Goal: Information Seeking & Learning: Learn about a topic

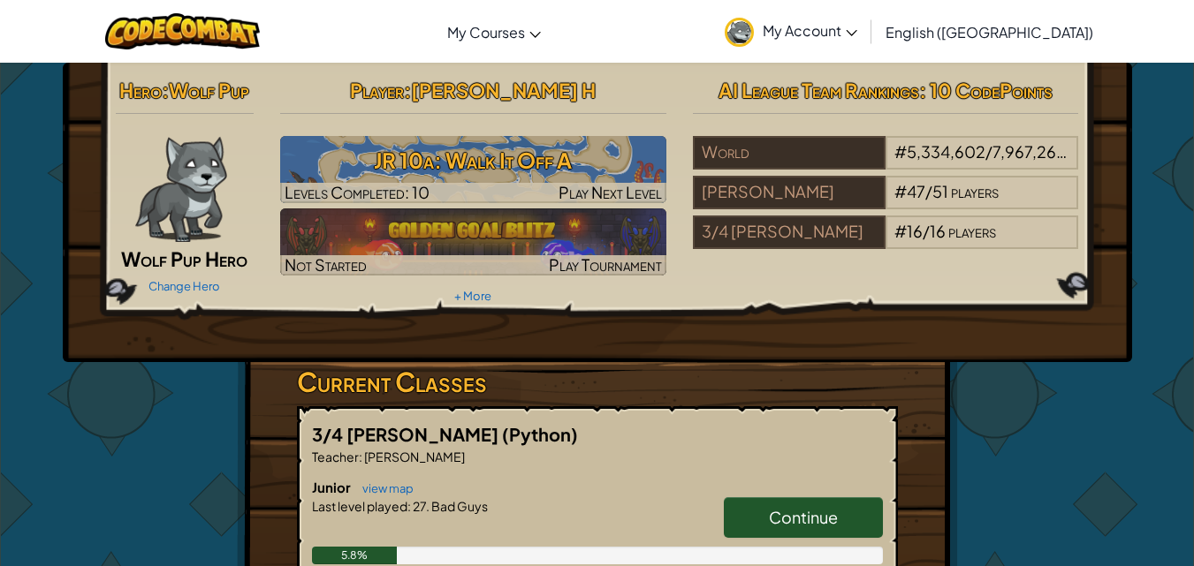
click at [840, 526] on link "Continue" at bounding box center [803, 517] width 159 height 41
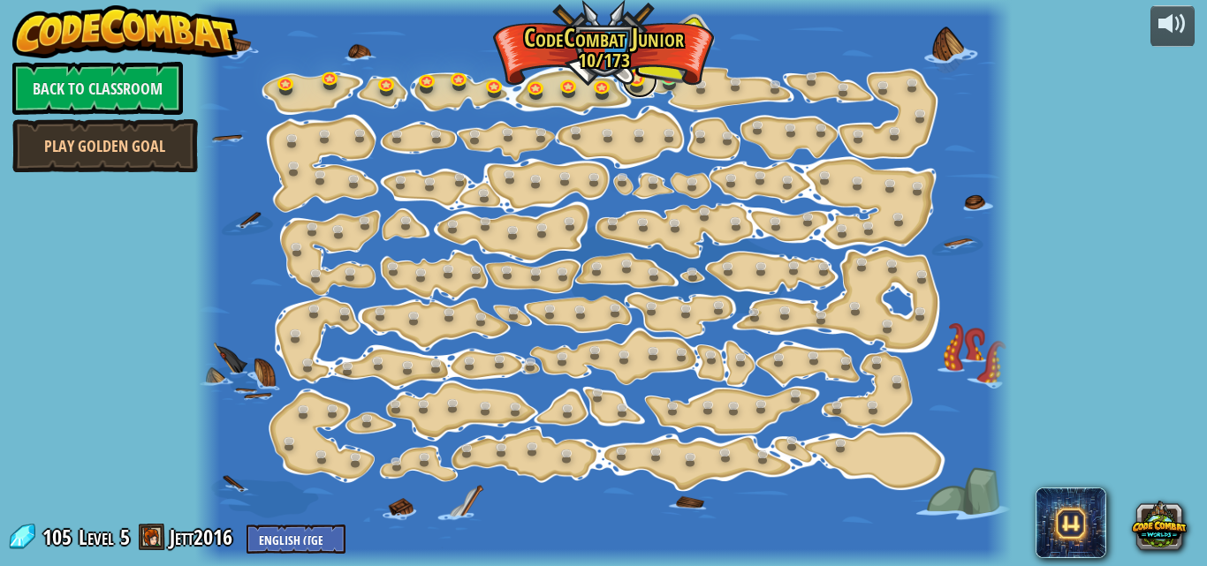
click at [633, 86] on link at bounding box center [639, 80] width 35 height 35
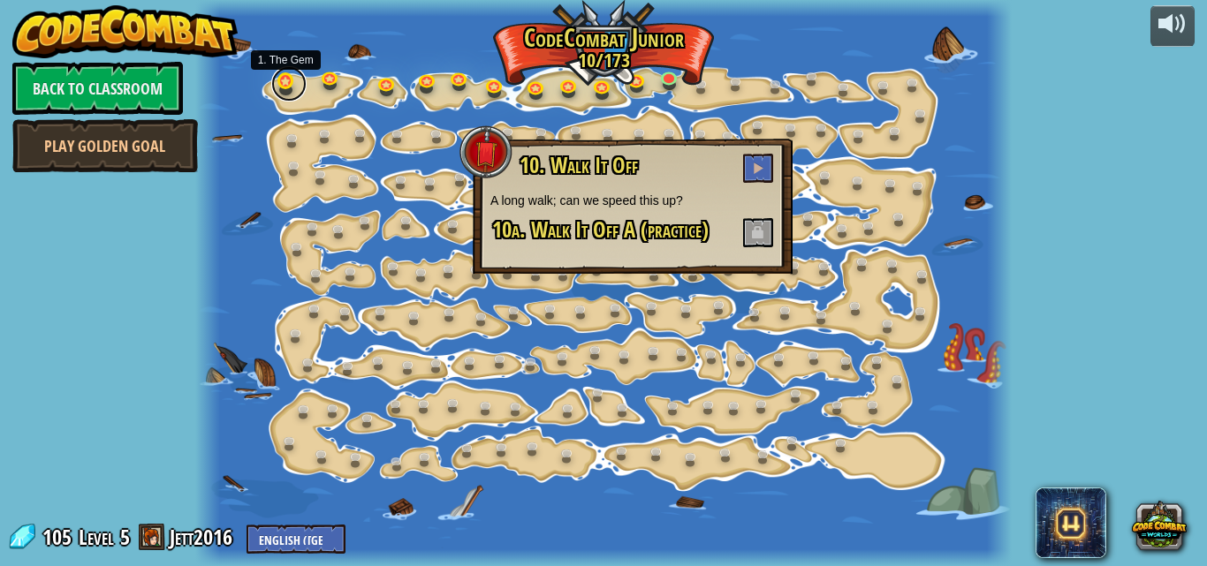
click at [274, 87] on link at bounding box center [288, 83] width 35 height 35
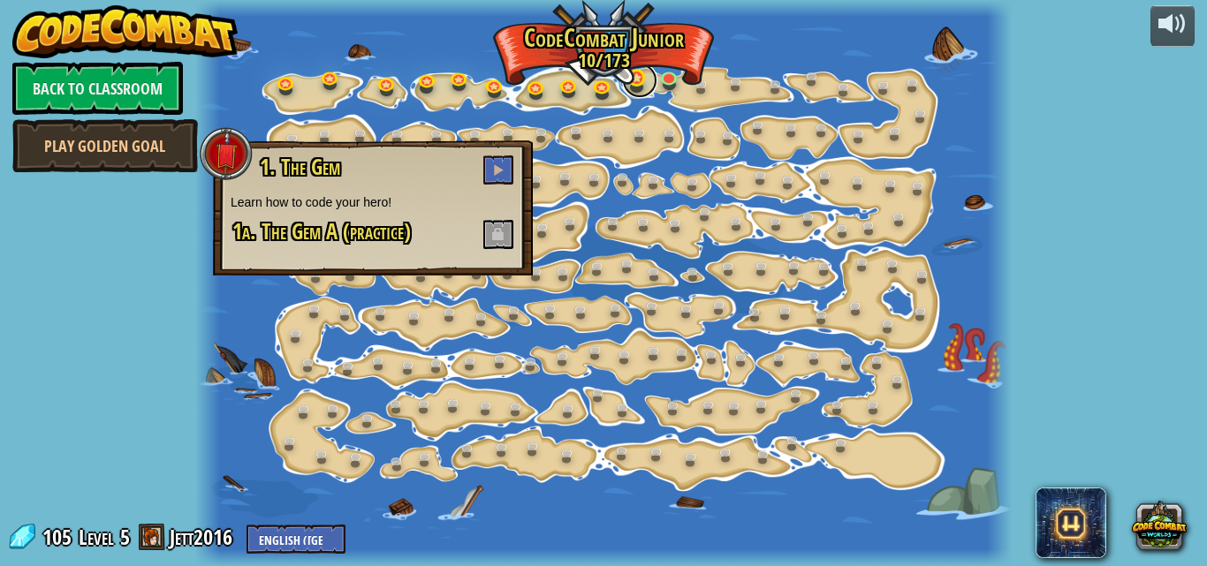
click at [641, 84] on link at bounding box center [639, 80] width 35 height 35
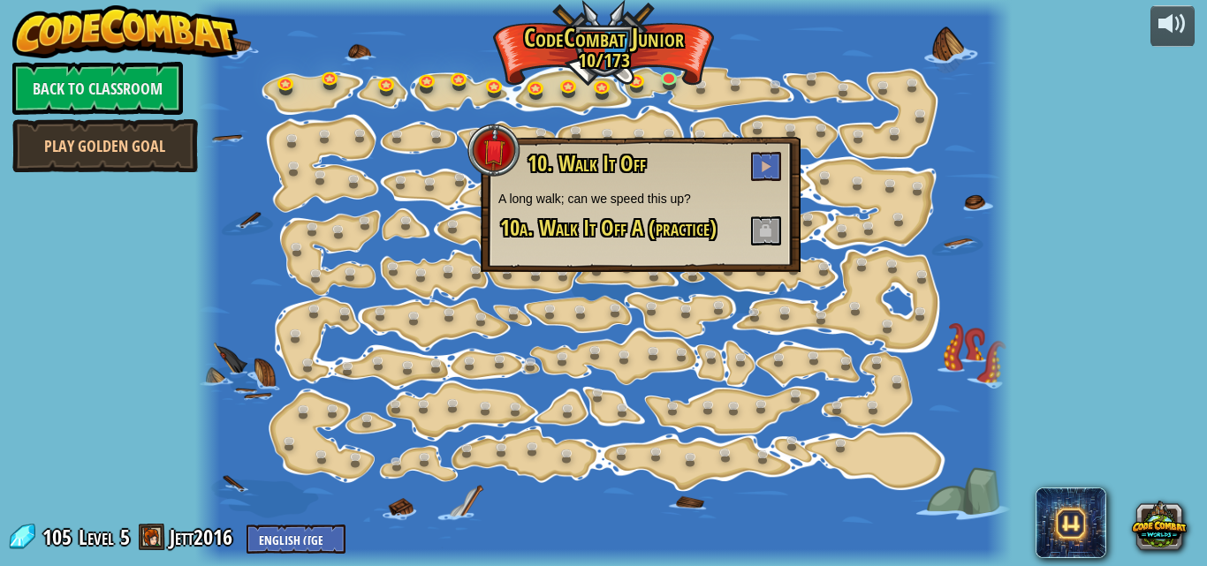
click at [788, 176] on div "10. Walk It Off A long walk; can we speed this up? 10a. Walk It Off A (practice)" at bounding box center [641, 204] width 320 height 135
click at [763, 170] on span at bounding box center [766, 166] width 12 height 12
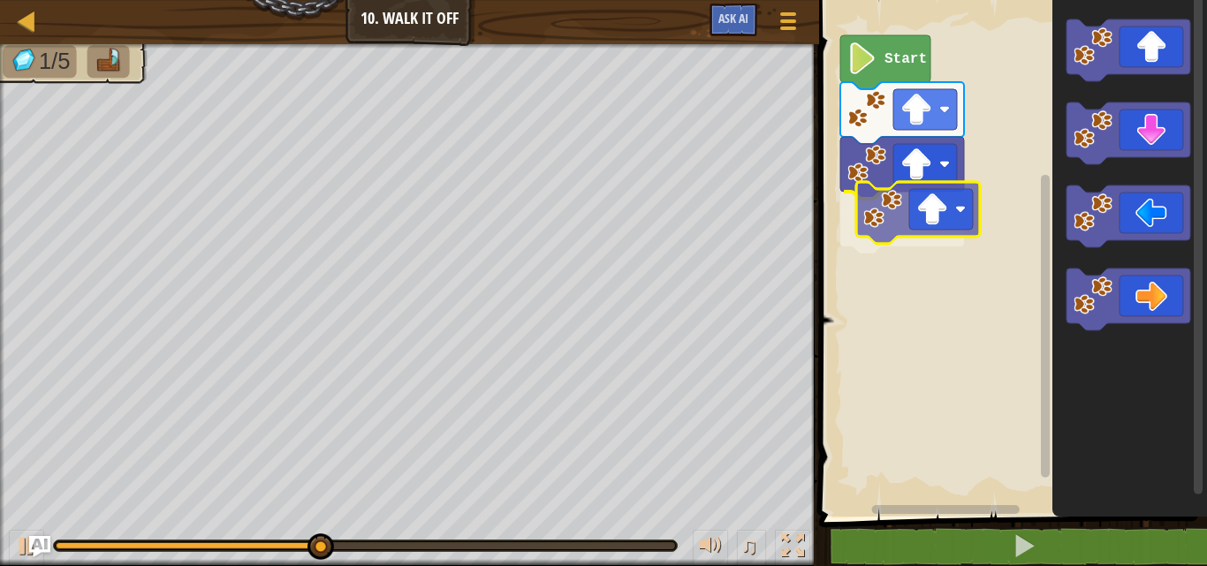
click at [910, 239] on div "Start" at bounding box center [1010, 254] width 393 height 526
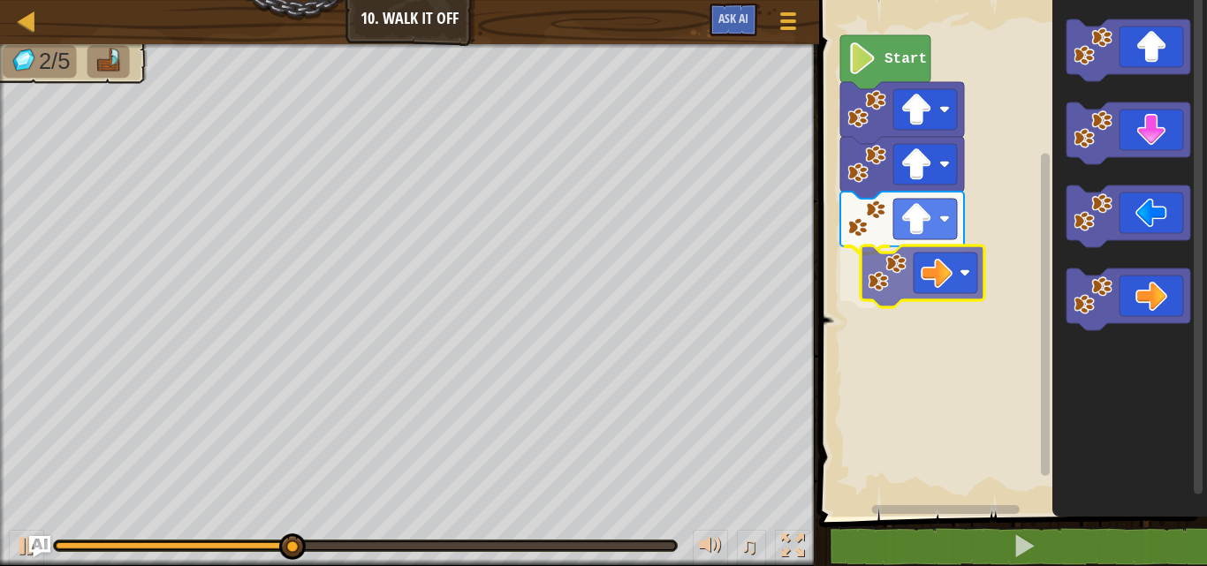
click at [892, 277] on div "Start" at bounding box center [1010, 254] width 393 height 526
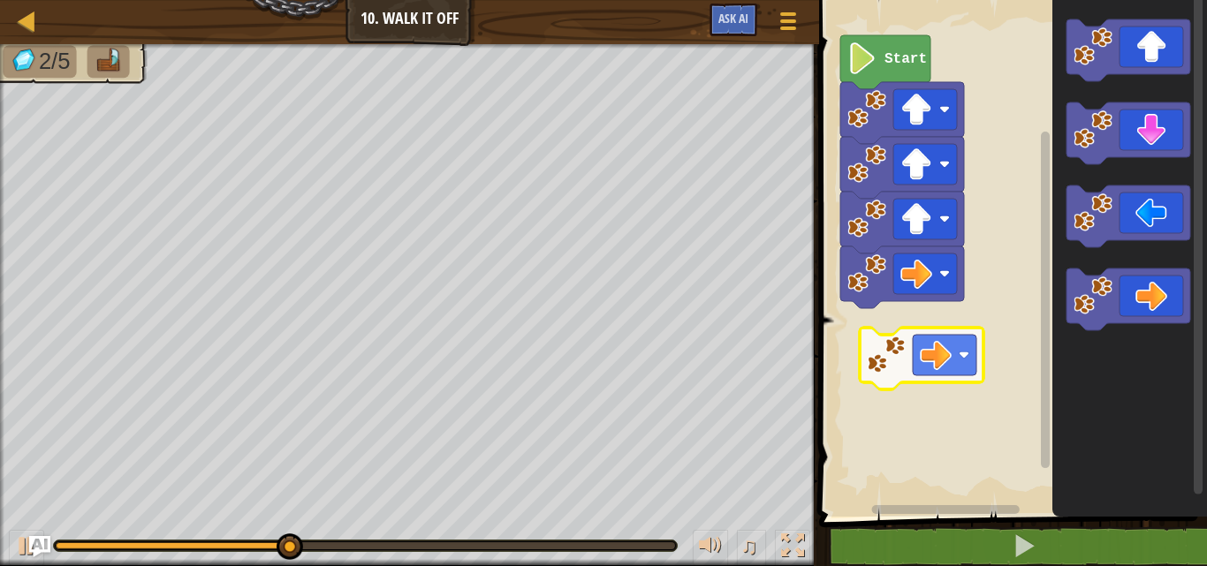
click at [835, 332] on div "Start" at bounding box center [1010, 254] width 393 height 526
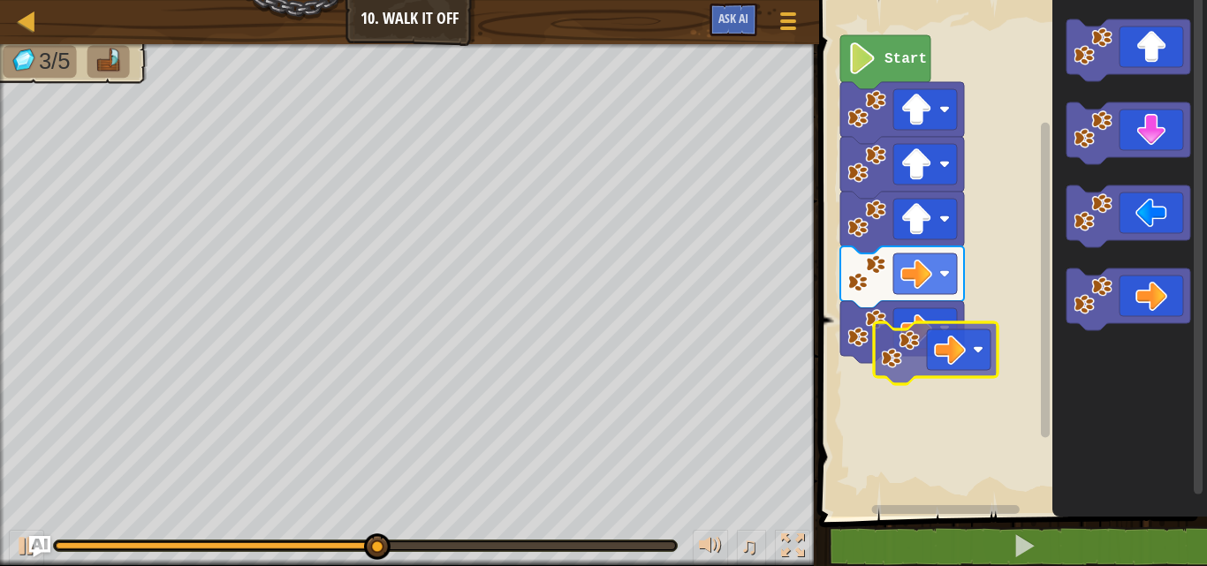
click at [901, 340] on div "Start" at bounding box center [1010, 254] width 393 height 526
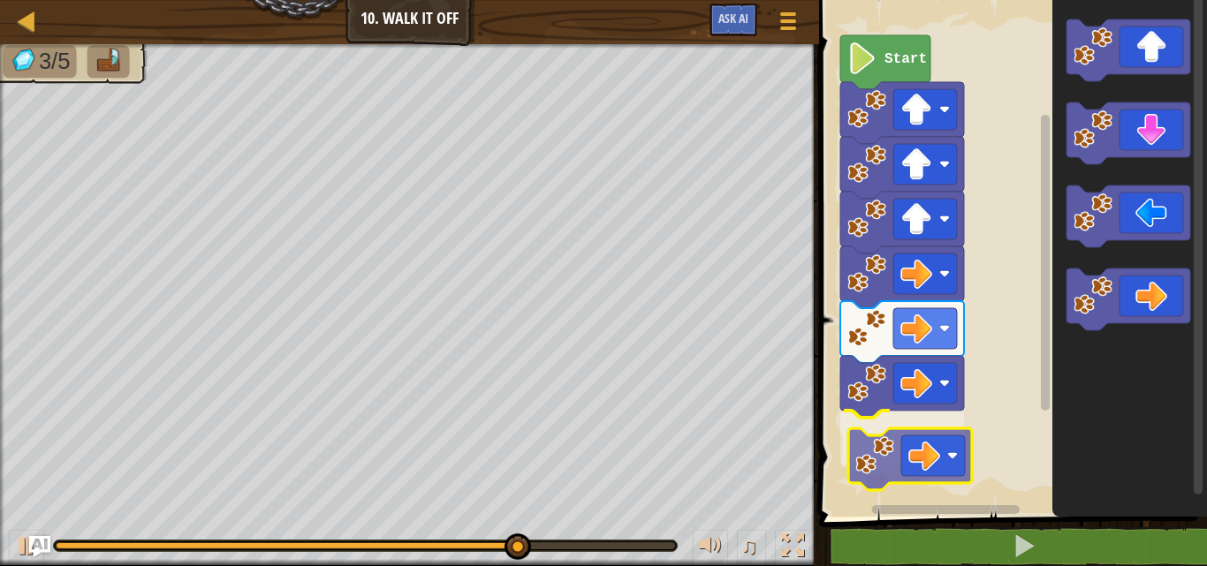
click at [891, 451] on div "Start" at bounding box center [1010, 254] width 393 height 526
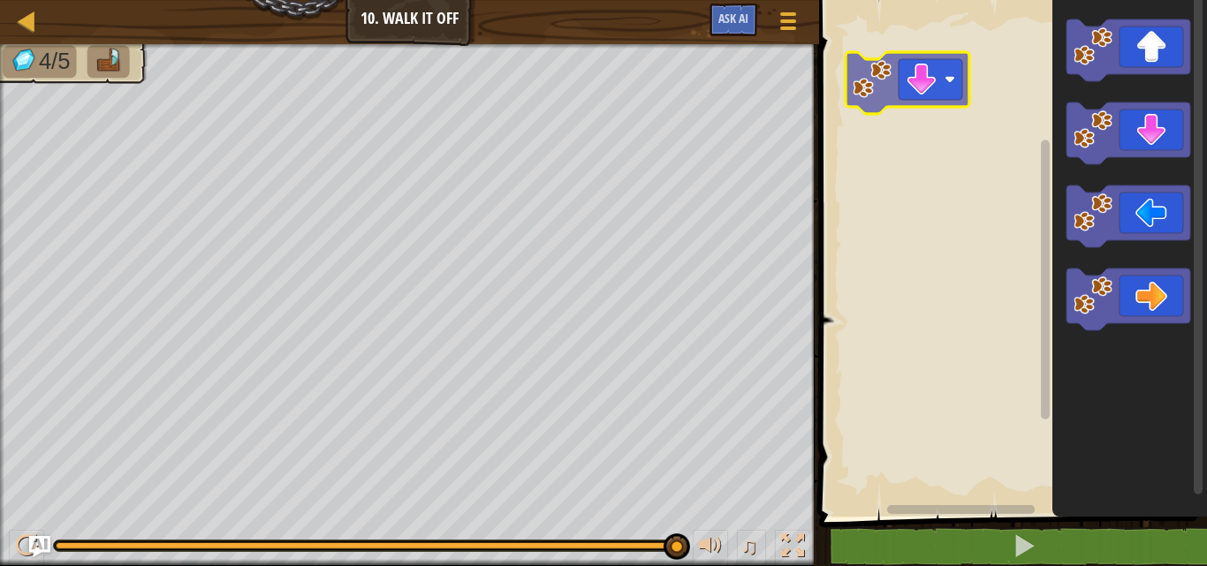
click at [945, 67] on div "Blockly Workspace" at bounding box center [1010, 254] width 393 height 526
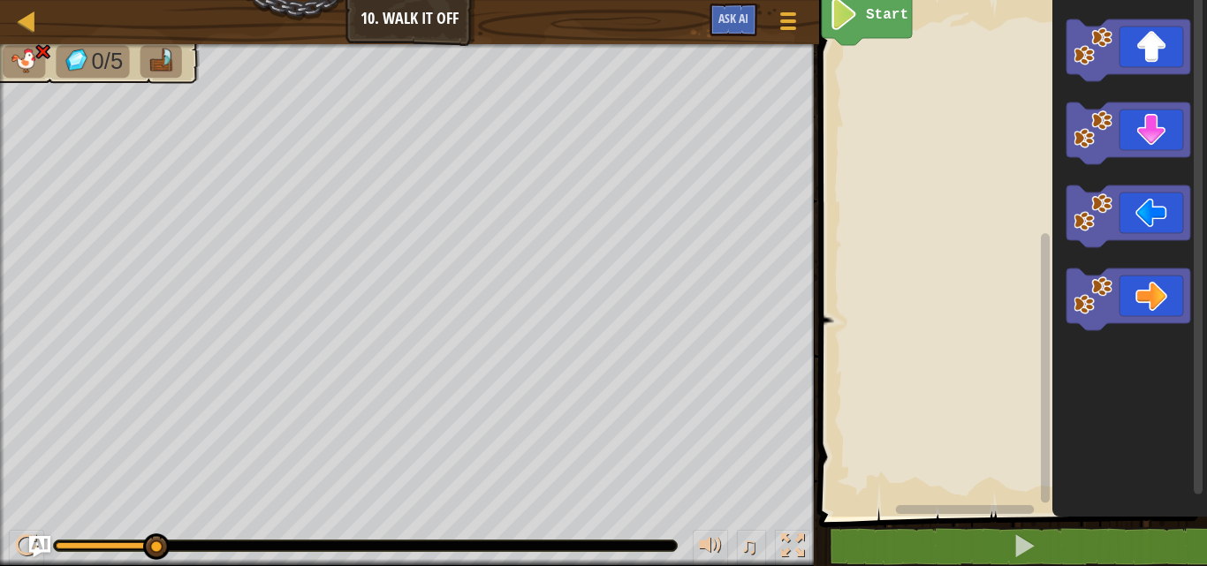
click at [896, 30] on g "Start" at bounding box center [1010, 254] width 393 height 526
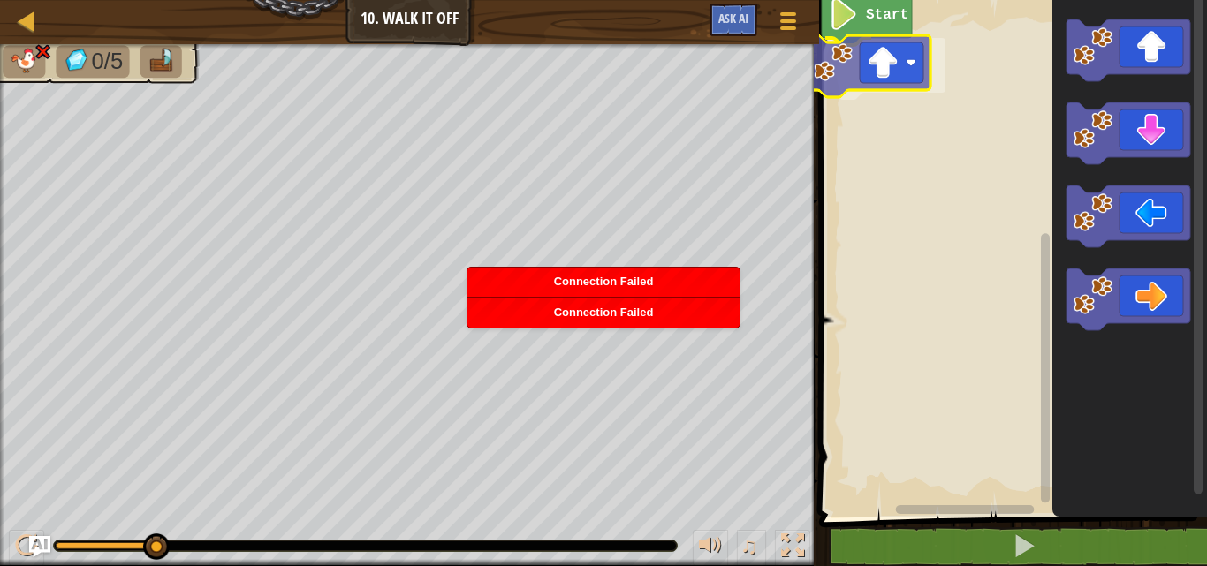
click at [867, 62] on div "Start" at bounding box center [1010, 254] width 393 height 526
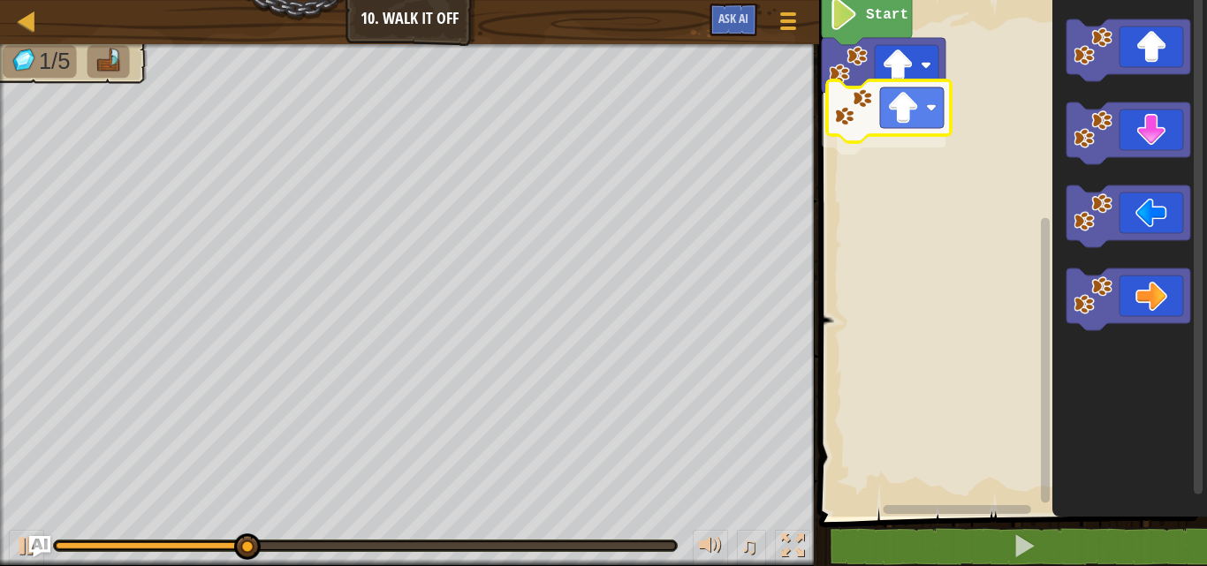
click at [880, 110] on div "Start" at bounding box center [1010, 254] width 393 height 526
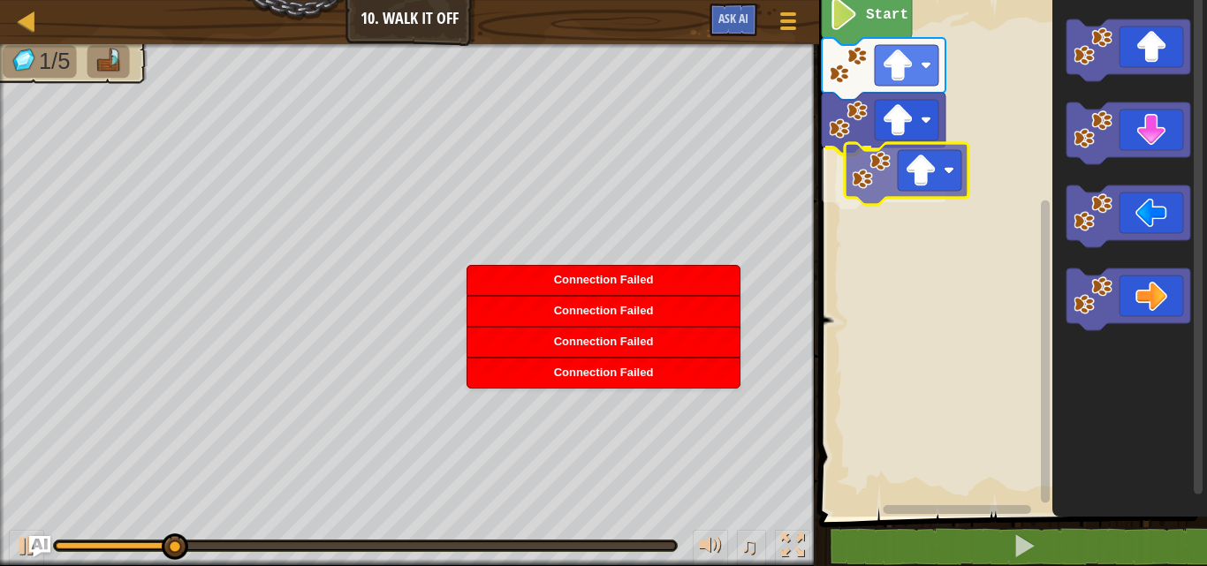
click at [935, 185] on div "Start" at bounding box center [1010, 254] width 393 height 526
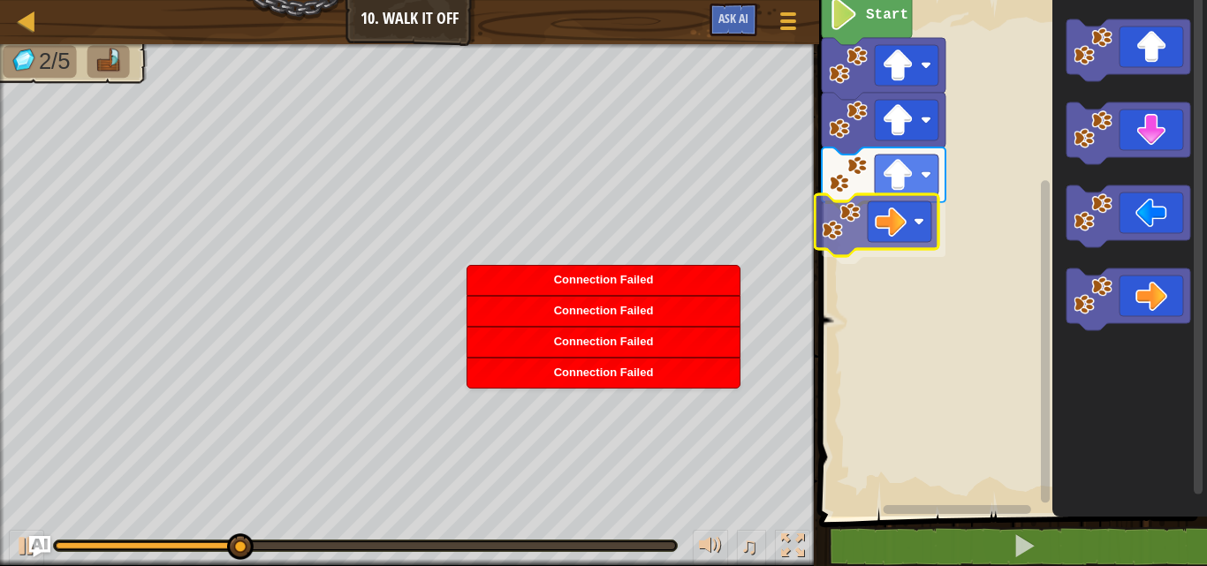
click at [877, 215] on div "Start" at bounding box center [1010, 254] width 393 height 526
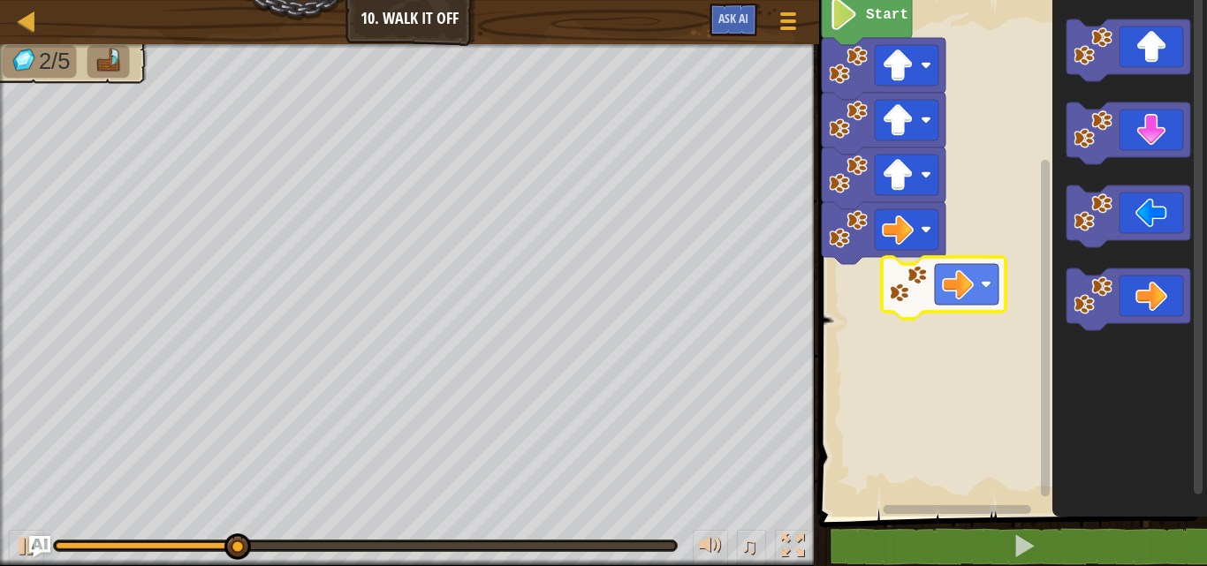
click at [948, 278] on div "Start" at bounding box center [1010, 254] width 393 height 526
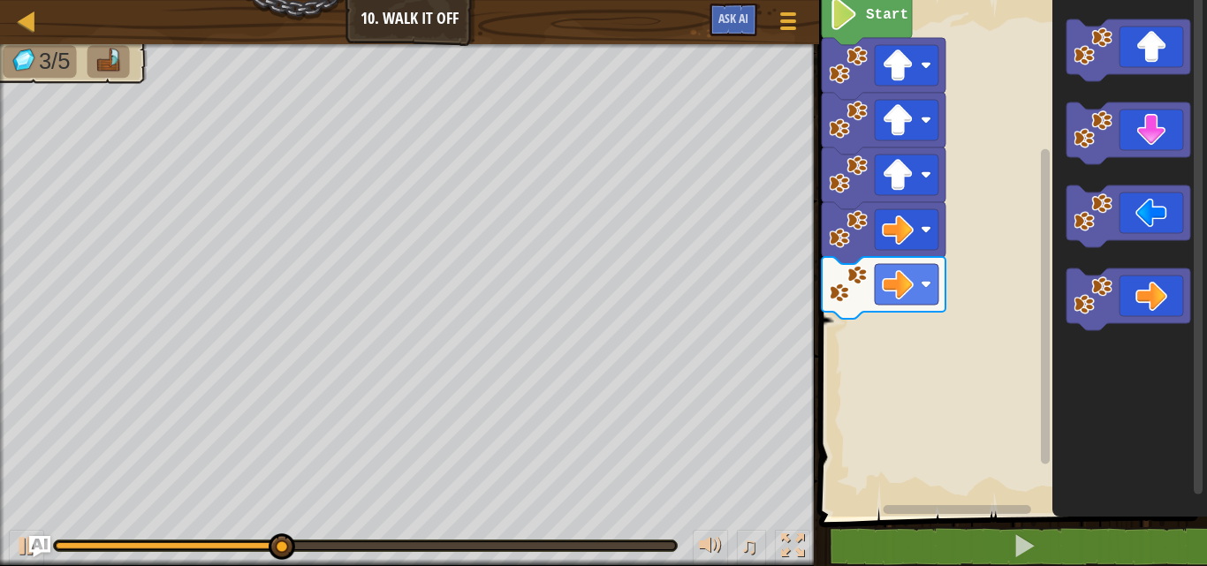
click at [997, 407] on div "Start" at bounding box center [1010, 254] width 393 height 526
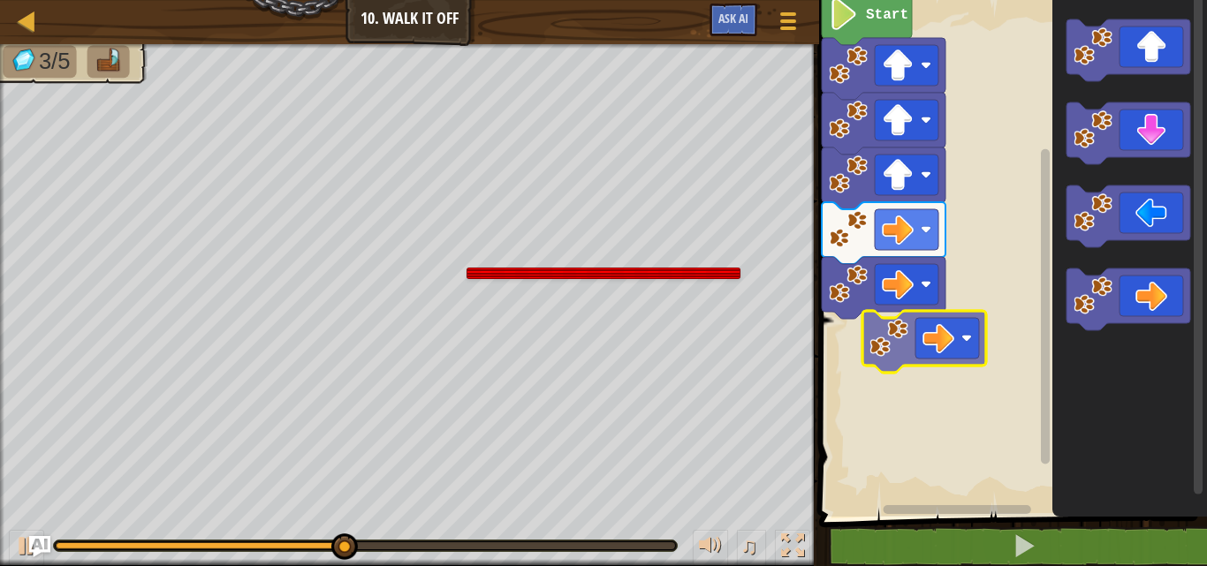
click at [889, 341] on div "Start" at bounding box center [1010, 254] width 393 height 526
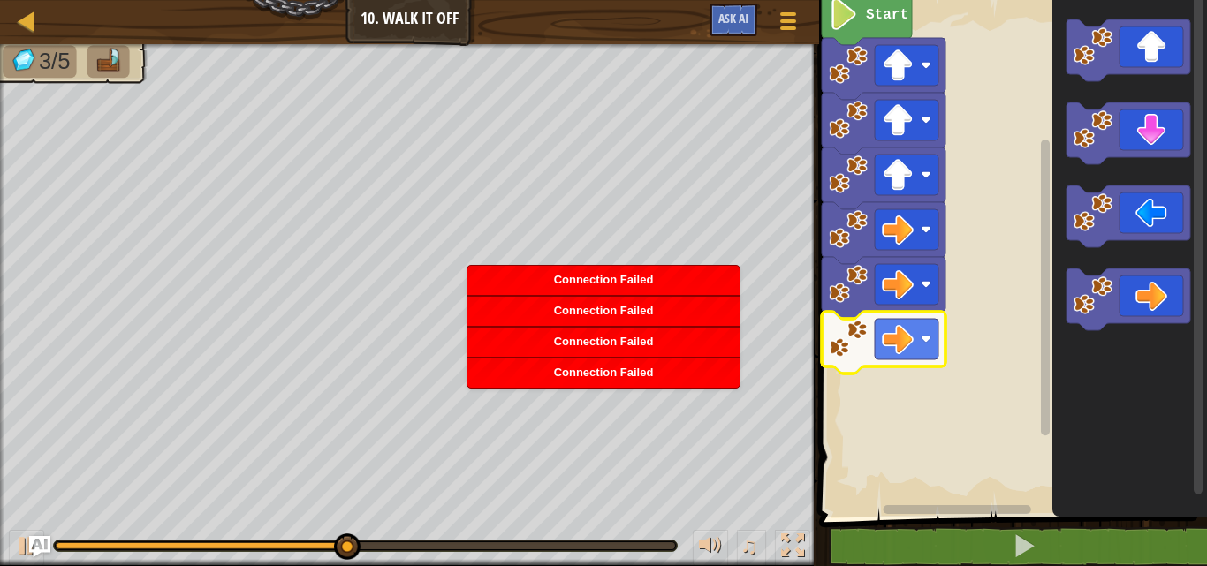
click at [1015, 359] on div "Start" at bounding box center [1010, 254] width 393 height 526
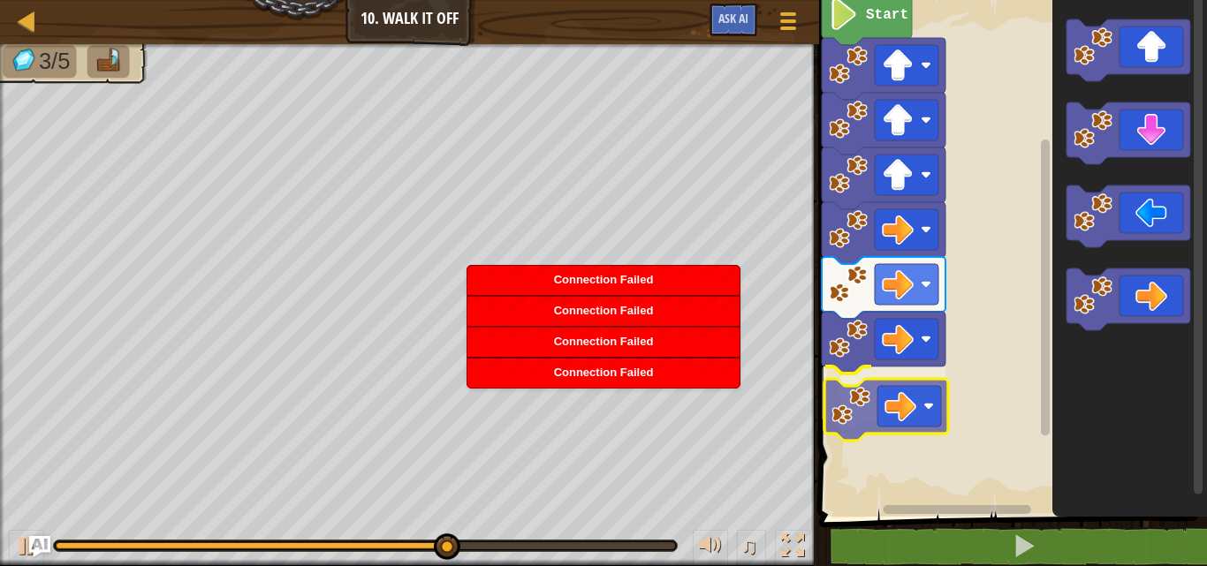
click at [901, 403] on div "Start" at bounding box center [1010, 254] width 393 height 526
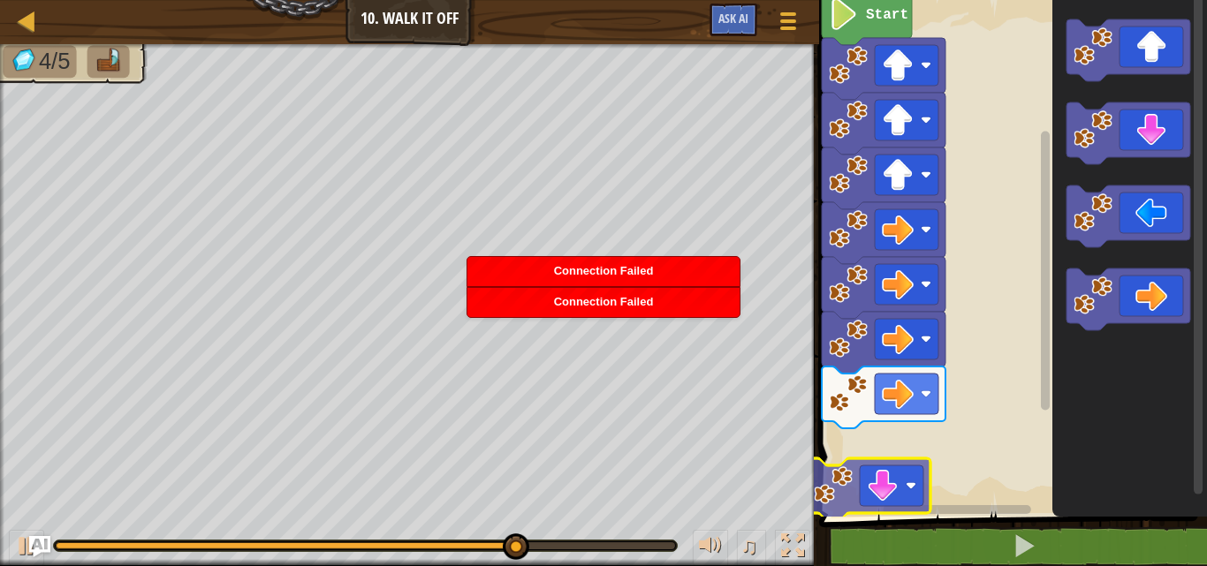
click at [896, 502] on div "Start" at bounding box center [1010, 254] width 393 height 526
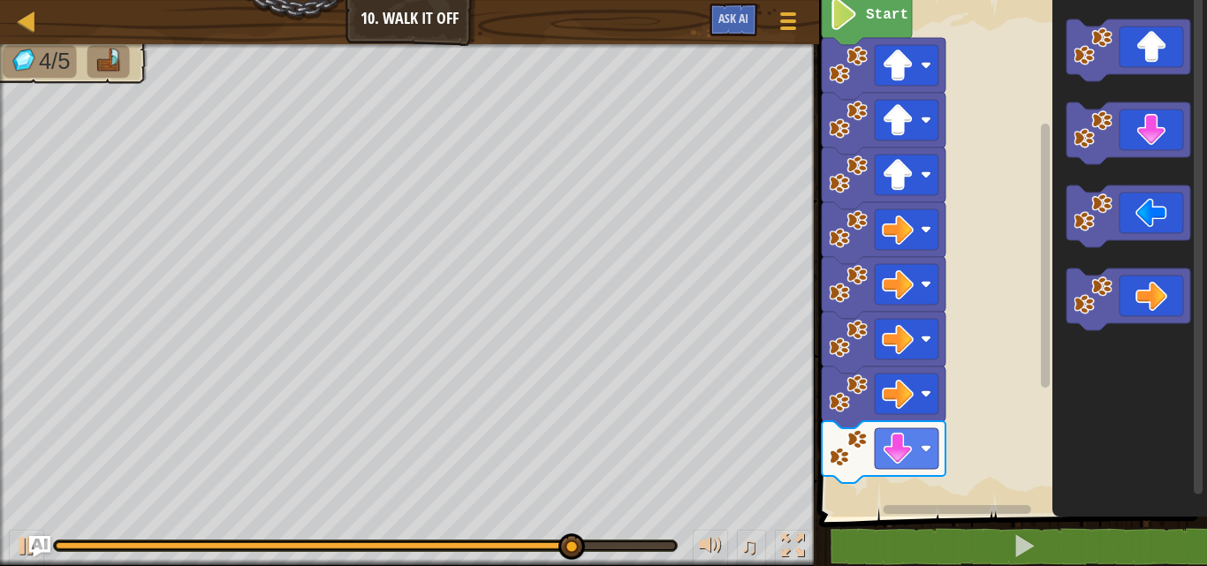
click at [1032, 409] on div "Start" at bounding box center [1010, 254] width 393 height 526
click at [945, 439] on div "Start" at bounding box center [1010, 254] width 393 height 526
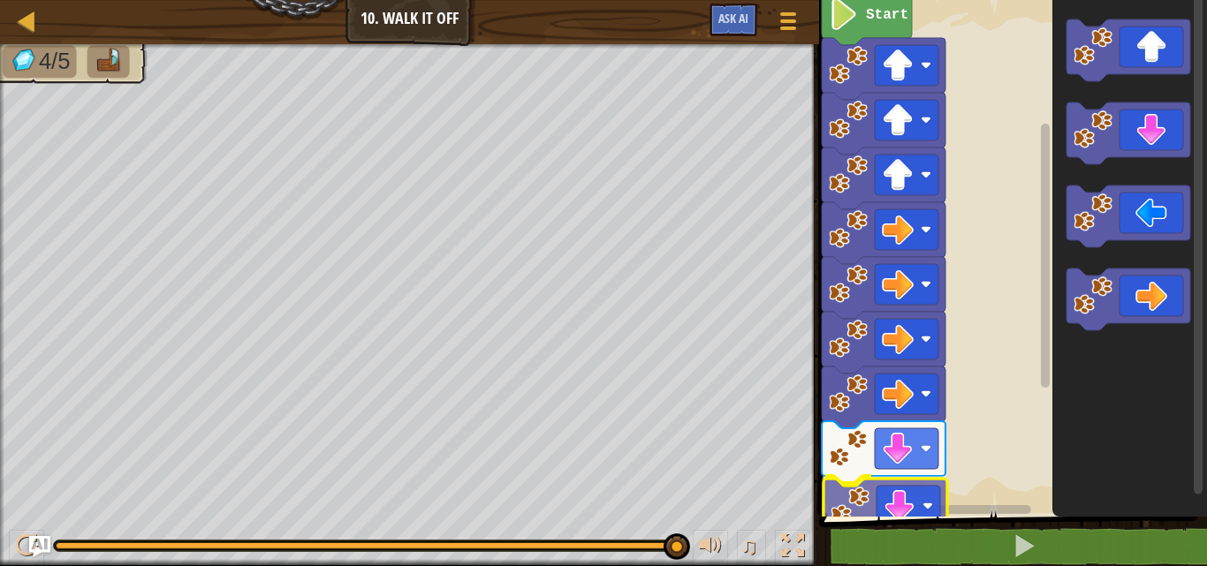
click at [899, 487] on div "Start" at bounding box center [1010, 254] width 393 height 526
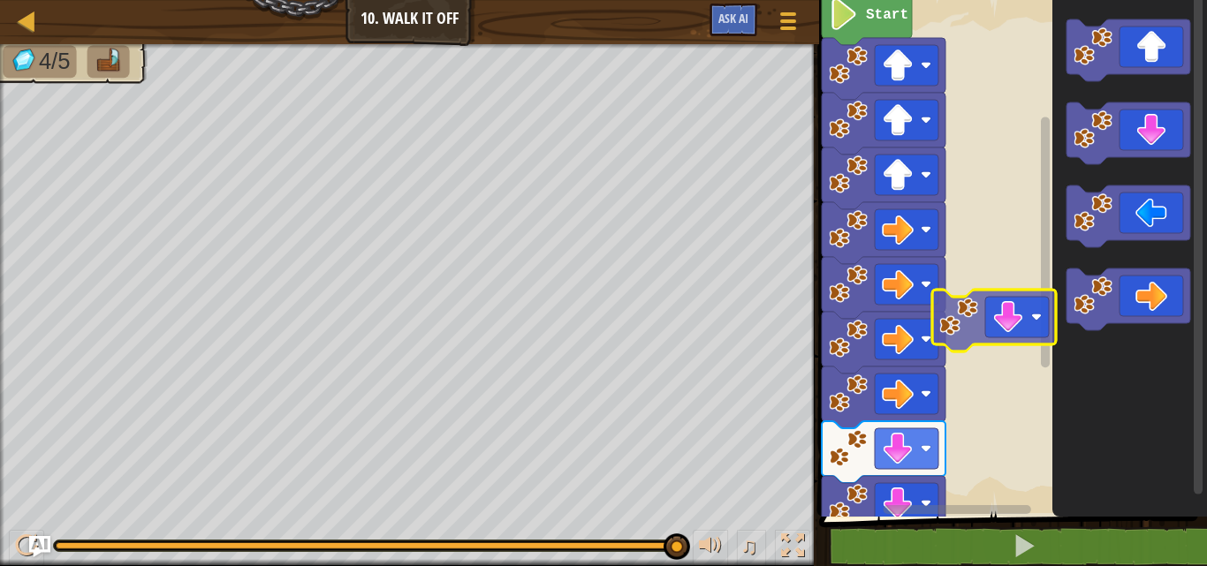
click at [1021, 232] on div "Start" at bounding box center [1010, 254] width 393 height 526
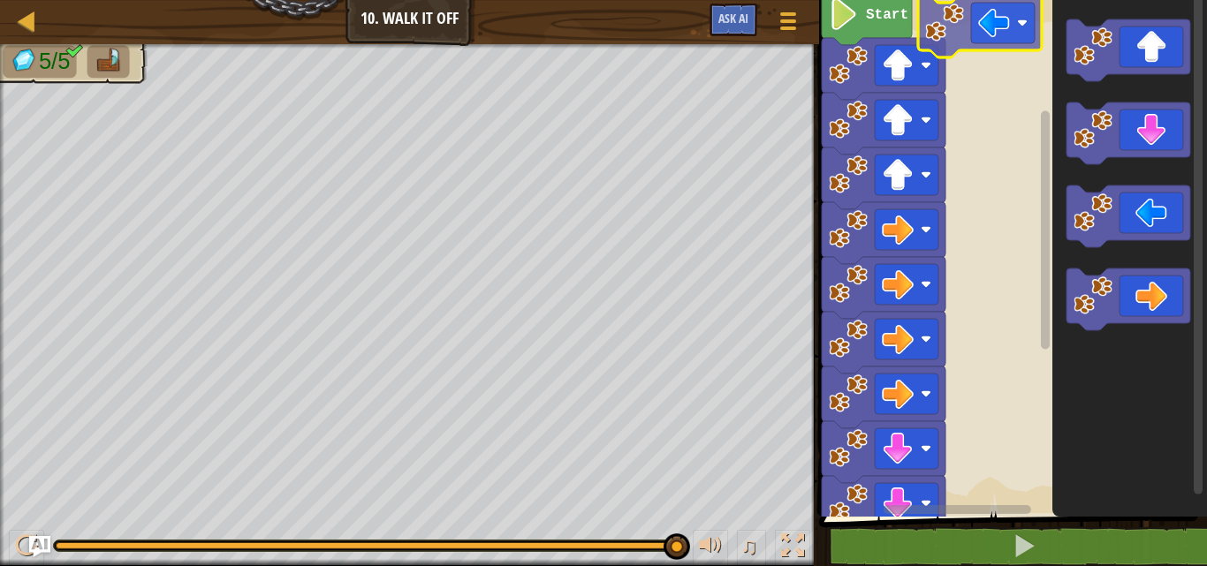
click at [1002, 29] on div "Start" at bounding box center [1010, 254] width 393 height 526
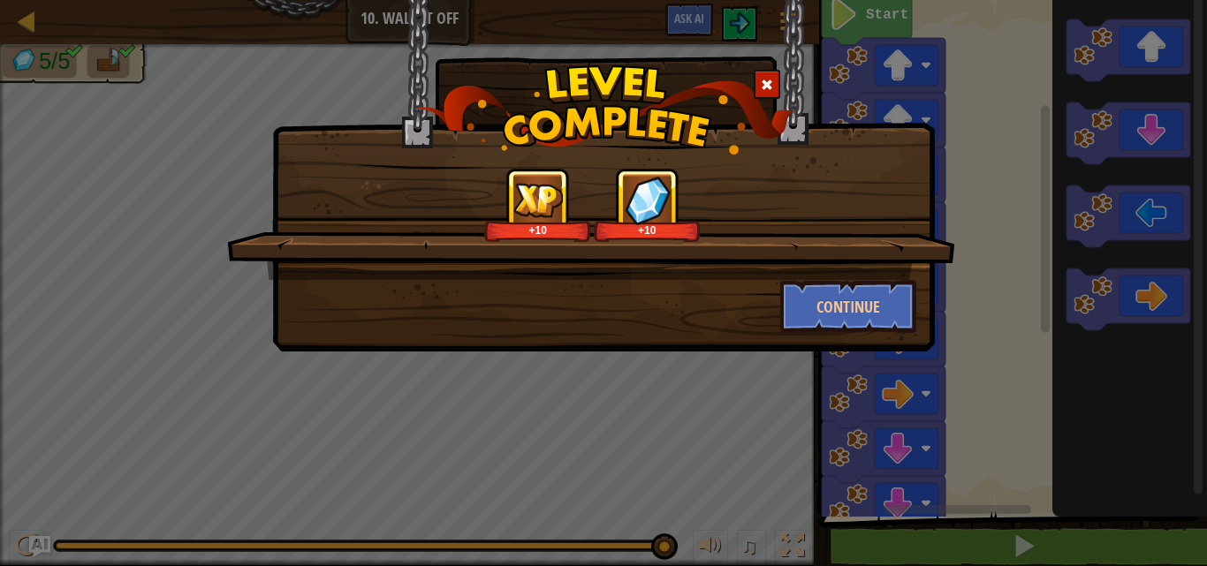
drag, startPoint x: 999, startPoint y: 57, endPoint x: 997, endPoint y: 133, distance: 76.0
click at [997, 133] on div "+10 +10 Continue" at bounding box center [603, 283] width 1207 height 566
click at [834, 288] on button "Continue" at bounding box center [848, 306] width 137 height 53
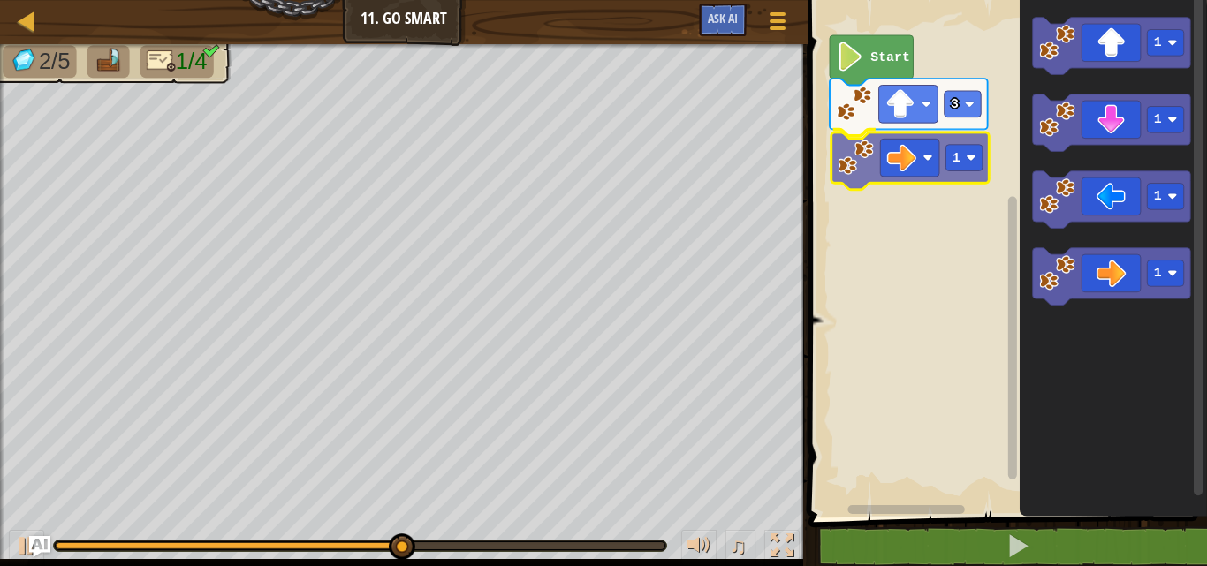
click at [932, 163] on div "3 1 Start 1 1 1 1 1" at bounding box center [1005, 254] width 404 height 526
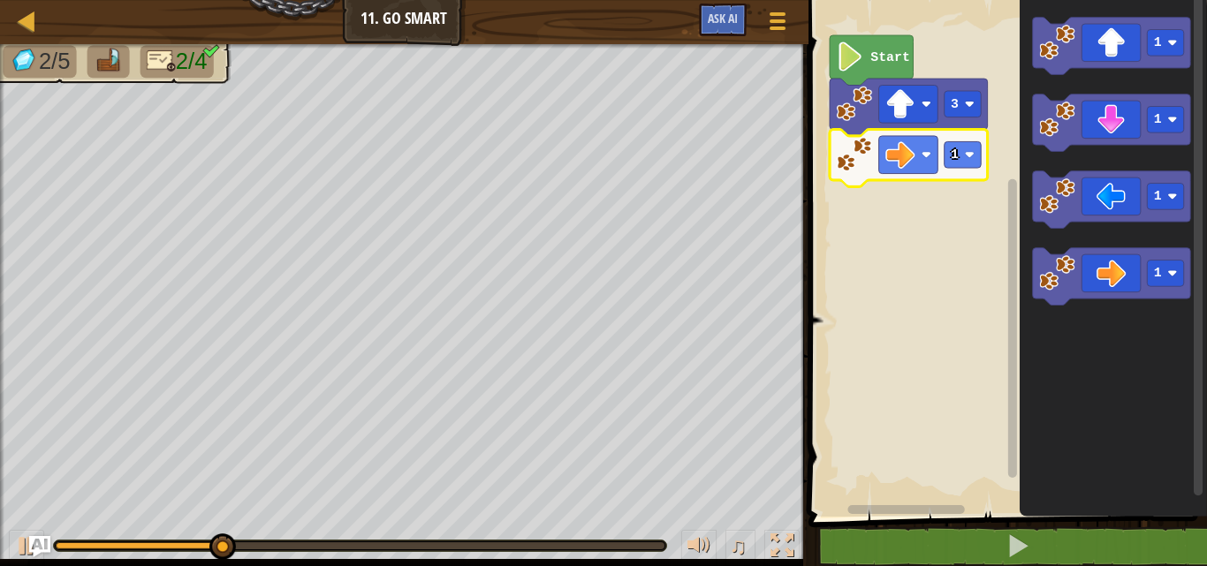
click at [966, 152] on image "Blockly Workspace" at bounding box center [969, 155] width 10 height 10
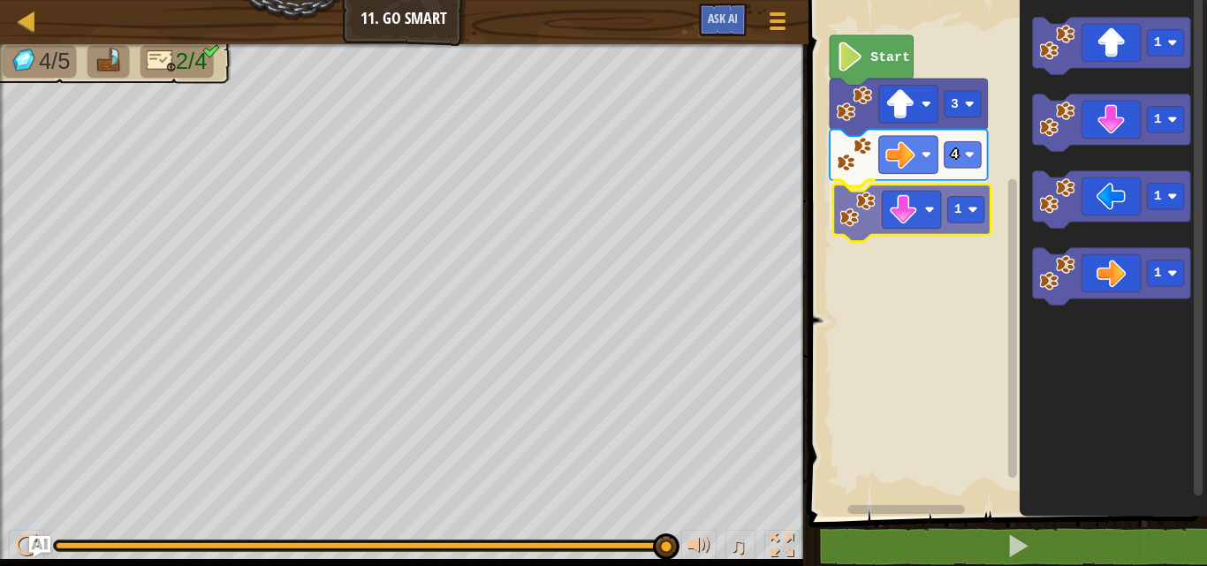
click at [940, 193] on div "Start 3 4 1 1 1 1 1 1" at bounding box center [1005, 254] width 404 height 526
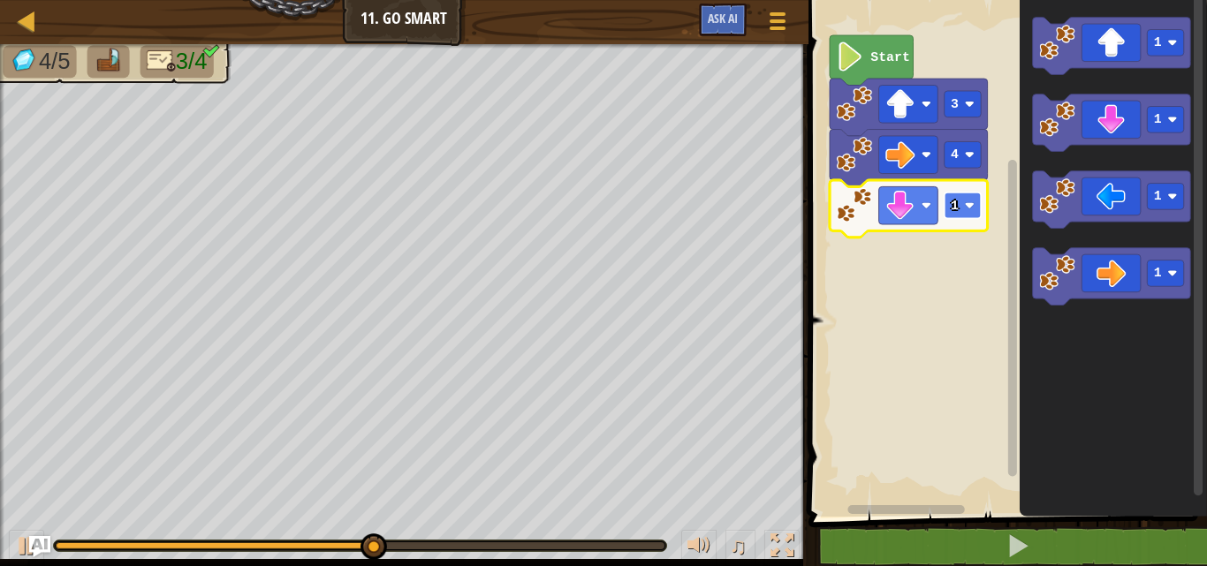
click at [973, 215] on rect "Blockly Workspace" at bounding box center [962, 206] width 37 height 27
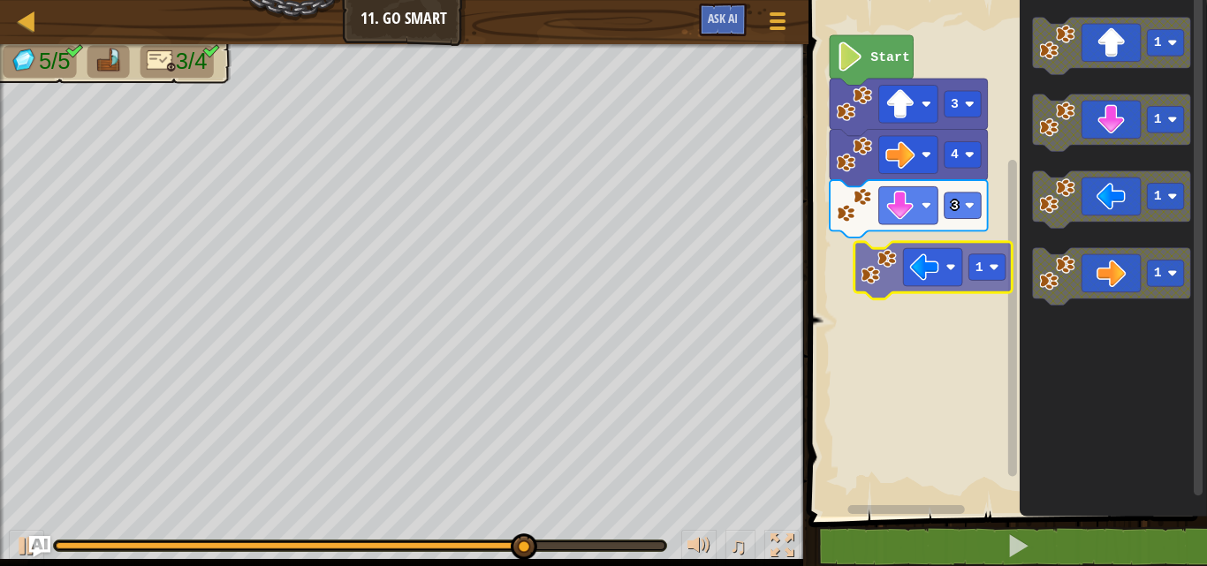
click at [979, 277] on div "Start 3 4 3 1 1 1 1 1" at bounding box center [1005, 254] width 404 height 526
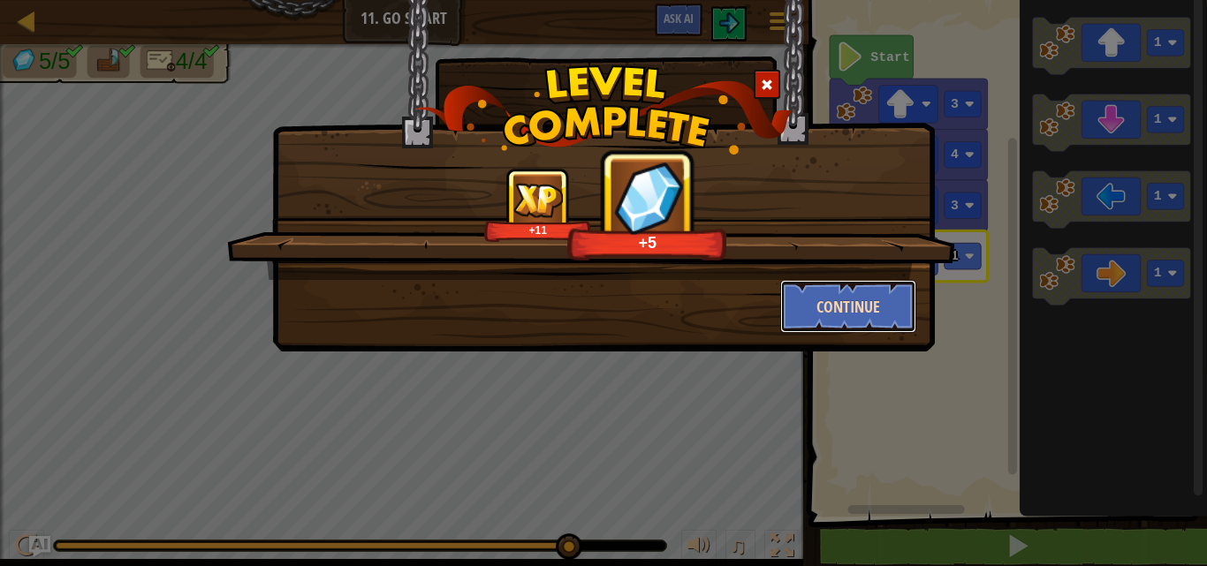
click at [829, 303] on button "Continue" at bounding box center [848, 306] width 137 height 53
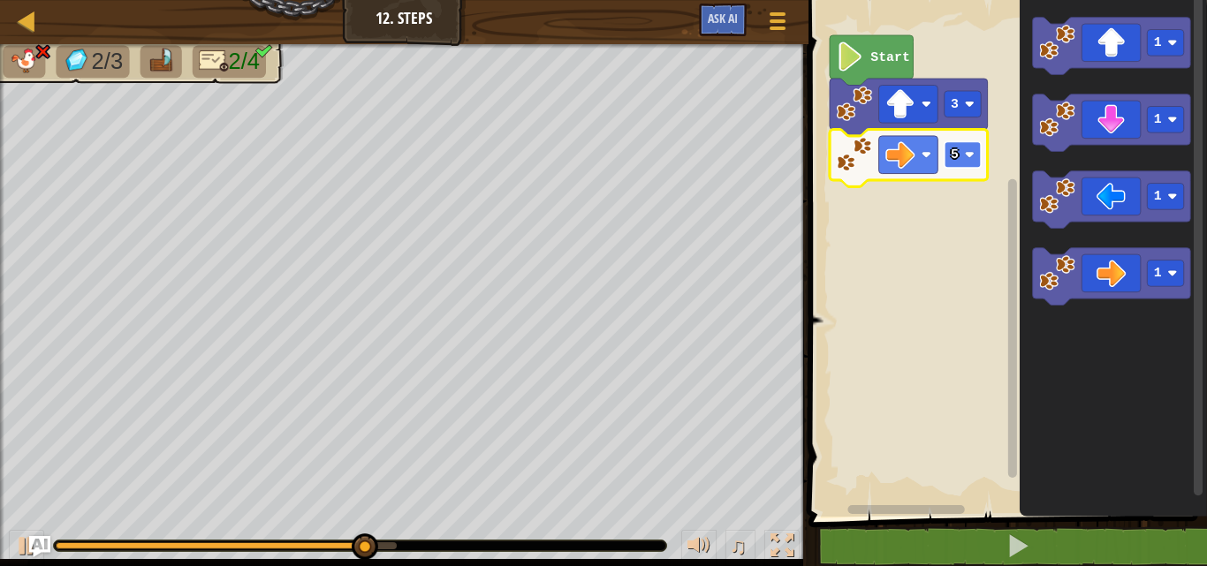
click at [970, 160] on rect "Blockly Workspace" at bounding box center [962, 154] width 37 height 27
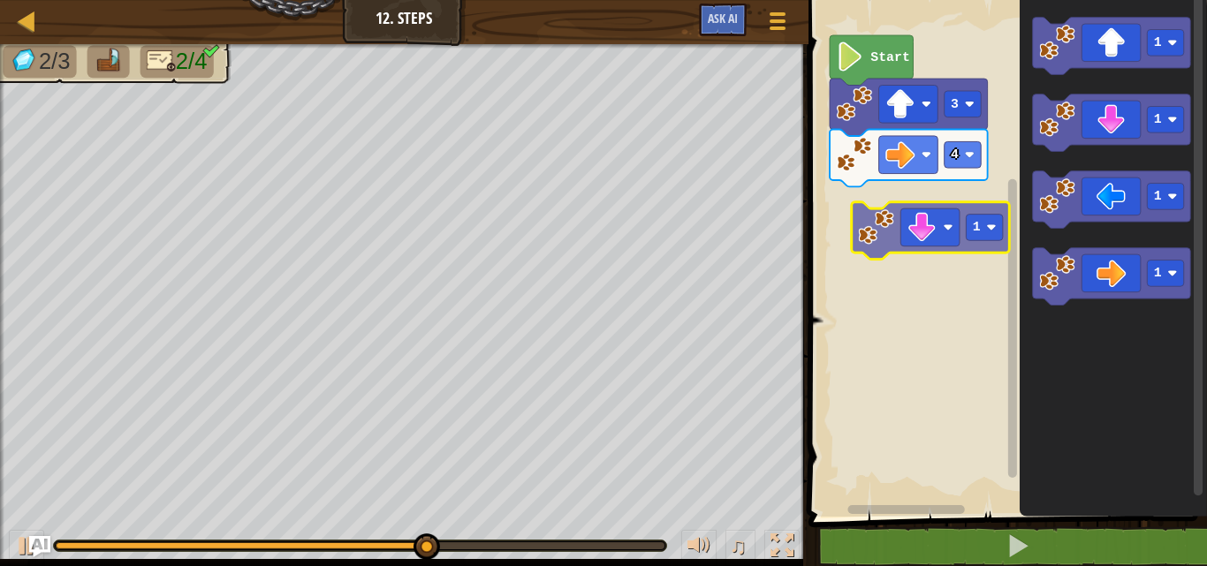
click at [934, 238] on div "Start 3 4 1 1 1 1 1" at bounding box center [1005, 254] width 404 height 526
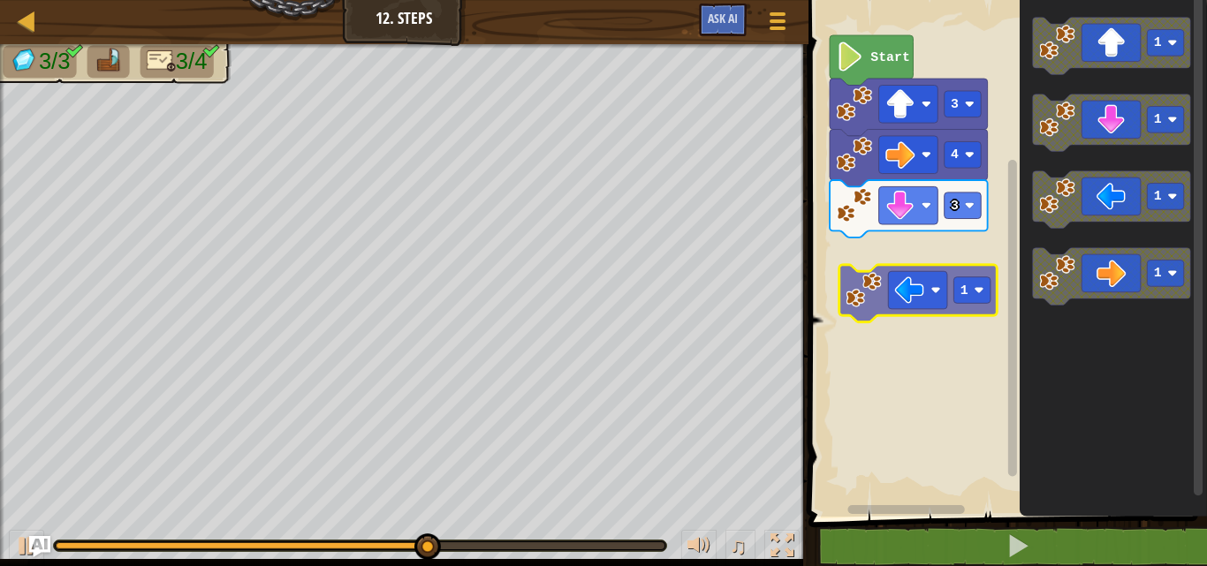
click at [889, 276] on div "Start 3 4 3 1 1 1 1 1" at bounding box center [1005, 254] width 404 height 526
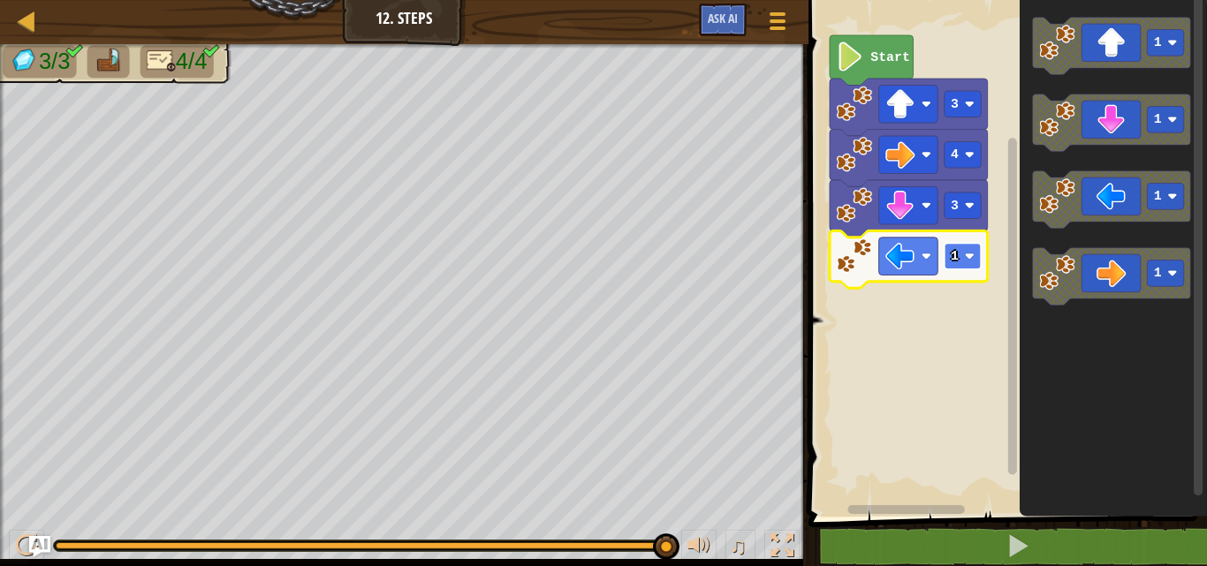
click at [971, 247] on rect "Blockly Workspace" at bounding box center [962, 256] width 37 height 27
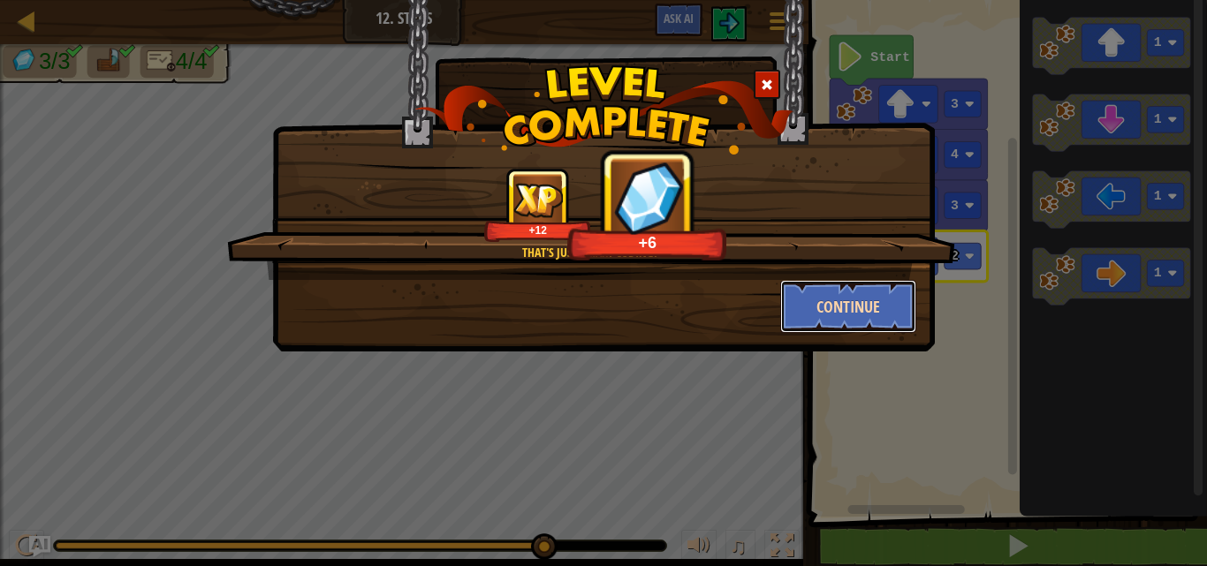
click at [877, 306] on button "Continue" at bounding box center [848, 306] width 137 height 53
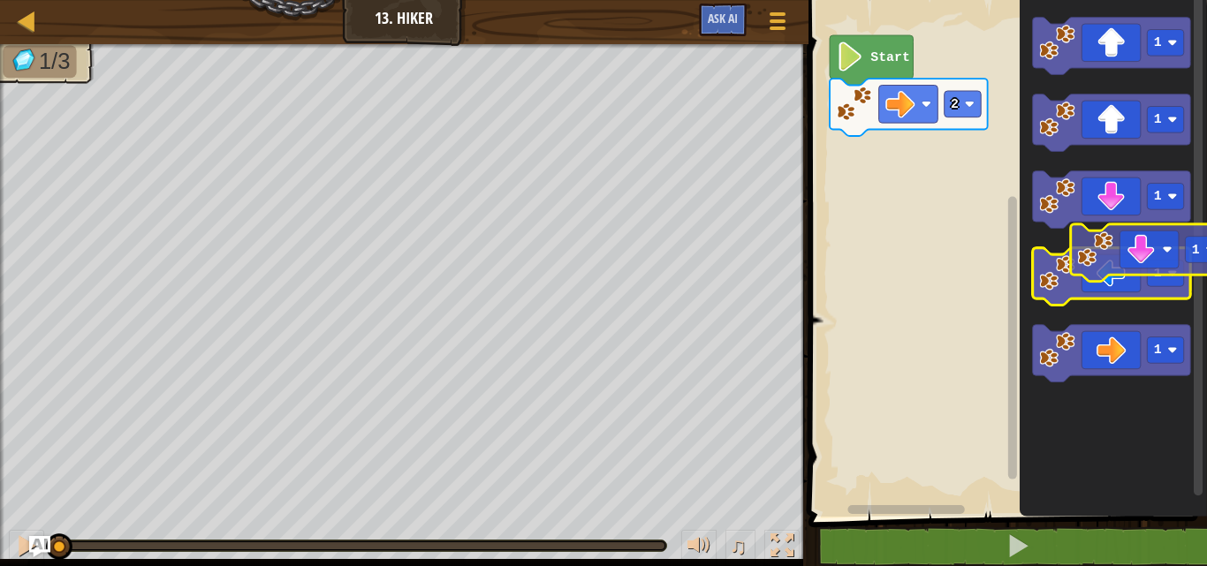
click at [1157, 267] on g "1 1 1 1 1" at bounding box center [1111, 200] width 158 height 365
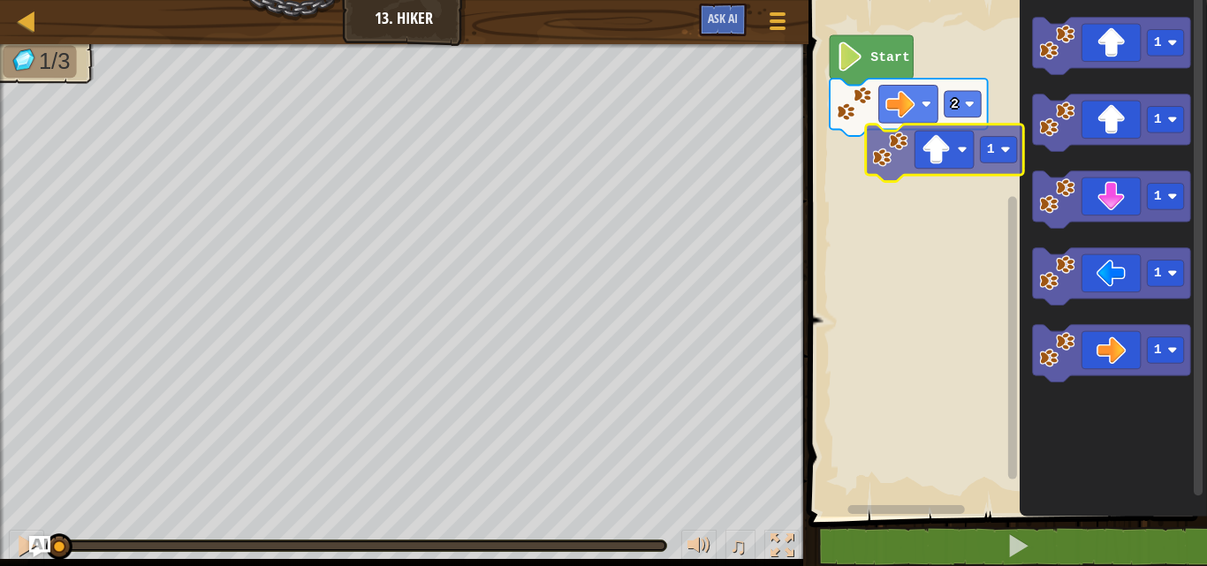
click at [936, 163] on div "2 Start 1 1 1 1 1 1" at bounding box center [1005, 254] width 404 height 526
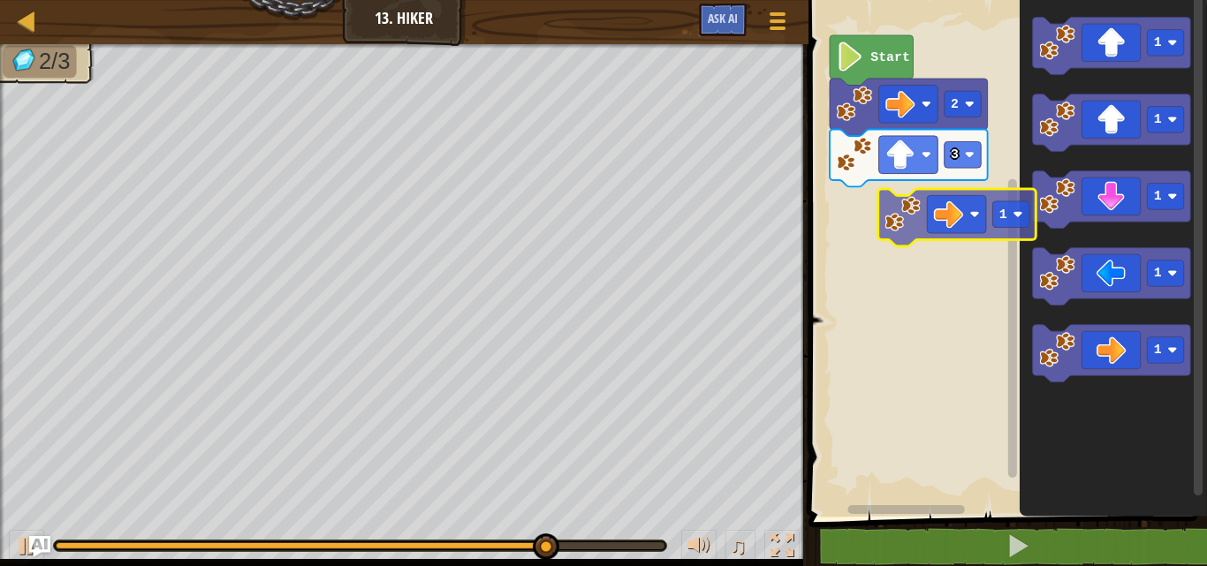
click at [915, 210] on div "Start 2 3 1 1 1 1 1 1" at bounding box center [1005, 254] width 404 height 526
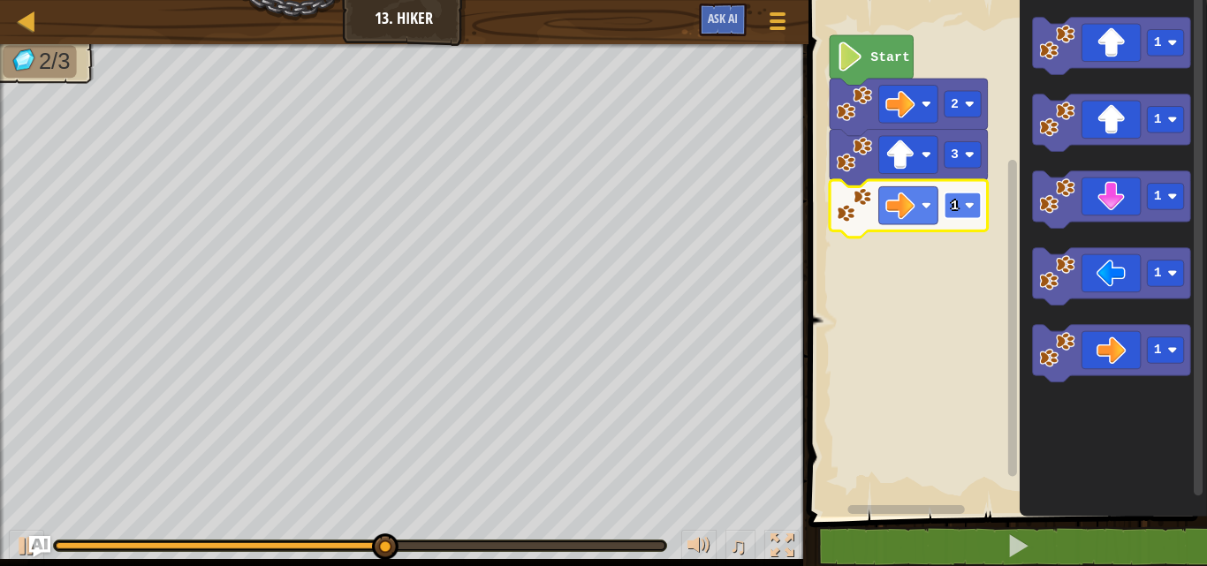
click at [960, 209] on rect "Blockly Workspace" at bounding box center [962, 206] width 37 height 27
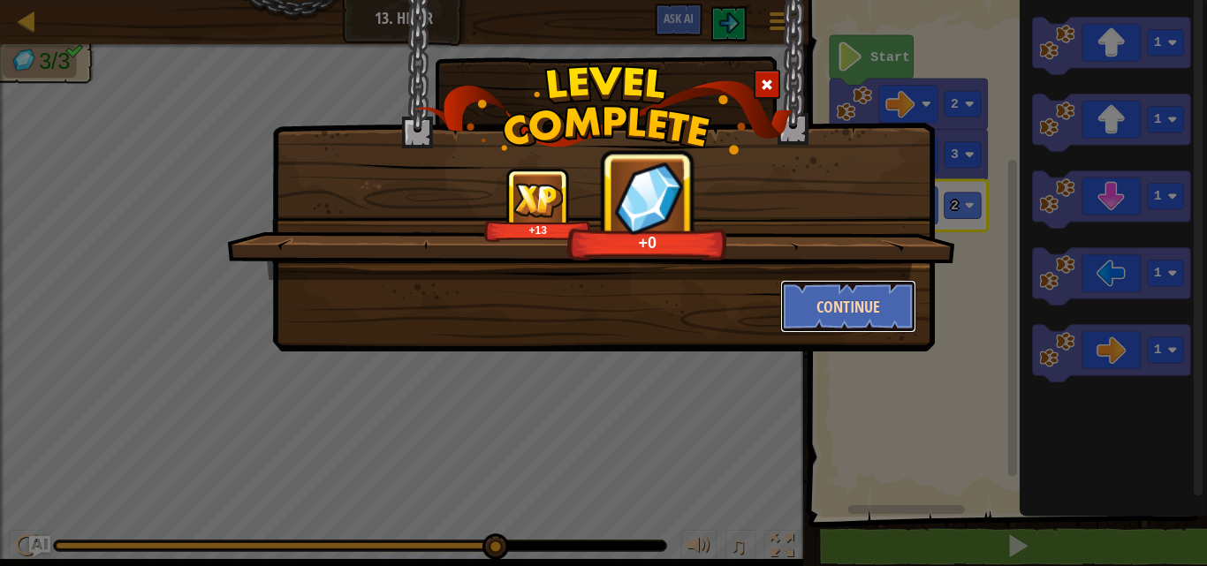
click at [839, 293] on button "Continue" at bounding box center [848, 306] width 137 height 53
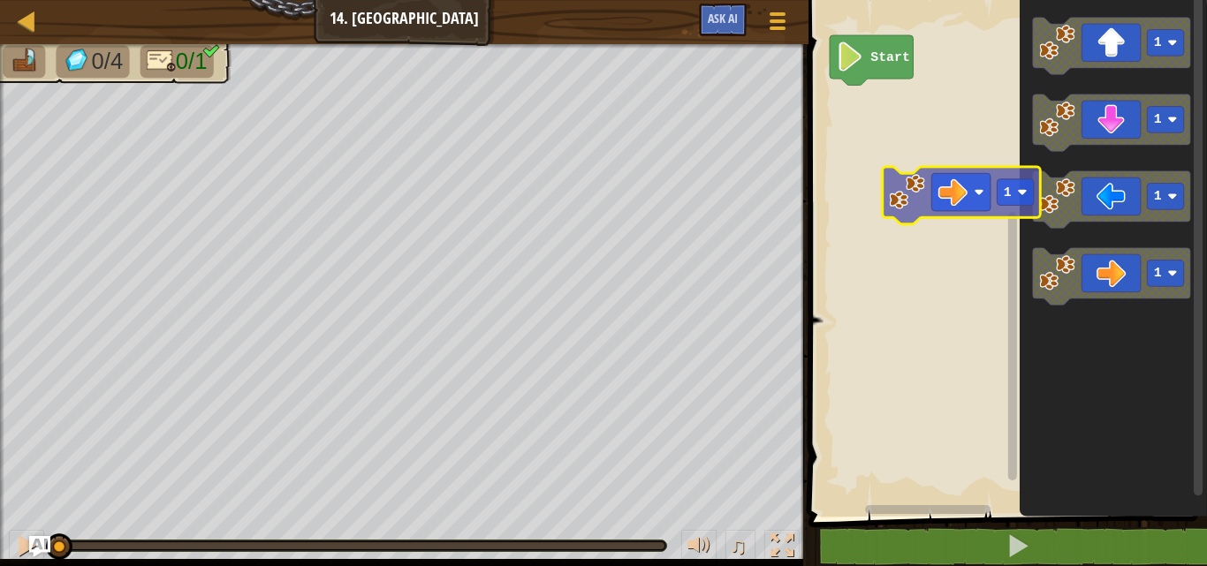
click at [933, 211] on div "Start 1 1 1 1 1" at bounding box center [1005, 254] width 404 height 526
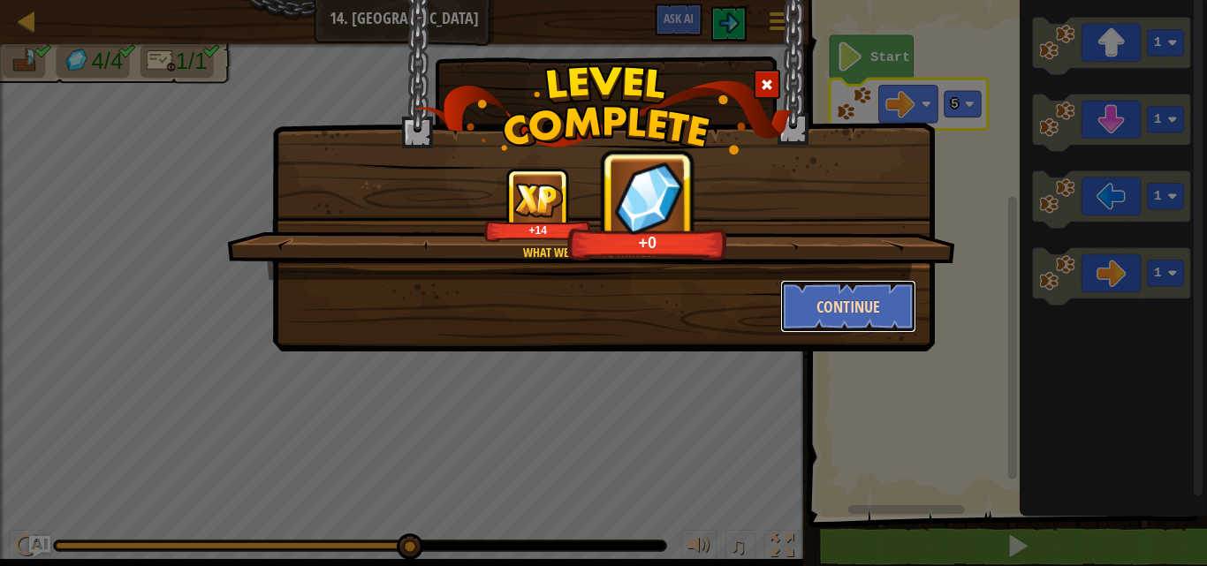
click at [867, 321] on button "Continue" at bounding box center [848, 306] width 137 height 53
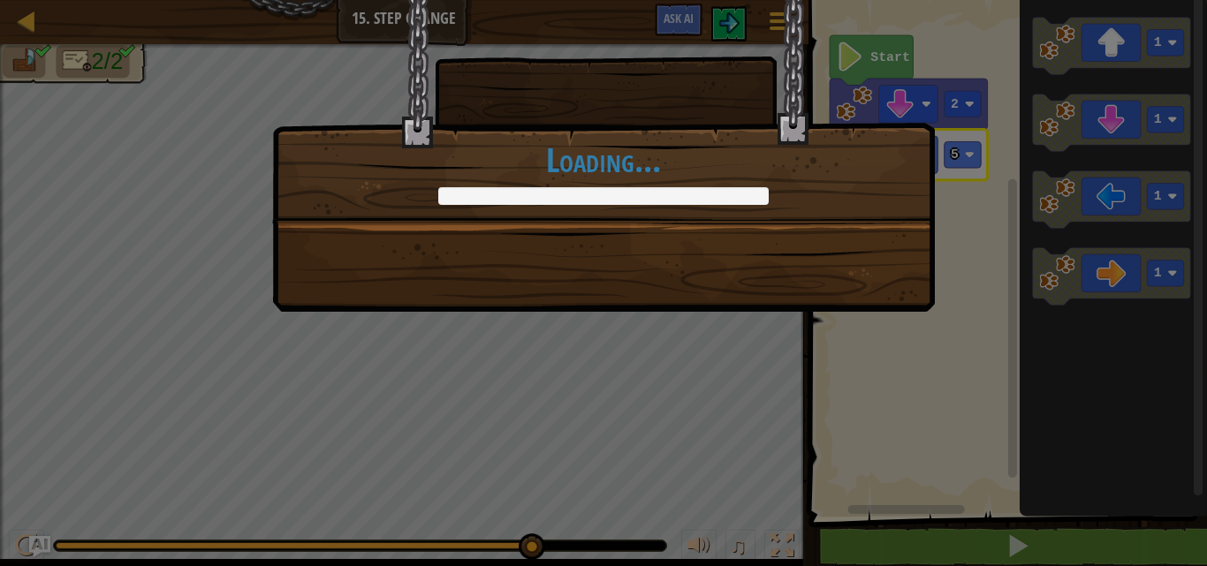
drag, startPoint x: 845, startPoint y: 307, endPoint x: 757, endPoint y: 301, distance: 87.7
click at [757, 301] on div "+0 +0 Continue Loading..." at bounding box center [603, 283] width 1207 height 566
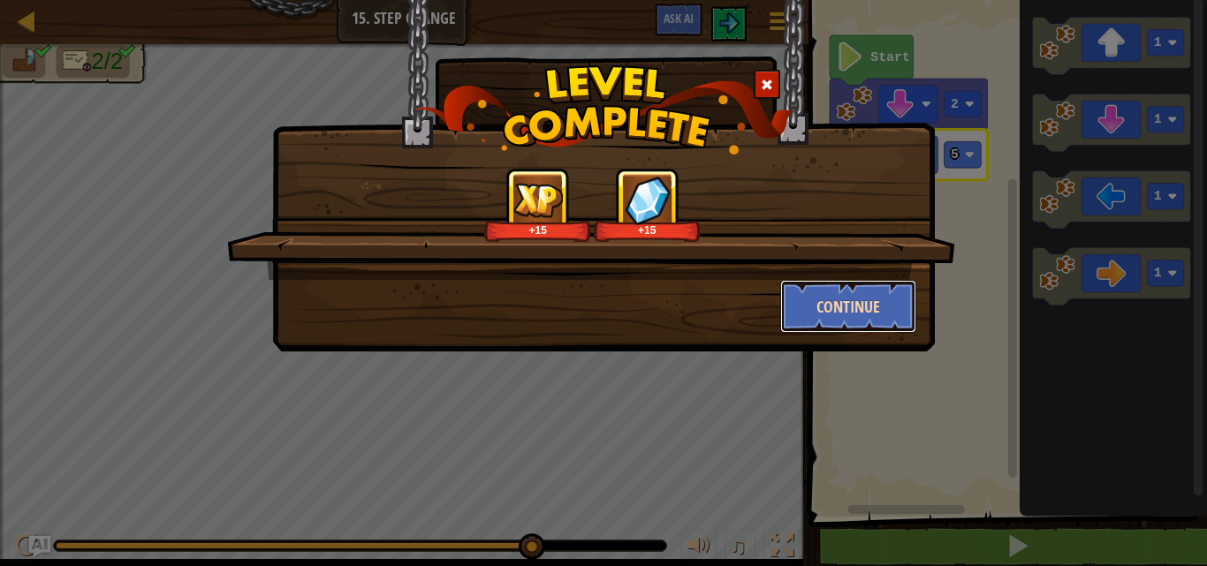
click at [861, 315] on button "Continue" at bounding box center [848, 306] width 137 height 53
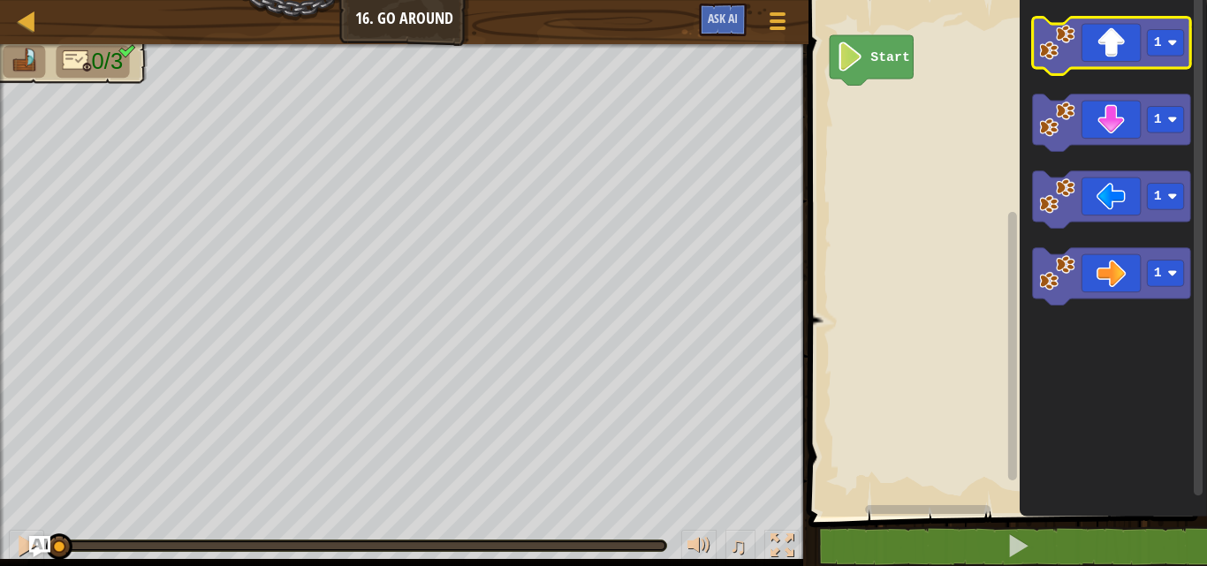
click at [1110, 57] on icon "Blockly Workspace" at bounding box center [1111, 46] width 158 height 57
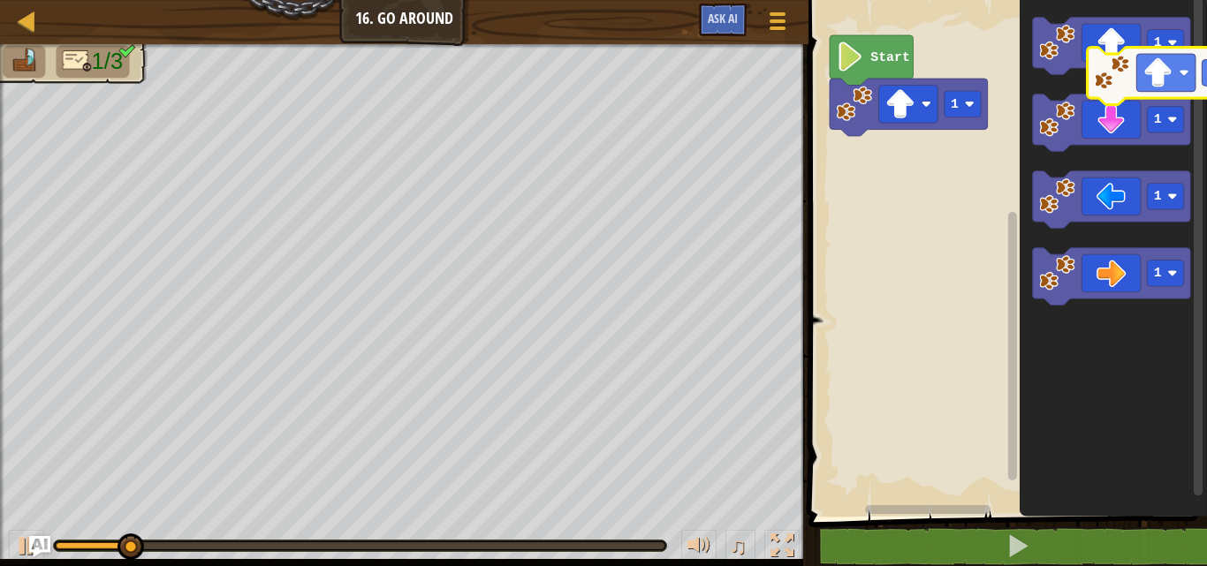
click at [1167, 86] on icon "1 1 1 1" at bounding box center [1113, 254] width 187 height 526
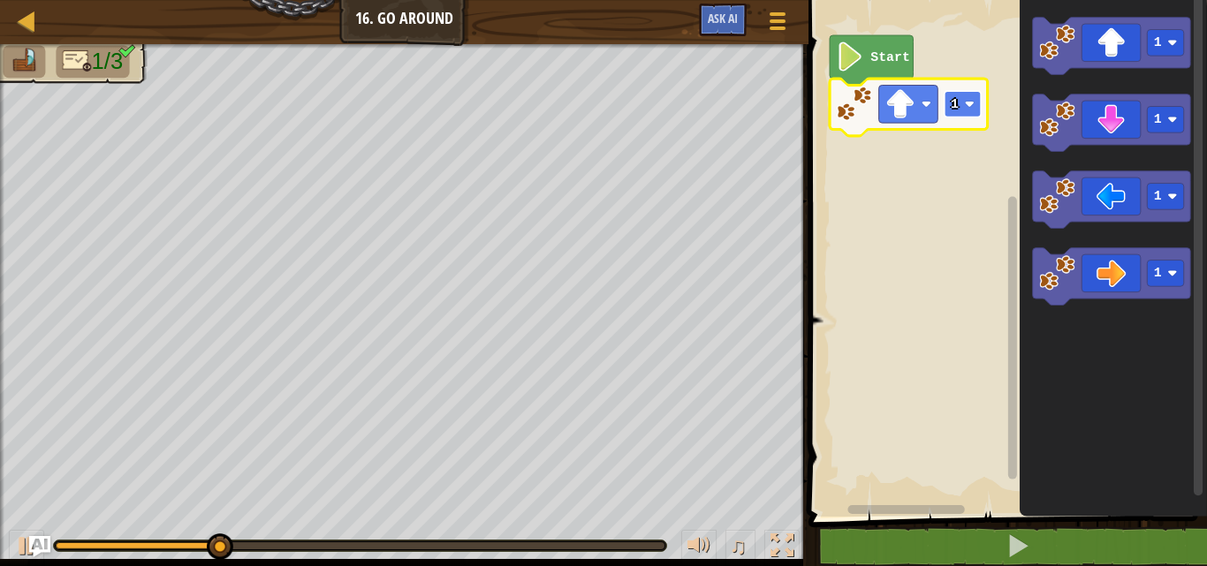
click at [965, 109] on image "Blockly Workspace" at bounding box center [969, 104] width 10 height 10
click at [975, 104] on rect "Blockly Workspace" at bounding box center [962, 104] width 37 height 27
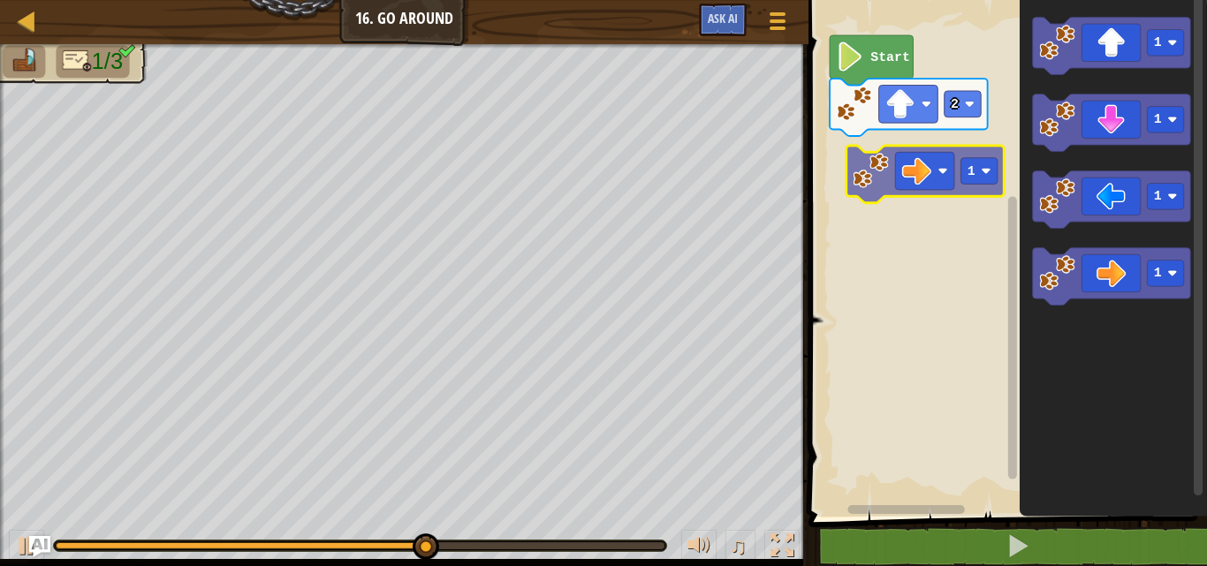
click at [904, 157] on div "Start 2 1 1 1 1 1" at bounding box center [1005, 254] width 404 height 526
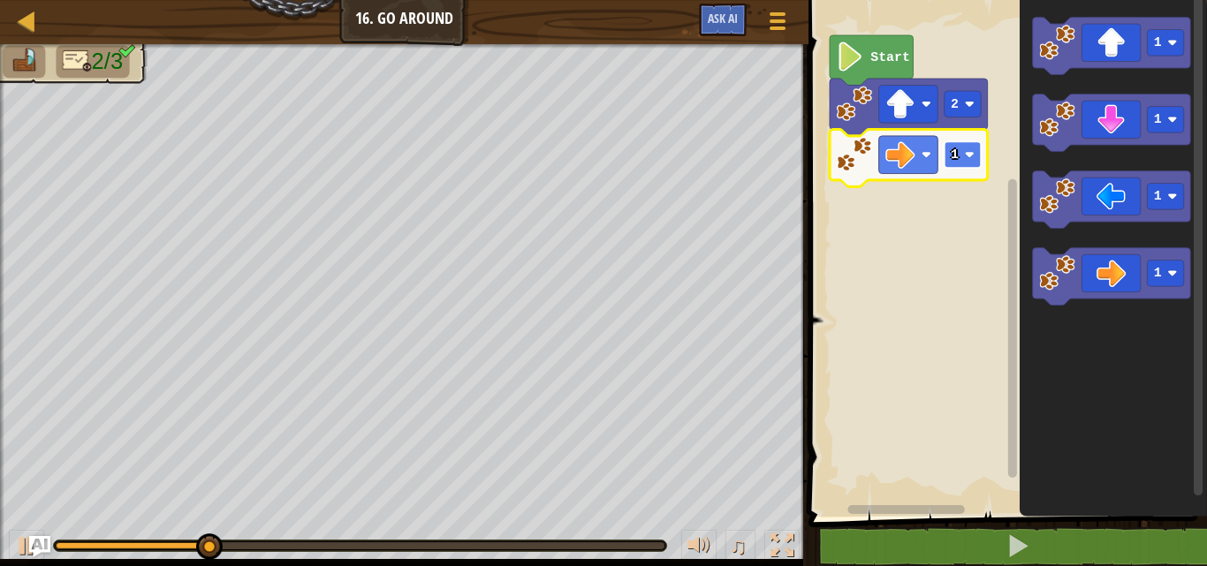
click at [971, 154] on image "Blockly Workspace" at bounding box center [969, 155] width 10 height 10
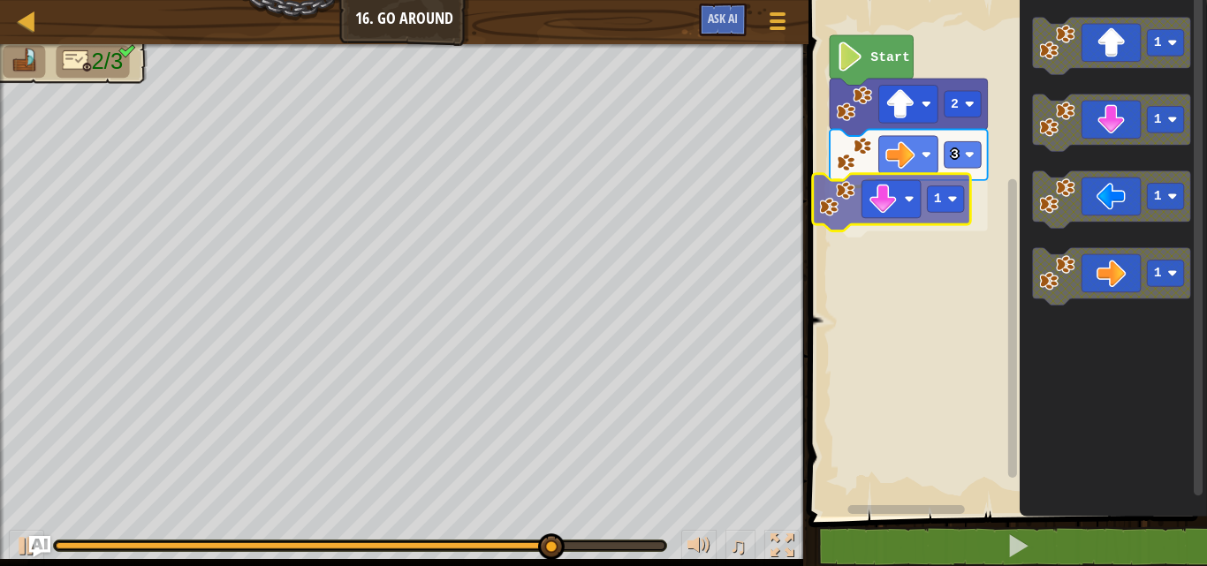
click at [903, 191] on div "Start 2 3 1 1 1 1 1 1" at bounding box center [1005, 254] width 404 height 526
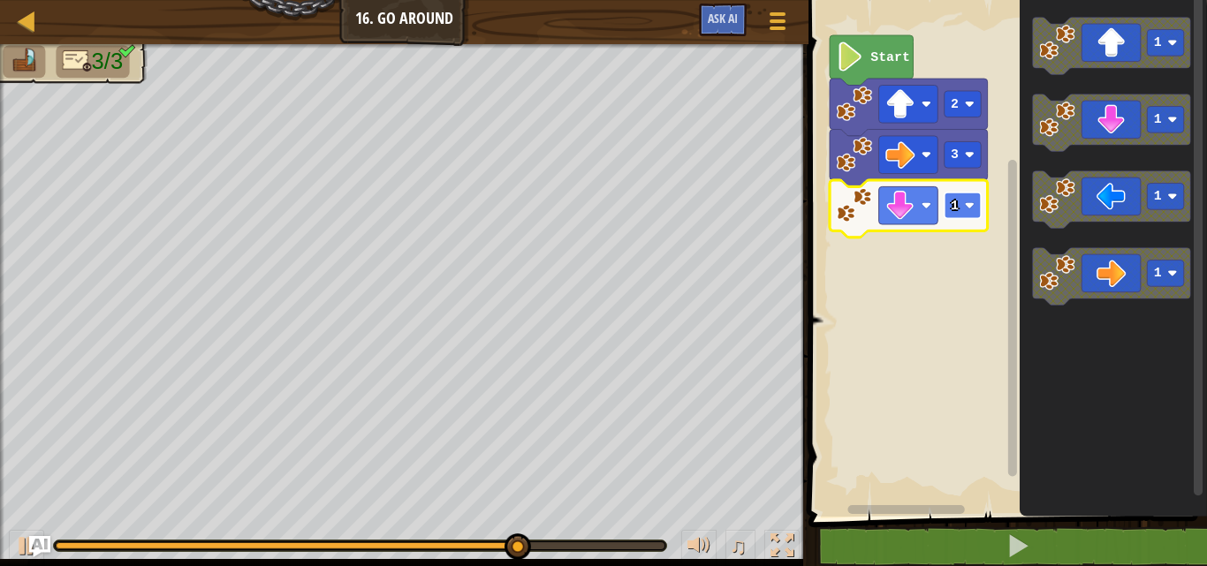
click at [981, 210] on rect "Blockly Workspace" at bounding box center [962, 206] width 37 height 27
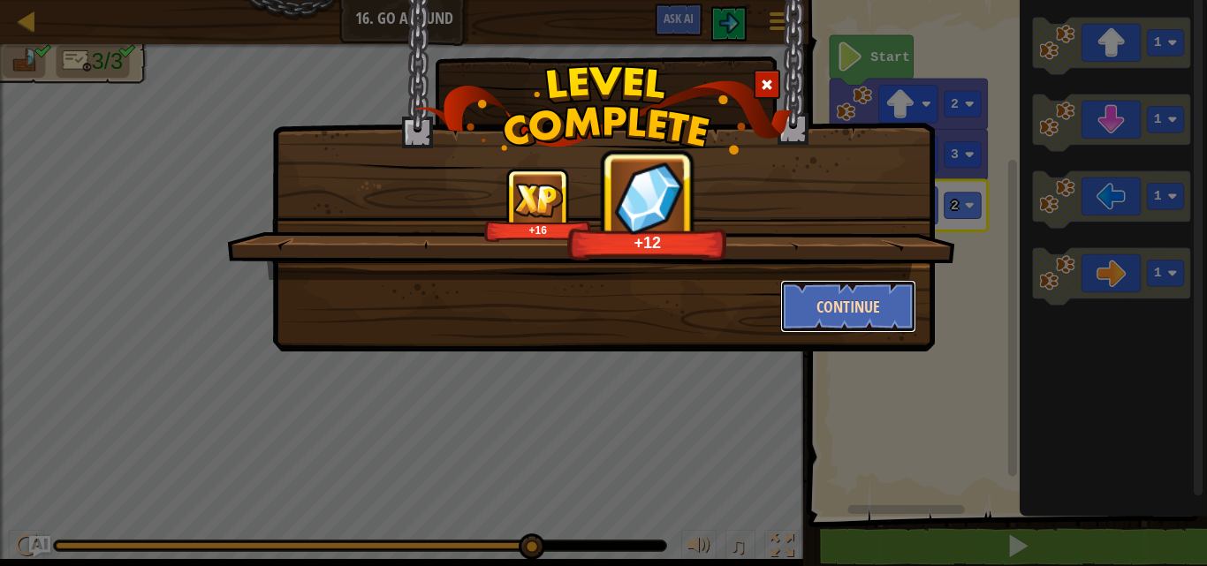
click at [823, 314] on button "Continue" at bounding box center [848, 306] width 137 height 53
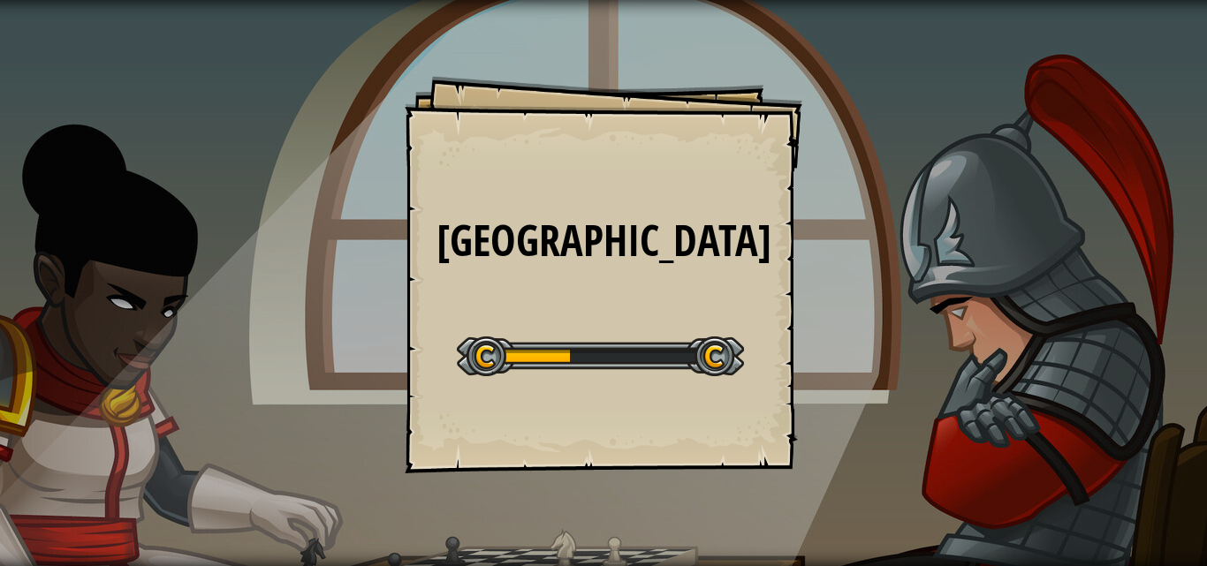
click at [823, 314] on div "Big Gem Square Goals Start Level Error loading from server. Try refreshing the …" at bounding box center [603, 283] width 1207 height 566
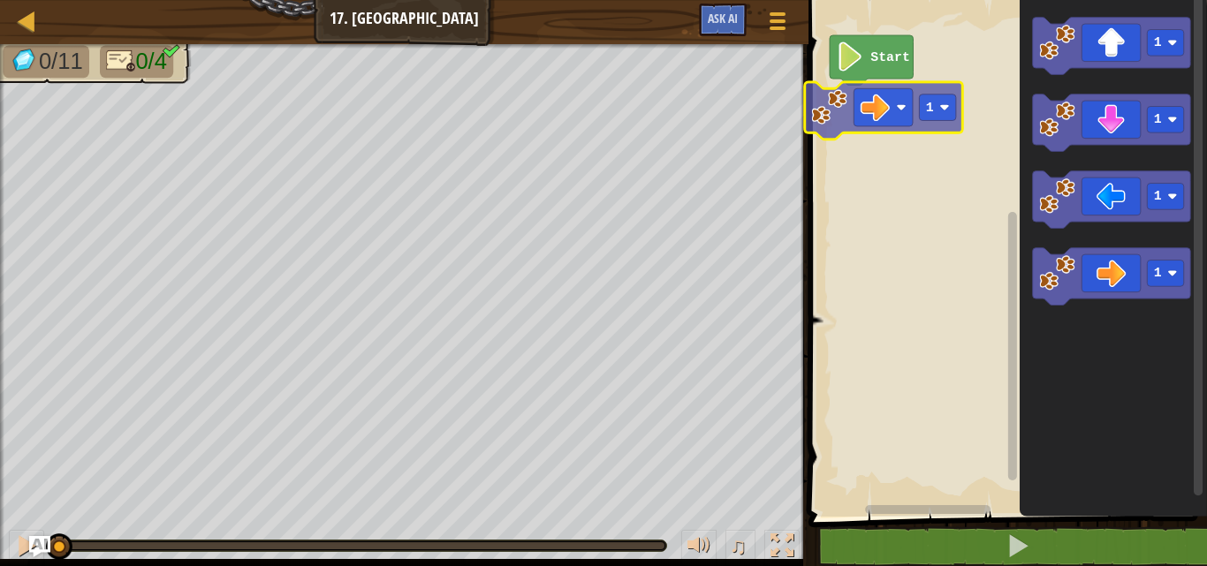
click at [897, 106] on div "Start 1 1 1 1 1 1" at bounding box center [1005, 254] width 404 height 526
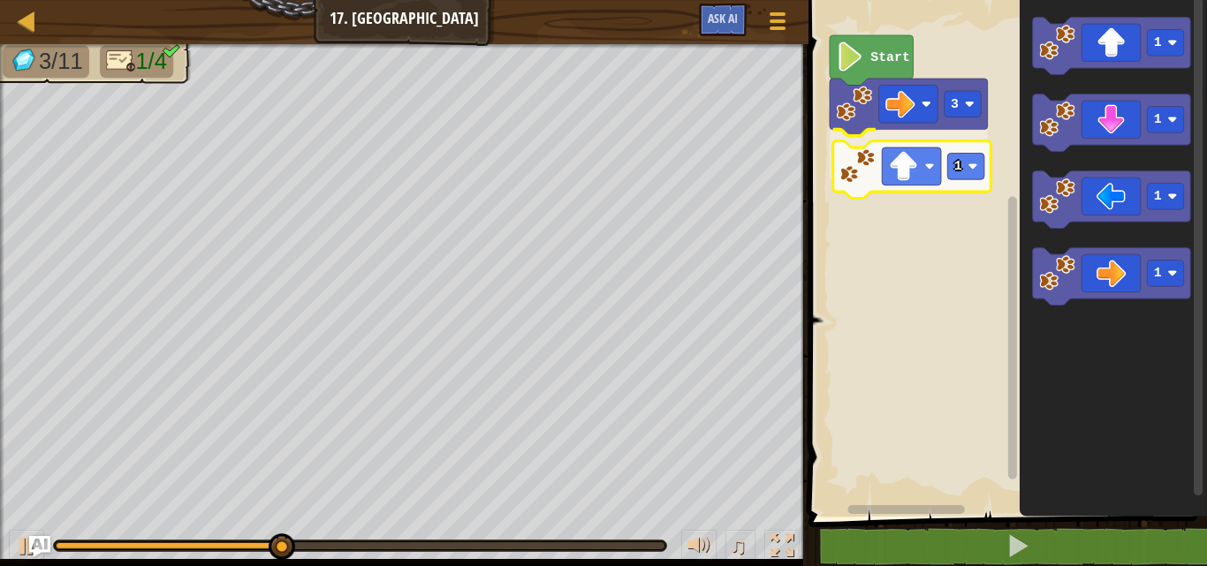
click at [927, 174] on div "Start 3 1 1 1 1 1 1" at bounding box center [1005, 254] width 404 height 526
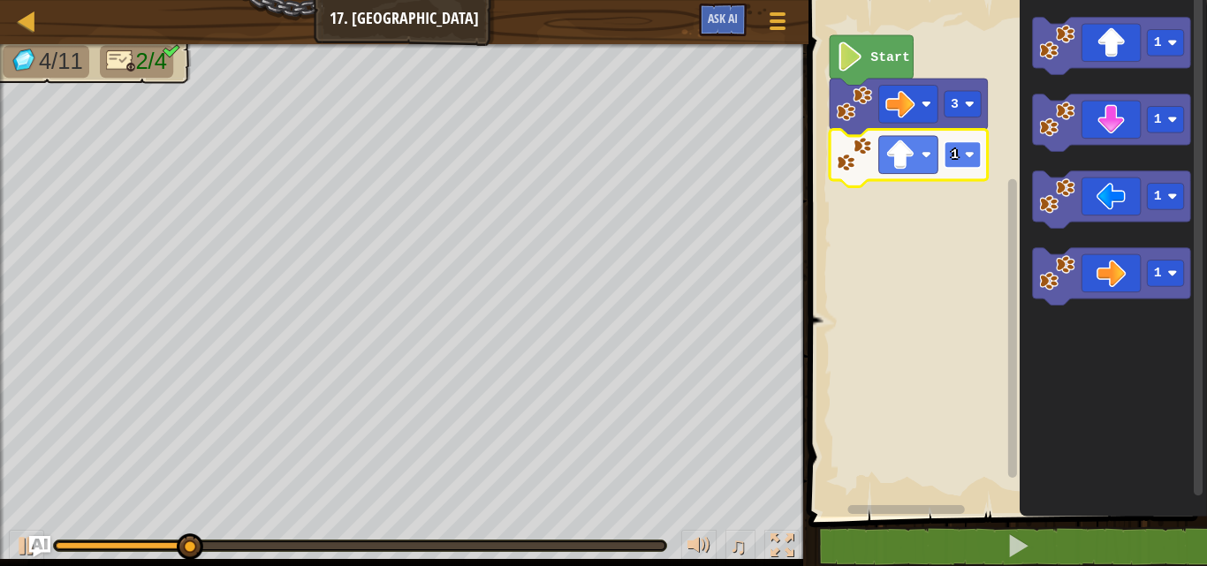
click at [970, 158] on image "Blockly Workspace" at bounding box center [969, 155] width 10 height 10
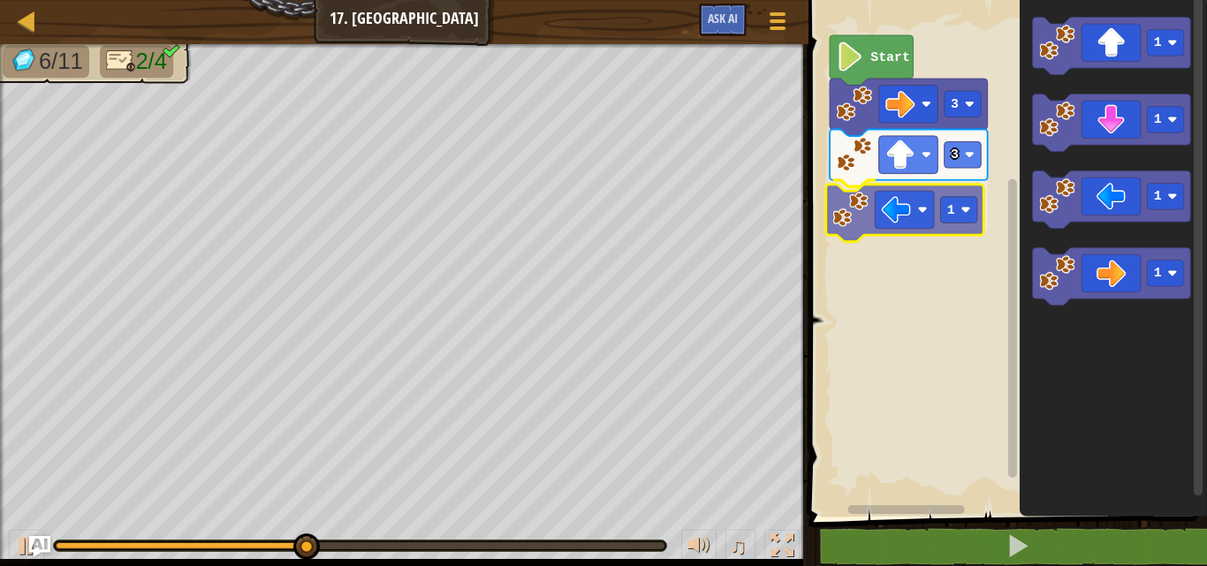
click at [925, 240] on div "Start 3 3 1 1 1 1 1 1" at bounding box center [1005, 254] width 404 height 526
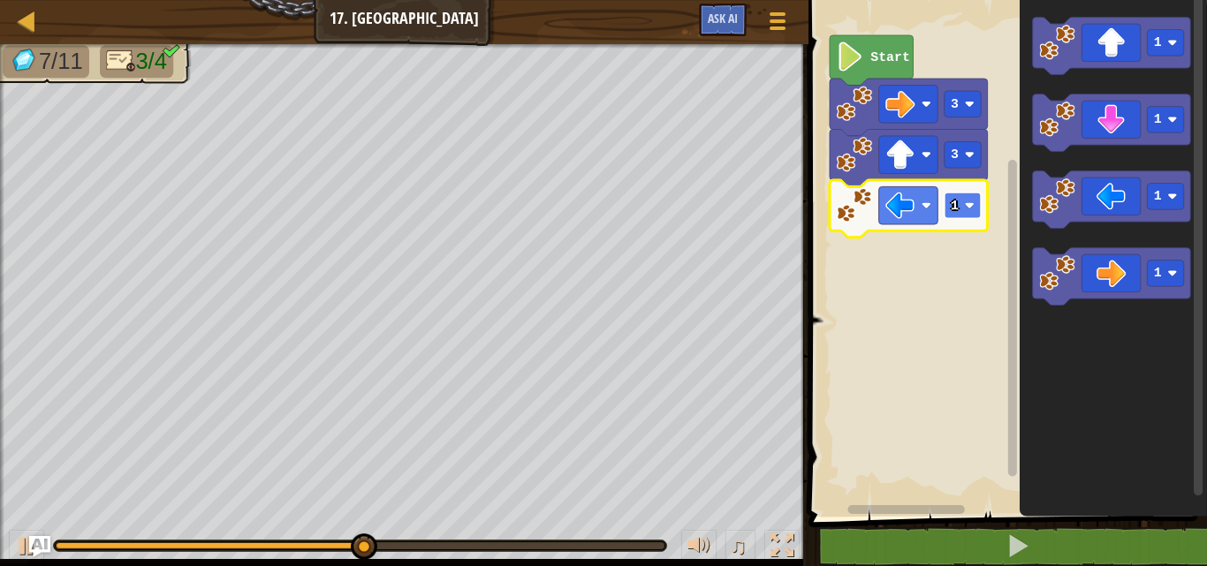
click at [969, 202] on image "Blockly Workspace" at bounding box center [969, 206] width 10 height 10
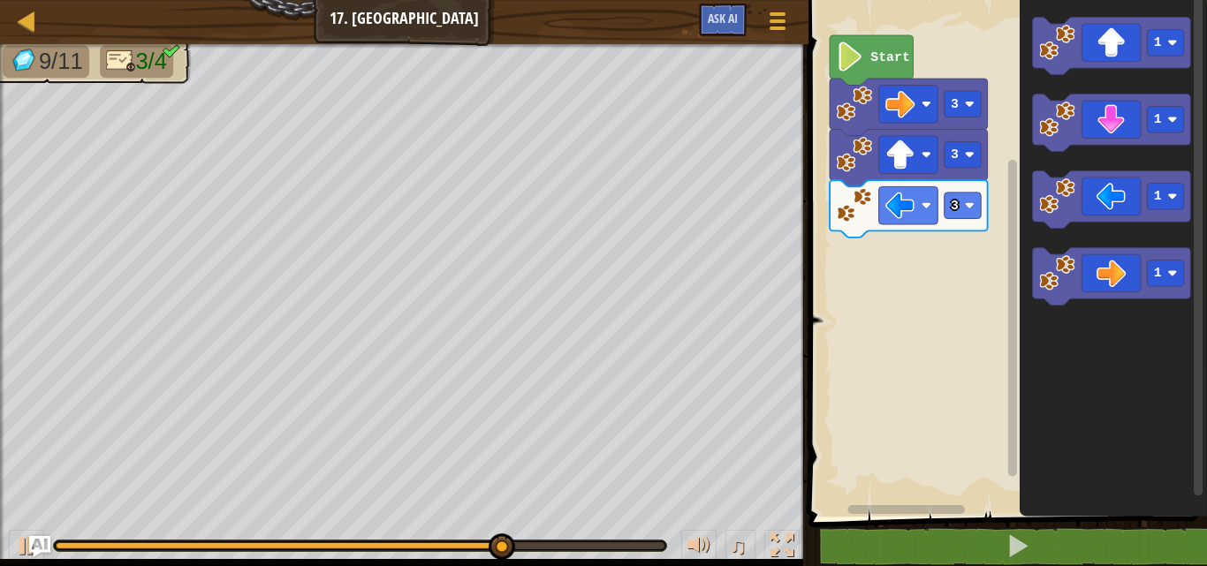
click at [1046, 164] on icon "1 1 1 1" at bounding box center [1113, 254] width 187 height 526
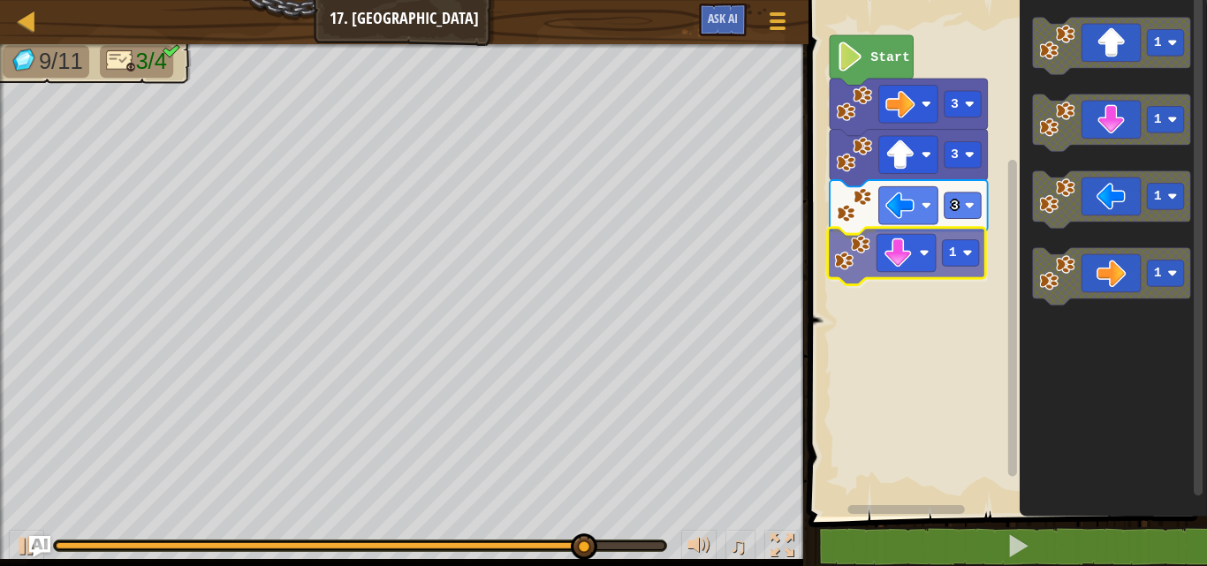
click at [902, 262] on div "Start 3 3 3 1 1 1 1 1 1" at bounding box center [1005, 254] width 404 height 526
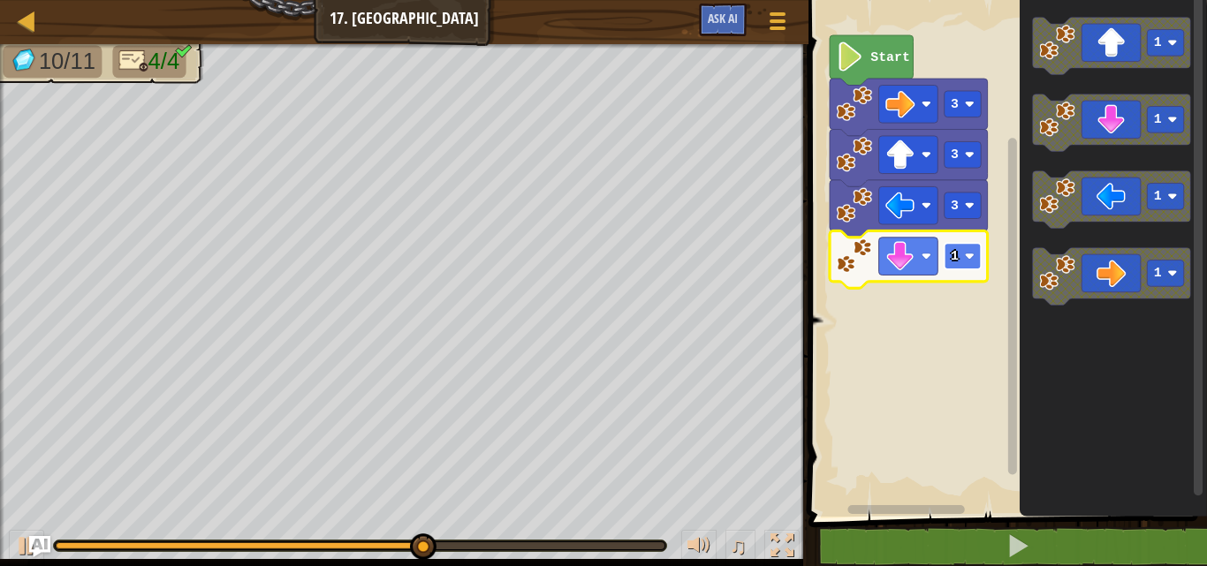
click at [975, 254] on rect "Blockly Workspace" at bounding box center [962, 256] width 37 height 27
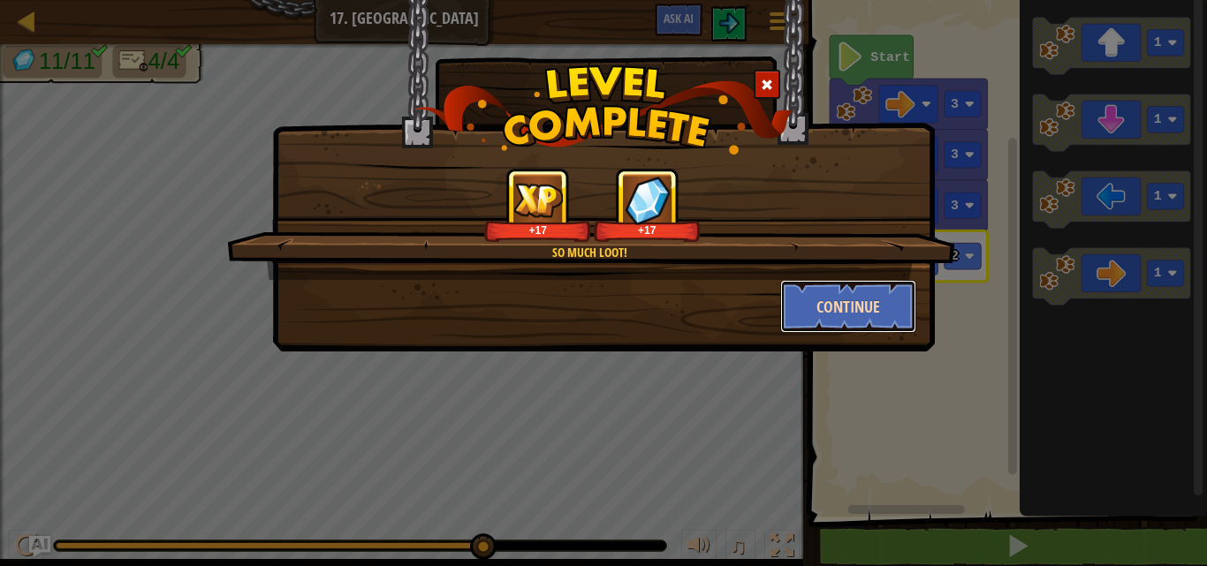
click at [913, 304] on button "Continue" at bounding box center [848, 306] width 137 height 53
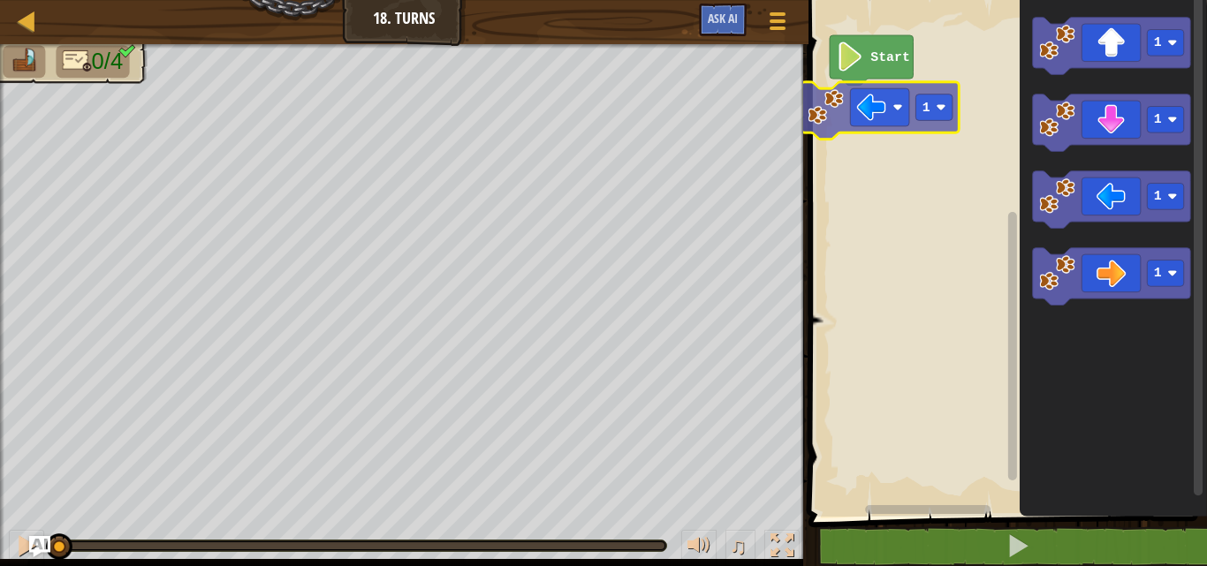
click at [911, 119] on div "Start 1 1 1 1 1" at bounding box center [1005, 254] width 404 height 526
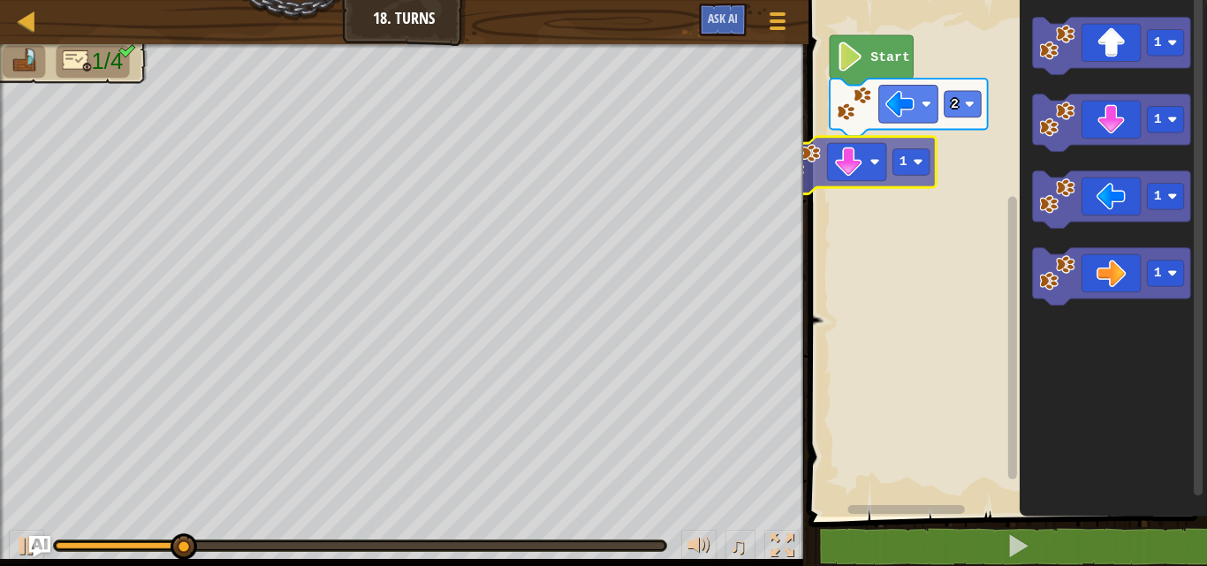
click at [866, 171] on div "Start 2 1 1 1 1 1 1" at bounding box center [1005, 254] width 404 height 526
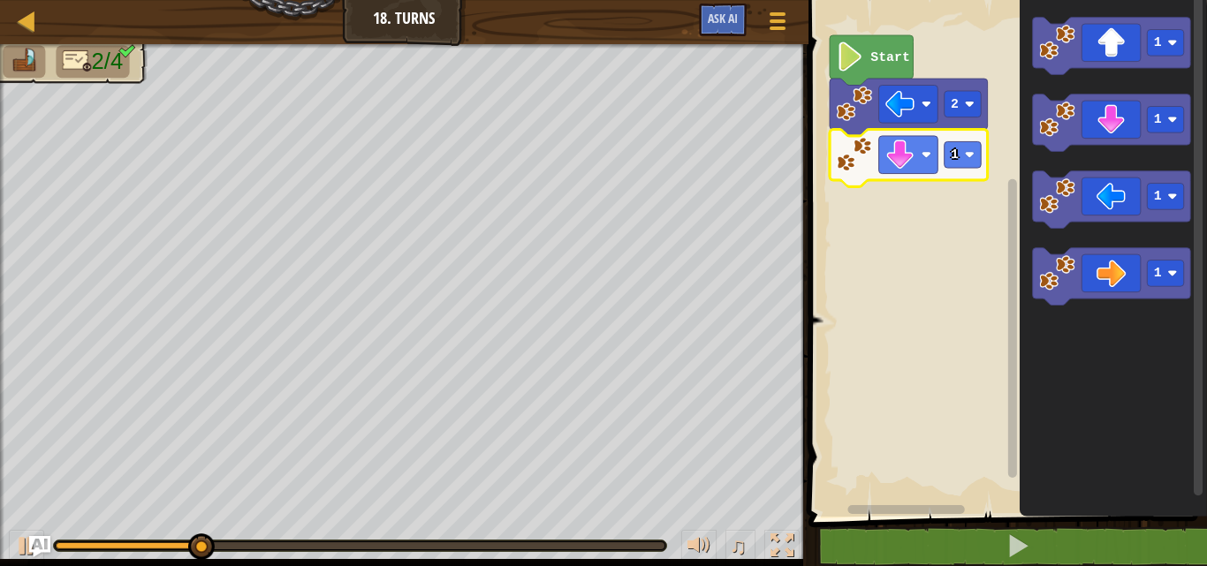
click at [969, 171] on icon "Blockly Workspace" at bounding box center [909, 158] width 158 height 57
click at [982, 148] on icon "Blockly Workspace" at bounding box center [909, 158] width 158 height 57
click at [965, 162] on rect "Blockly Workspace" at bounding box center [962, 154] width 37 height 27
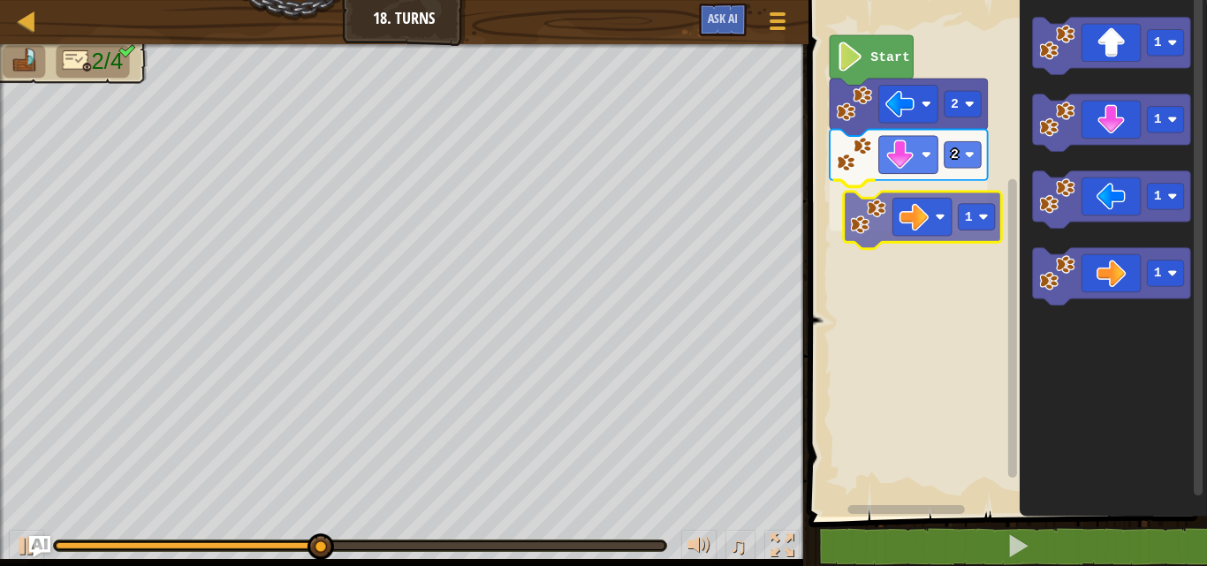
click at [908, 216] on div "Start 2 2 1 1 1 1 1 1" at bounding box center [1005, 254] width 404 height 526
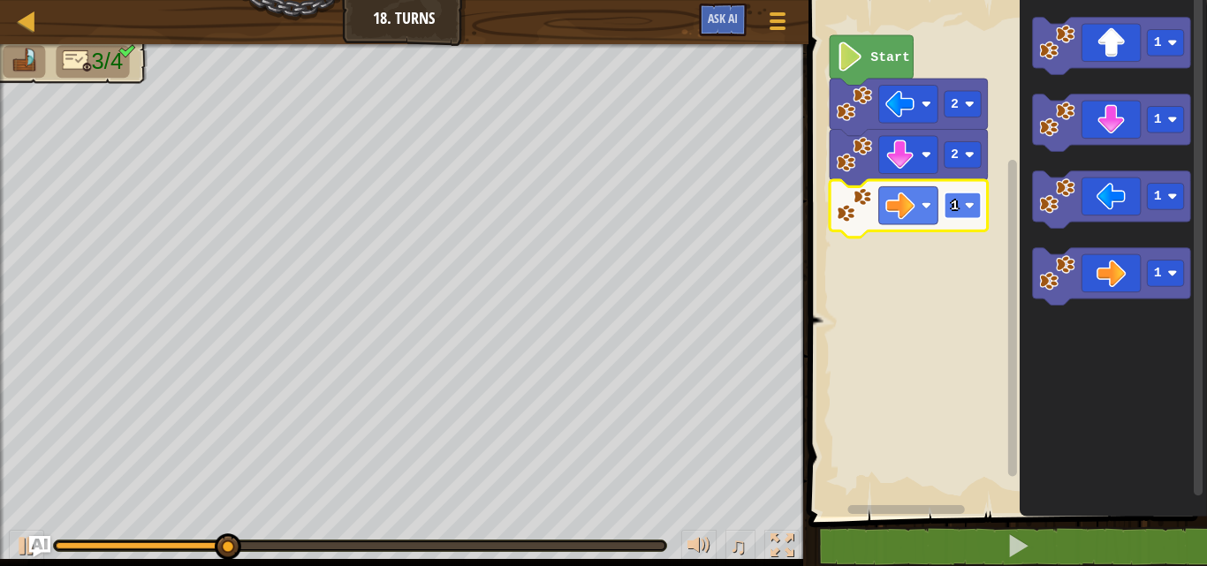
click at [973, 211] on rect "Blockly Workspace" at bounding box center [962, 206] width 37 height 27
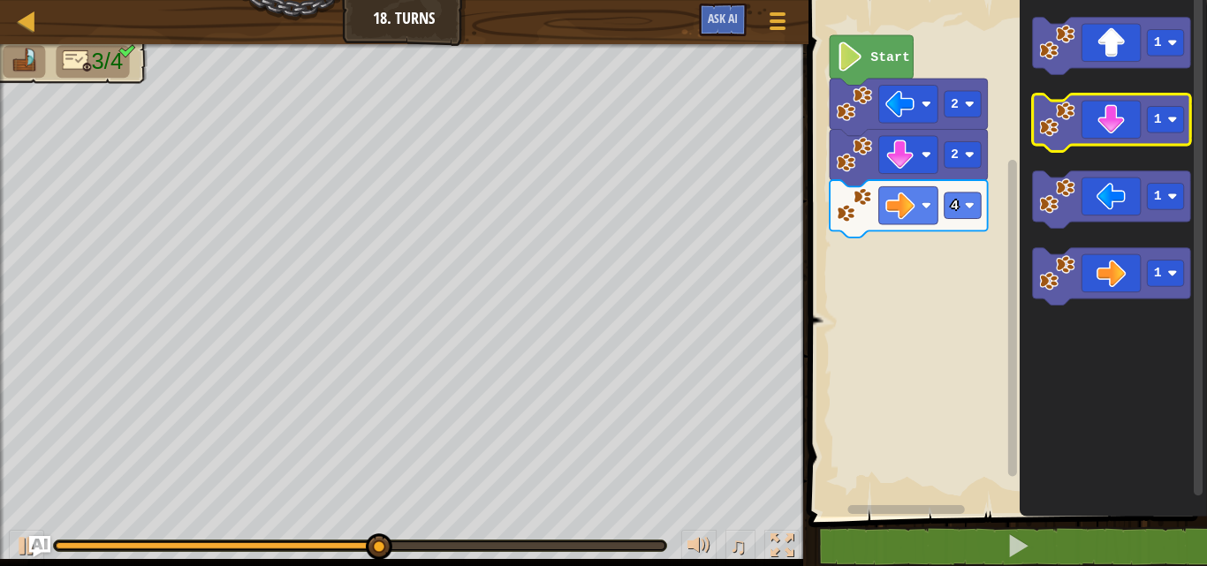
click at [1068, 102] on icon "1 1 1 1" at bounding box center [1113, 254] width 187 height 526
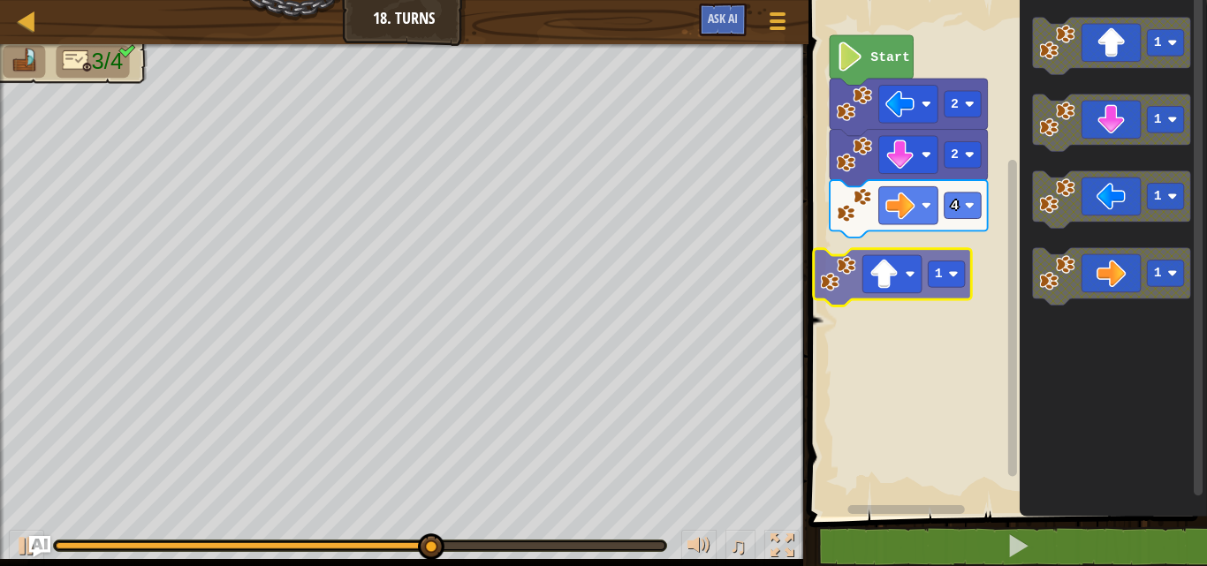
click at [880, 275] on div "Start 2 2 4 1 1 1 1 1 1" at bounding box center [1005, 254] width 404 height 526
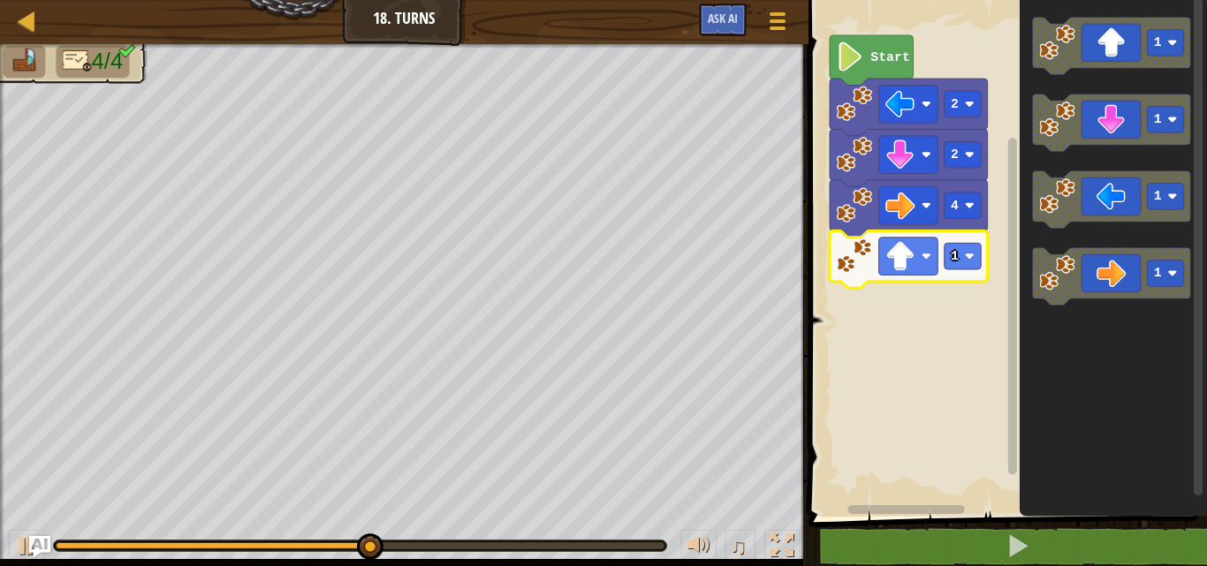
click at [993, 261] on rect "Blockly Workspace" at bounding box center [1005, 254] width 404 height 526
click at [975, 262] on rect "Blockly Workspace" at bounding box center [962, 256] width 37 height 27
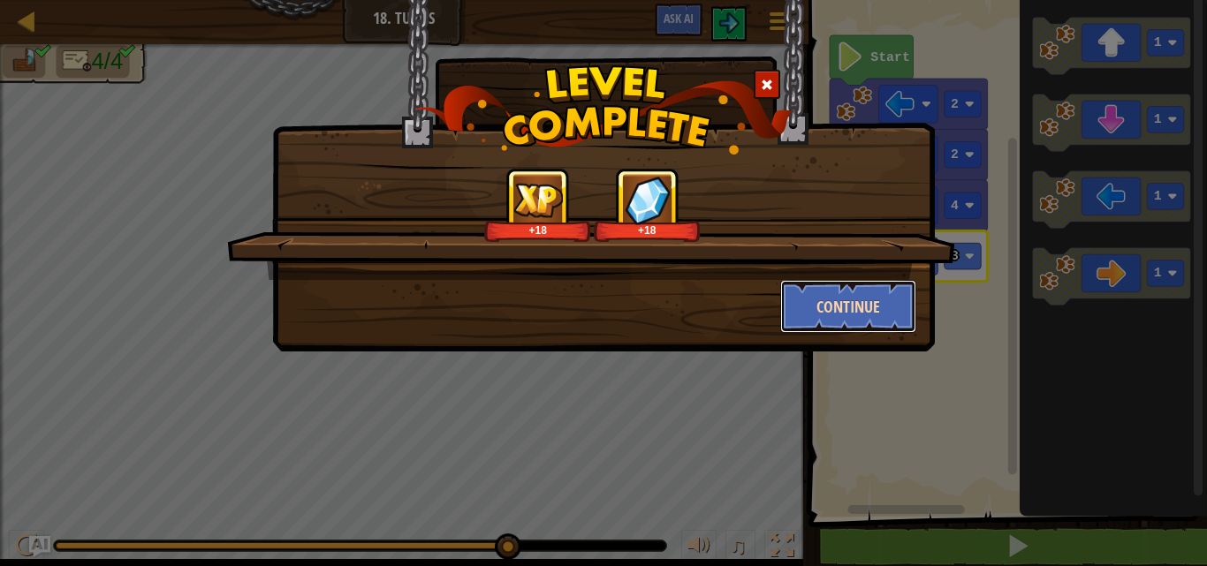
click at [899, 318] on button "Continue" at bounding box center [848, 306] width 137 height 53
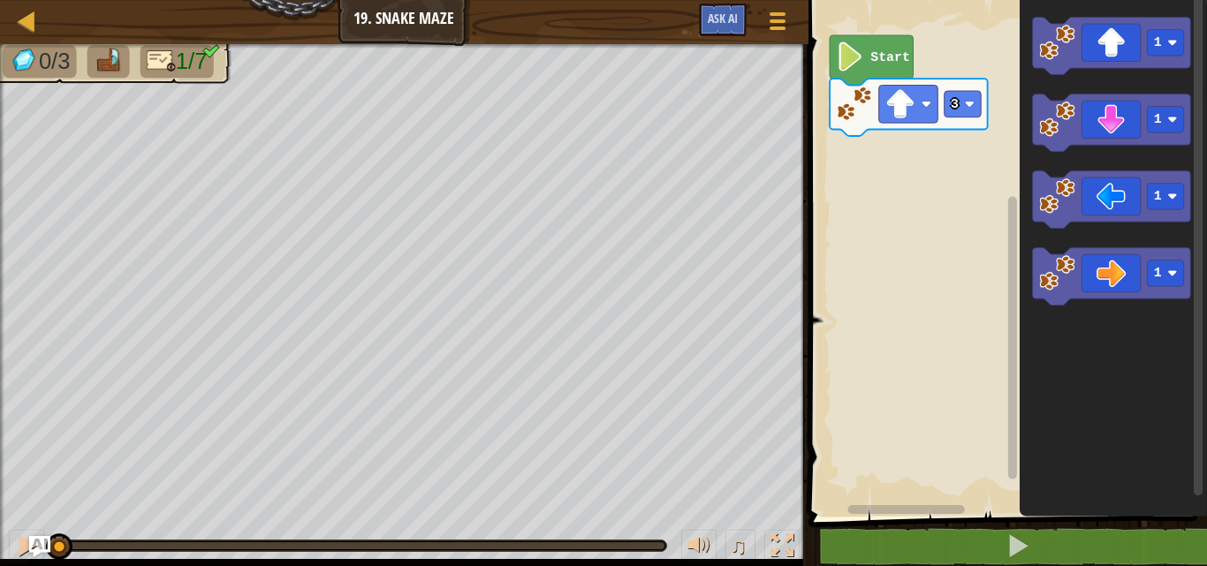
click at [1193, 53] on icon "Blockly Workspace" at bounding box center [1113, 254] width 187 height 526
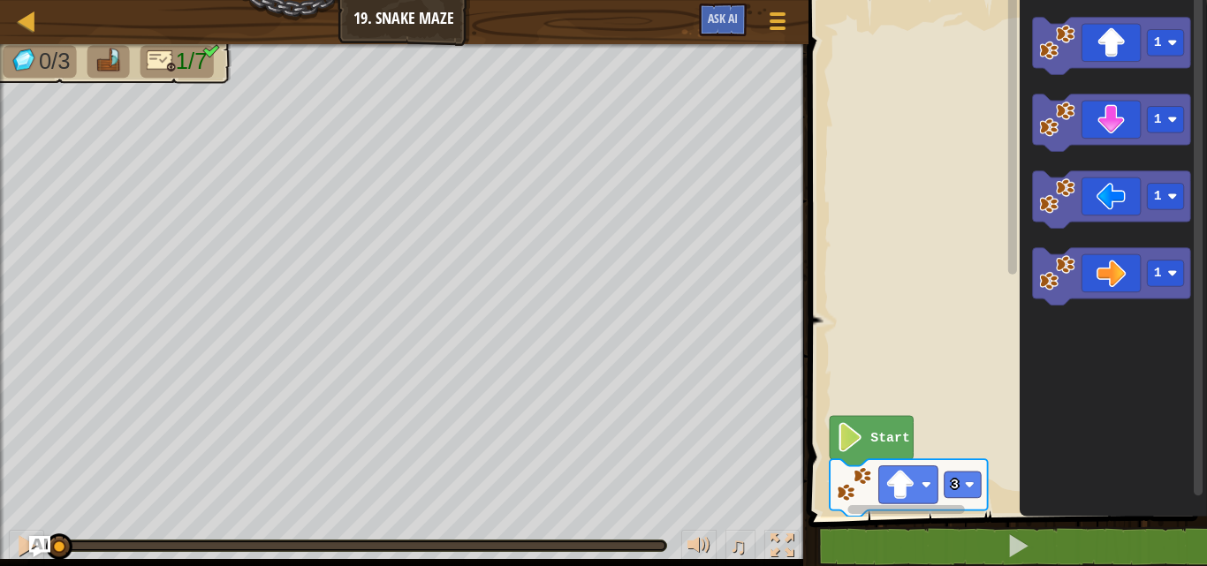
click at [908, 157] on div "3 Start 1 1 1 1" at bounding box center [1005, 254] width 404 height 526
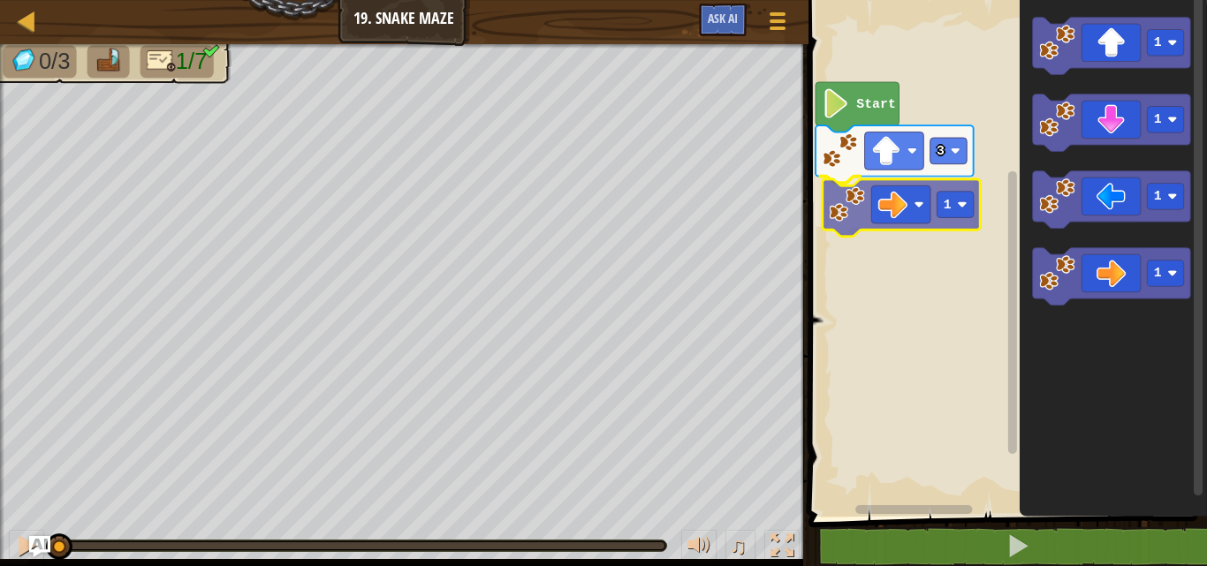
click at [916, 221] on div "3 1 Start 1 1 1 1 1" at bounding box center [1005, 254] width 404 height 526
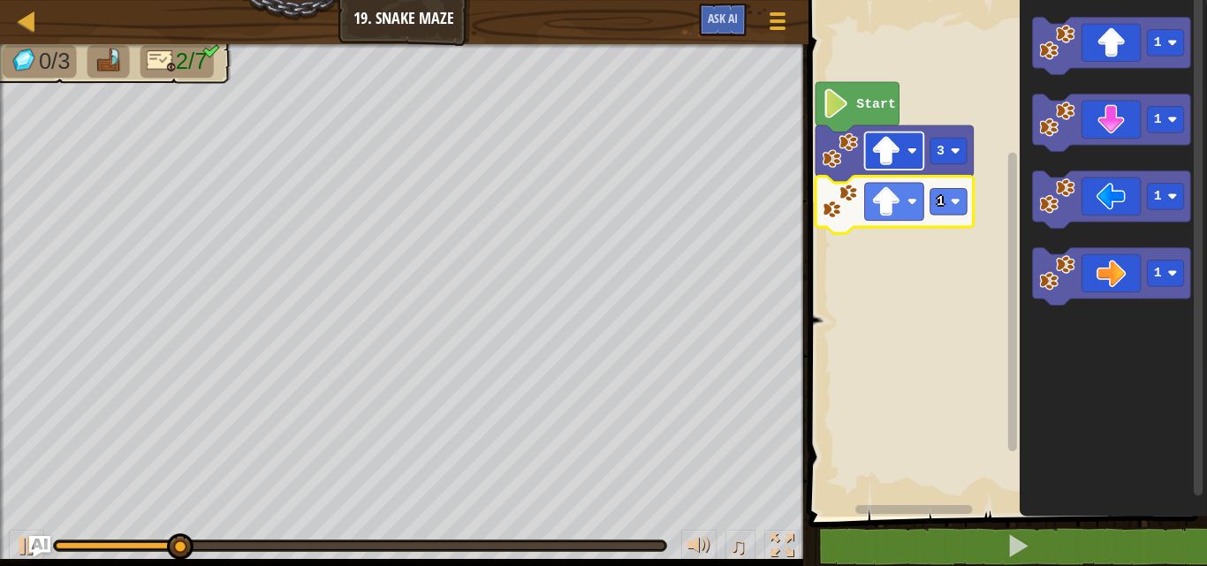
click at [922, 168] on rect "Blockly Workspace" at bounding box center [893, 152] width 59 height 38
click at [899, 204] on image "Blockly Workspace" at bounding box center [885, 201] width 29 height 29
click at [953, 202] on image "Blockly Workspace" at bounding box center [955, 202] width 10 height 10
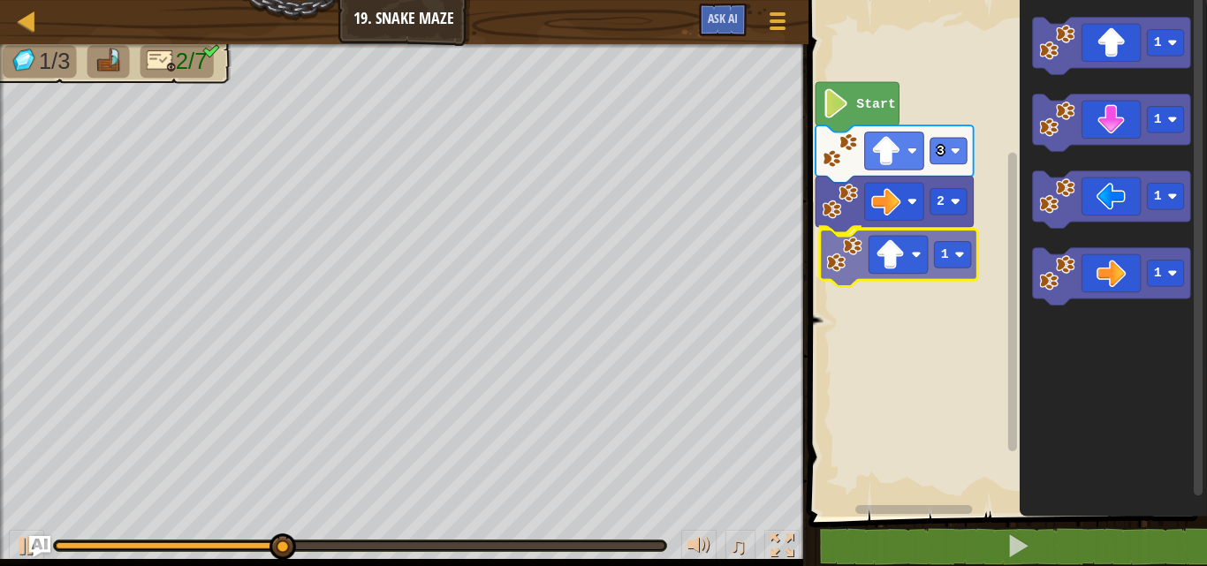
click at [912, 263] on div "Start 3 2 1 1 1 1 1 1" at bounding box center [1005, 254] width 404 height 526
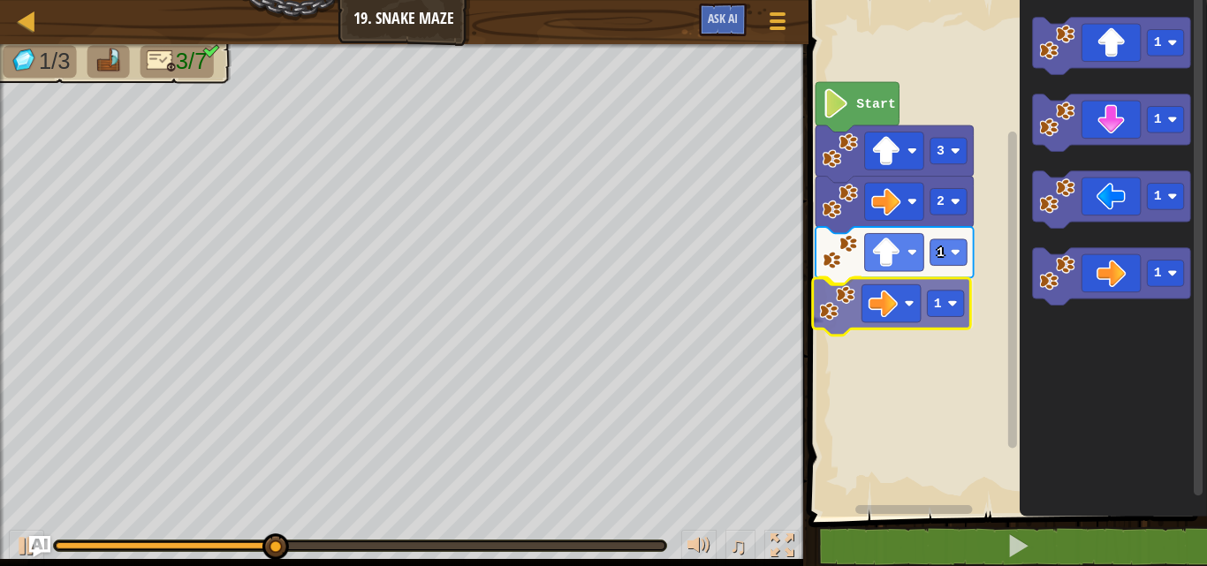
click at [861, 312] on div "Start 3 2 1 1 1 1 1 1 1" at bounding box center [1005, 254] width 404 height 526
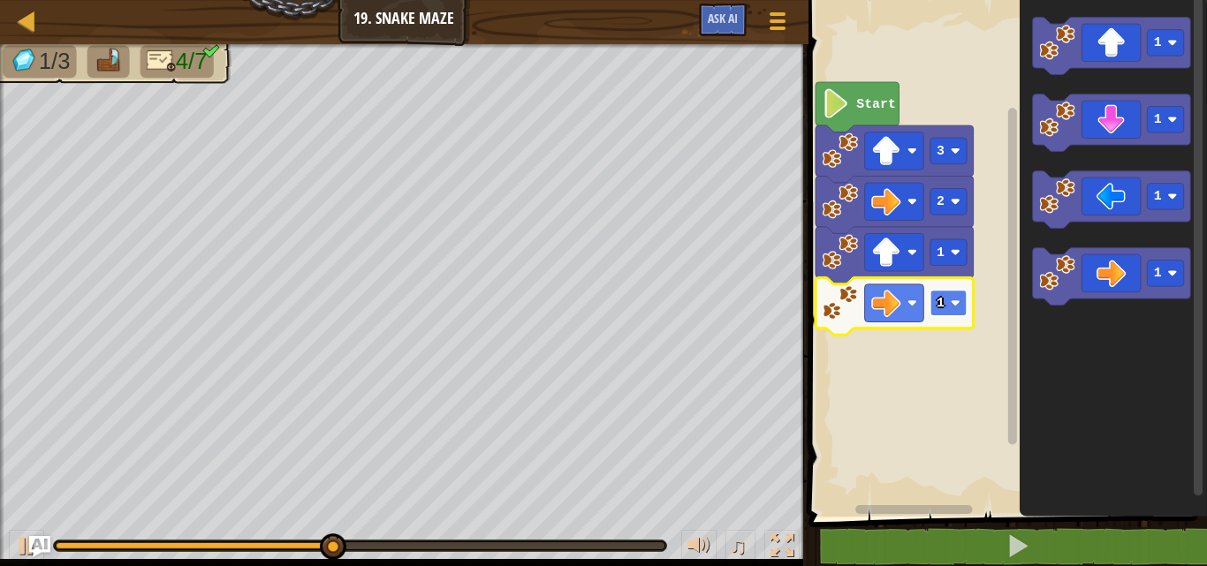
click at [959, 300] on image "Blockly Workspace" at bounding box center [955, 304] width 10 height 10
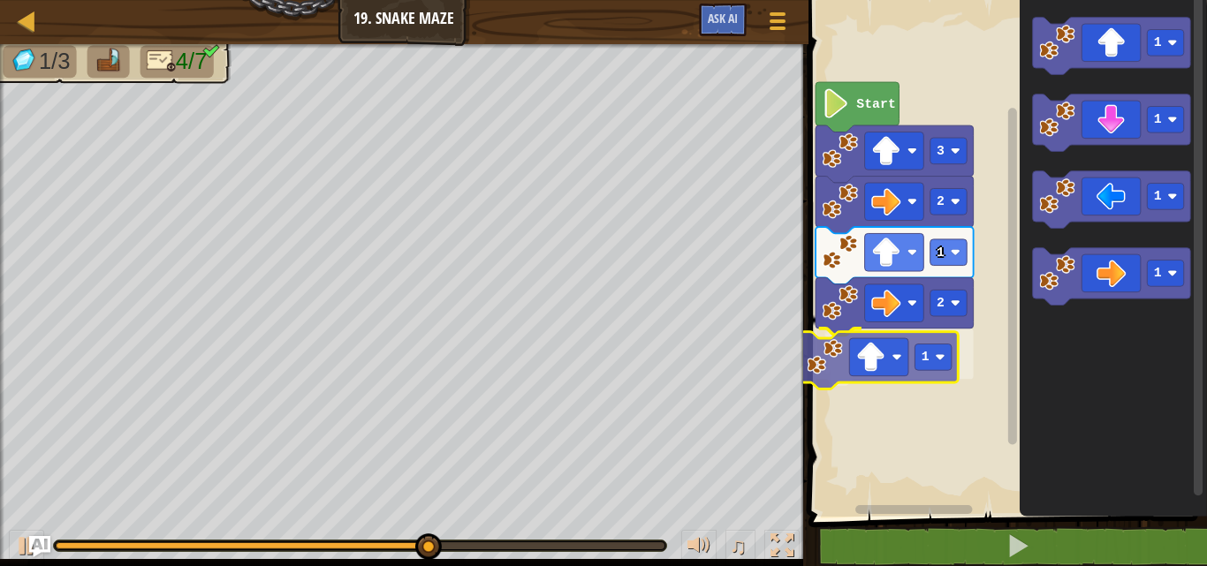
click at [884, 372] on div "Start 3 2 1 2 1 1 1 1 1 1" at bounding box center [1005, 254] width 404 height 526
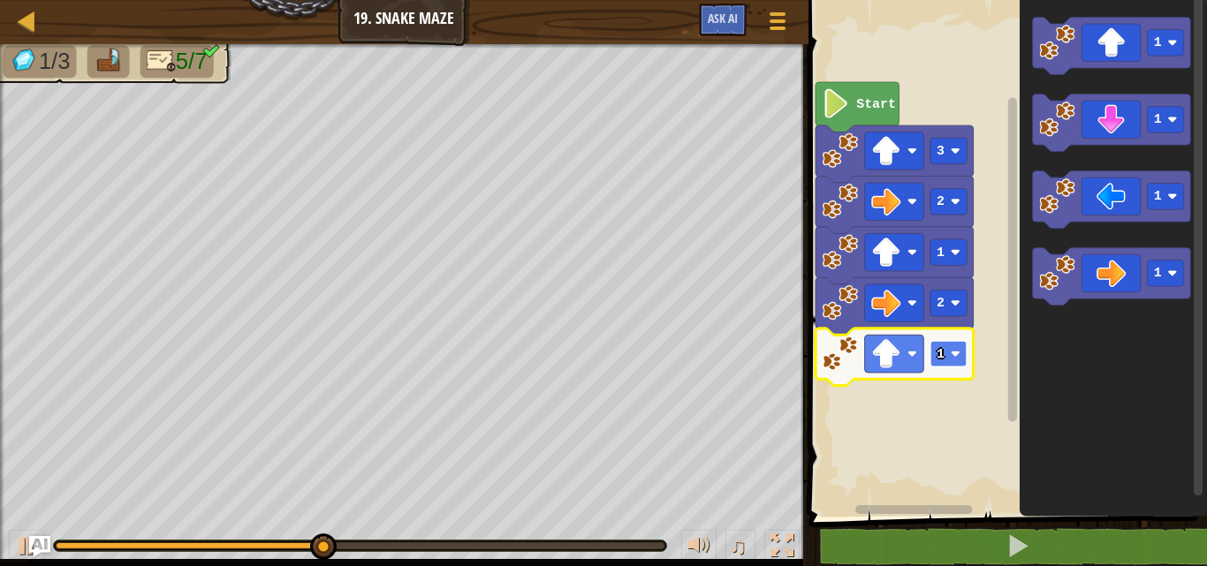
click at [953, 354] on image "Blockly Workspace" at bounding box center [955, 354] width 10 height 10
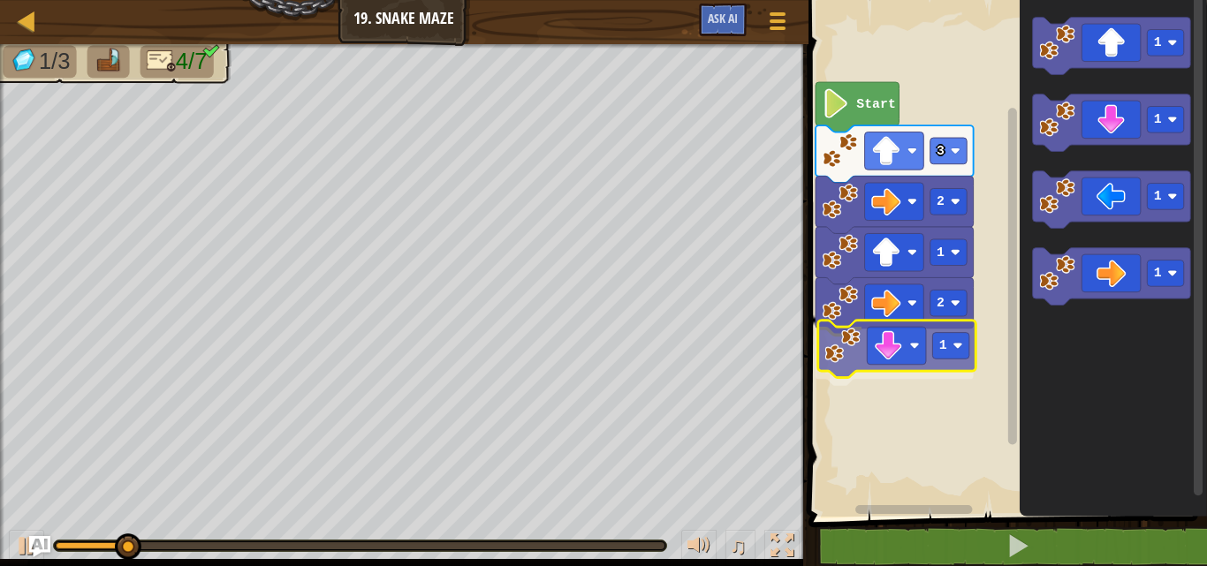
click at [906, 346] on div "Start 3 2 1 2 1 1 1 1 1 1" at bounding box center [1005, 254] width 404 height 526
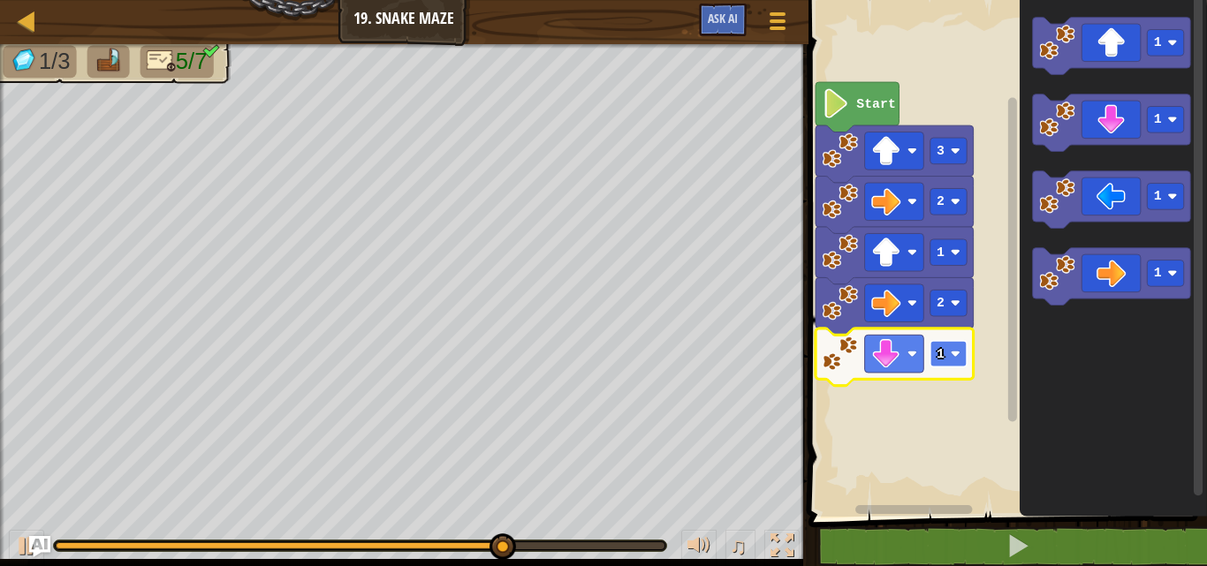
click at [950, 358] on rect "Blockly Workspace" at bounding box center [948, 354] width 37 height 27
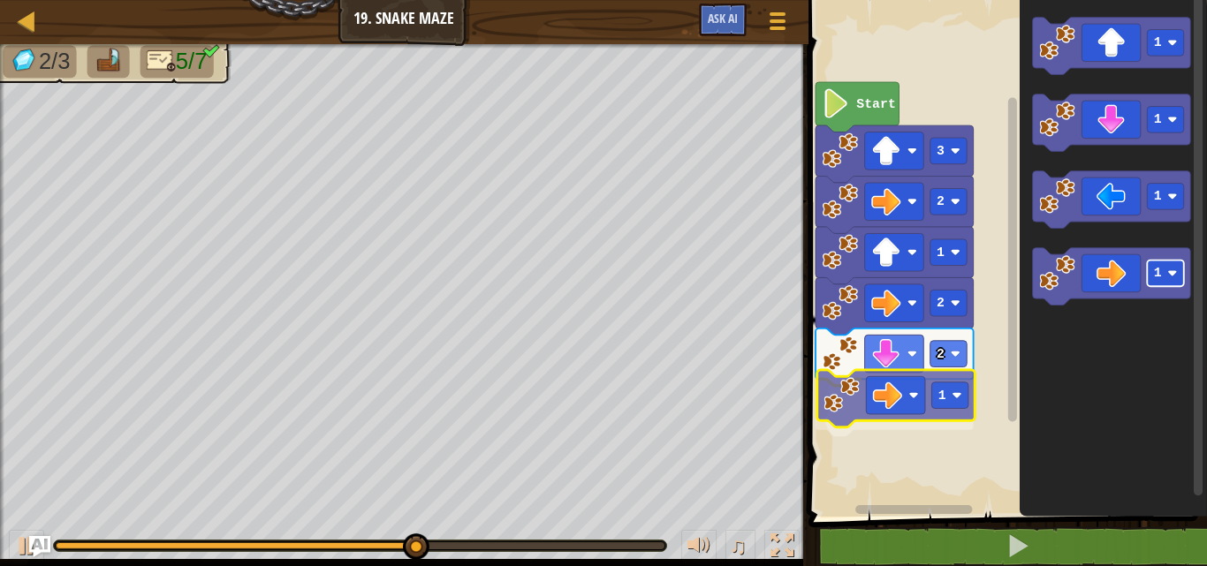
click at [941, 401] on div "Start 3 2 1 2 2 1 1 1 1 1 1" at bounding box center [1005, 254] width 404 height 526
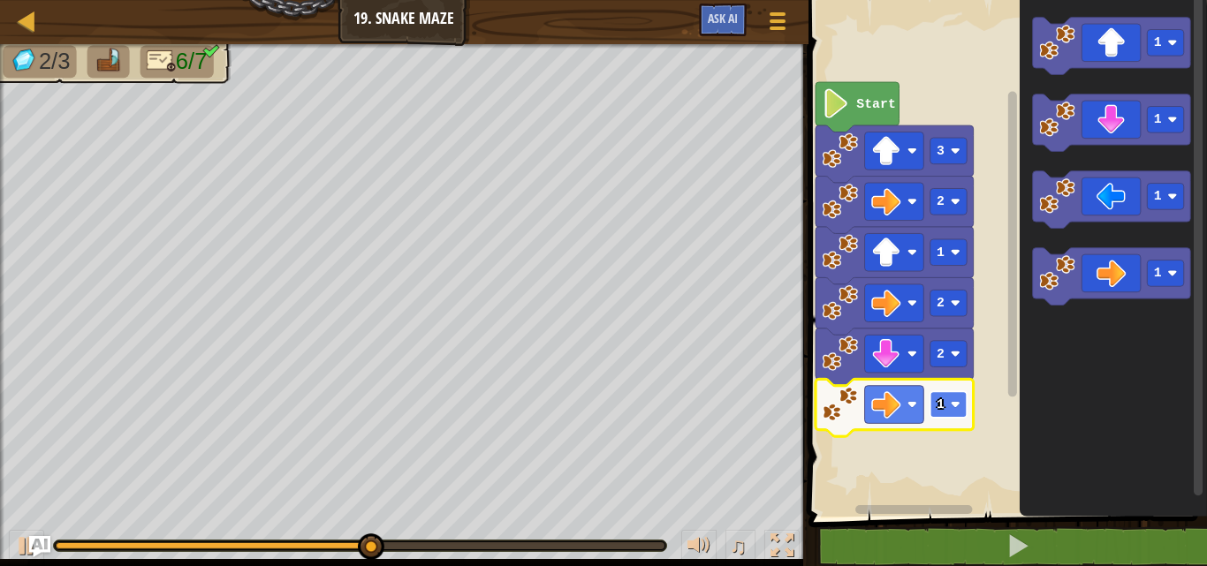
click at [959, 414] on rect "Blockly Workspace" at bounding box center [948, 404] width 37 height 27
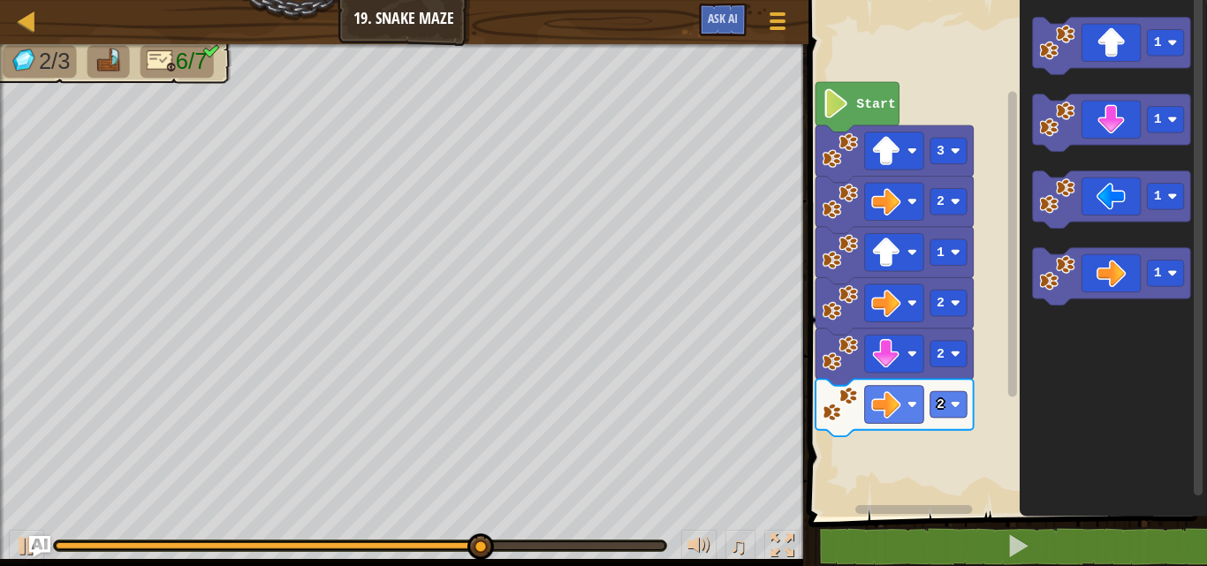
click at [1091, 125] on g "1 1 1 1" at bounding box center [1111, 162] width 158 height 288
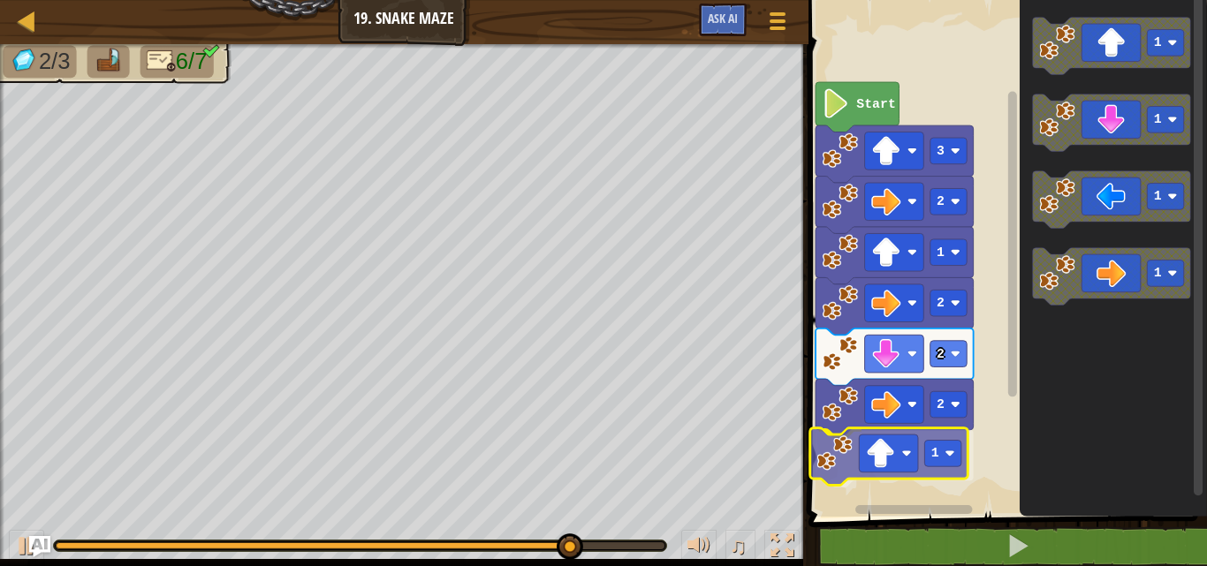
click at [892, 458] on div "Start 3 2 1 2 2 2 1 1 1 1 1 1" at bounding box center [1005, 254] width 404 height 526
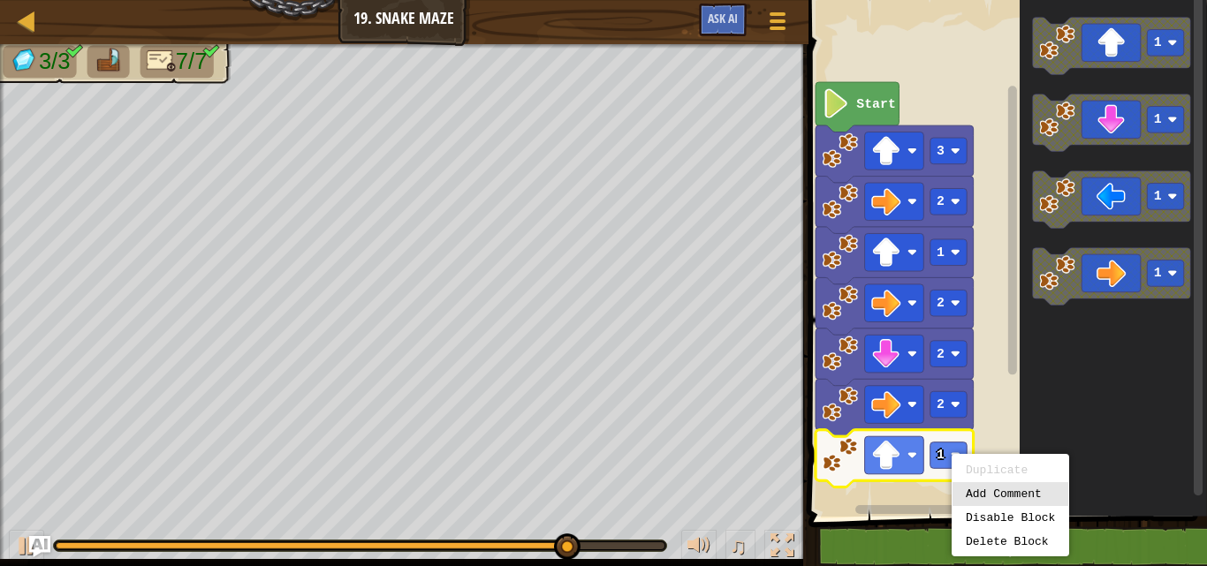
drag, startPoint x: 1042, startPoint y: 486, endPoint x: 1206, endPoint y: 315, distance: 237.5
click at [1193, 0] on body "Map Junior 19. Snake Maze Game Menu Ask AI 1 הההההההההההההההההההההההההההההההההה…" at bounding box center [603, 0] width 1207 height 0
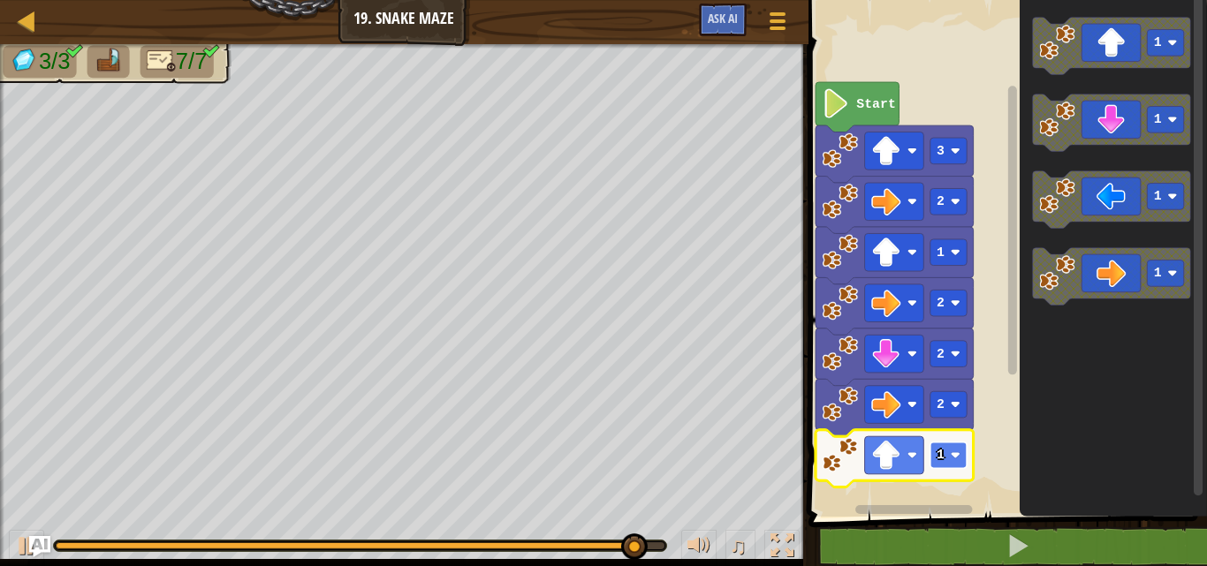
click at [953, 450] on rect "Blockly Workspace" at bounding box center [948, 456] width 37 height 27
click at [950, 462] on rect "Blockly Workspace" at bounding box center [948, 456] width 37 height 27
click at [961, 467] on rect "Blockly Workspace" at bounding box center [948, 456] width 37 height 27
click at [953, 448] on rect "Blockly Workspace" at bounding box center [948, 456] width 37 height 27
click at [952, 454] on image "Blockly Workspace" at bounding box center [955, 456] width 10 height 10
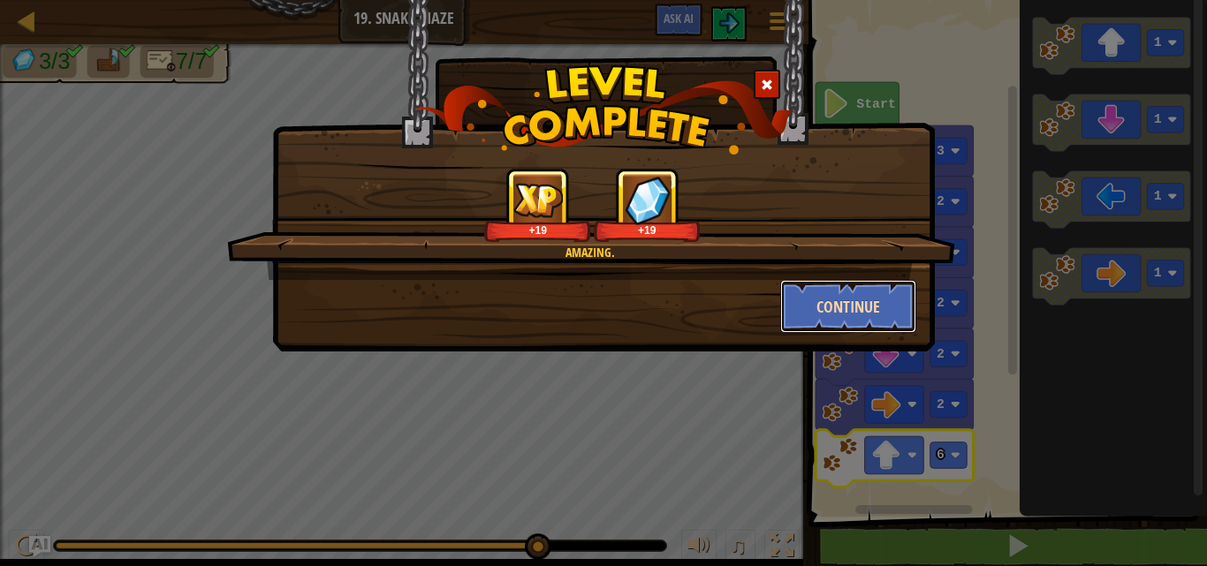
click at [823, 311] on button "Continue" at bounding box center [848, 306] width 137 height 53
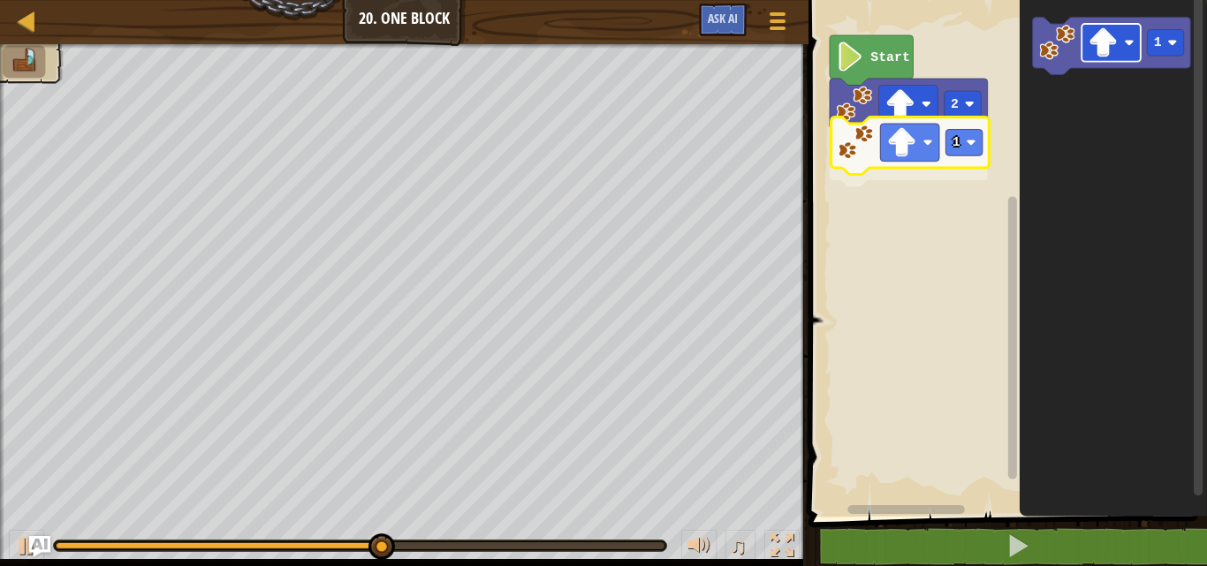
click at [925, 129] on div "Start 2 1 1 1" at bounding box center [1005, 254] width 404 height 526
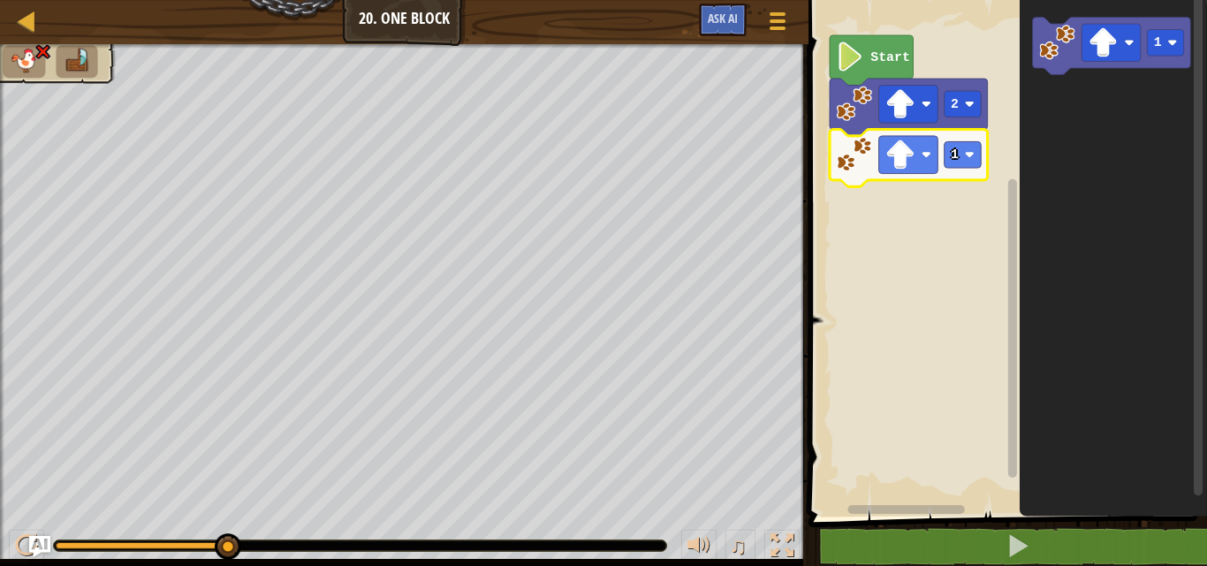
click at [897, 53] on text "Start" at bounding box center [889, 57] width 39 height 14
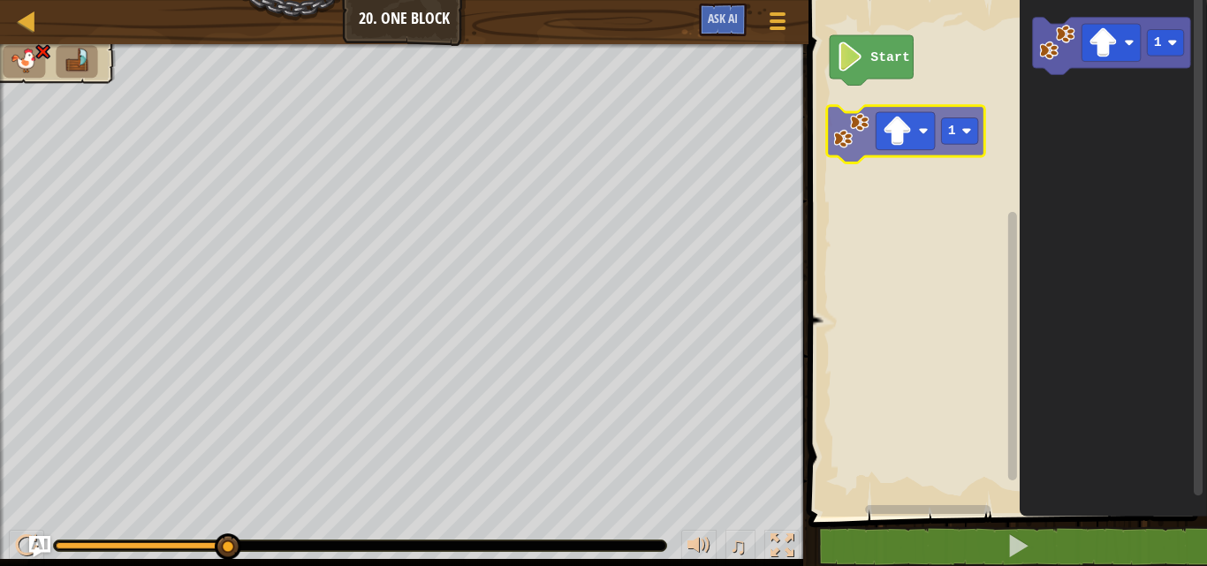
click at [850, 138] on div "Start 1 1" at bounding box center [1005, 254] width 404 height 526
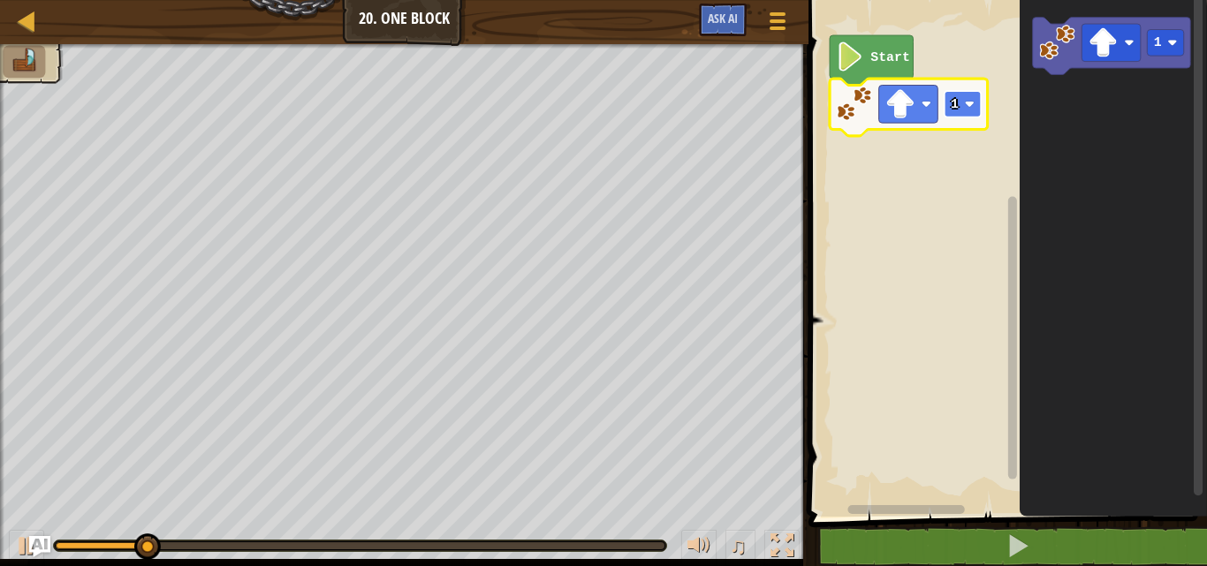
click at [978, 104] on rect "Blockly Workspace" at bounding box center [962, 104] width 37 height 27
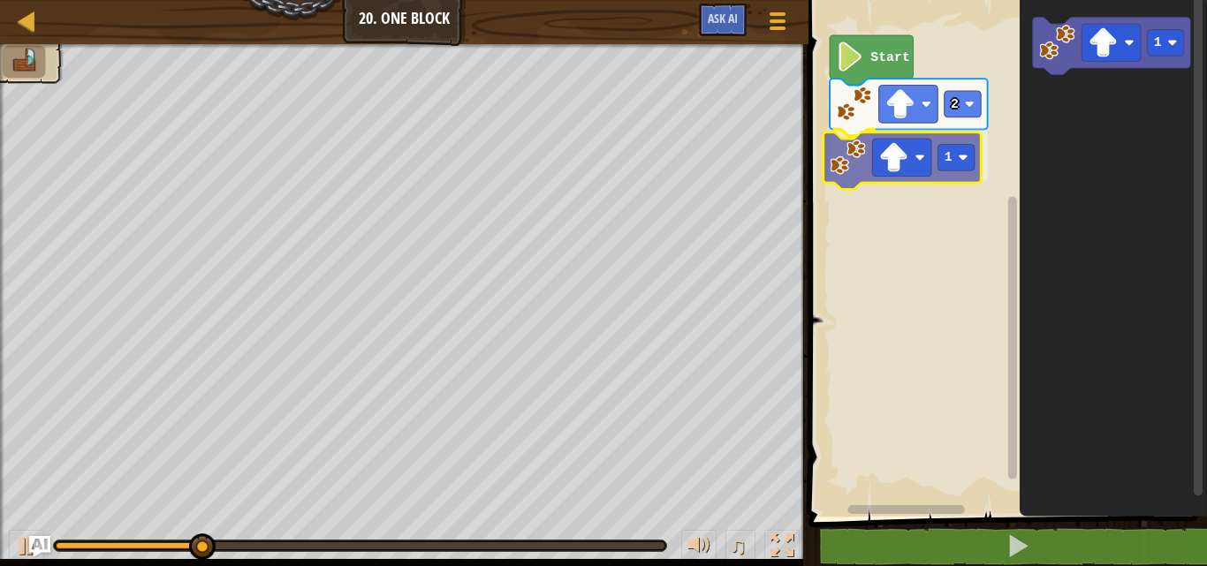
click at [851, 155] on div "Start 2 1 1 1" at bounding box center [1005, 254] width 404 height 526
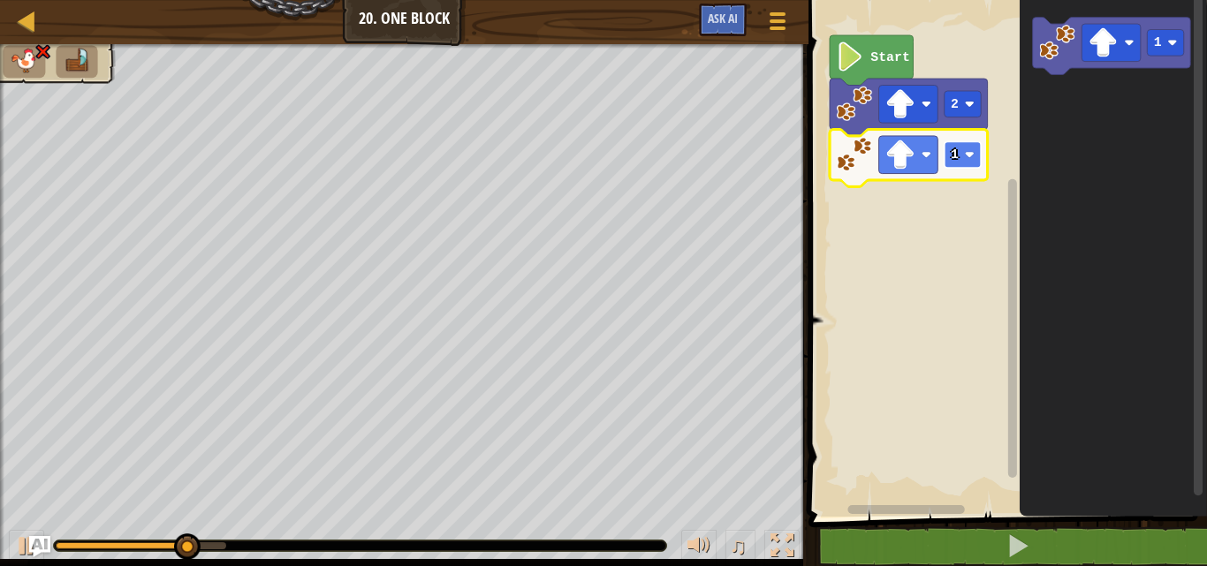
click at [963, 154] on rect "Blockly Workspace" at bounding box center [962, 154] width 37 height 27
click at [910, 168] on image "Blockly Workspace" at bounding box center [899, 154] width 29 height 29
click at [966, 159] on image "Blockly Workspace" at bounding box center [969, 155] width 10 height 10
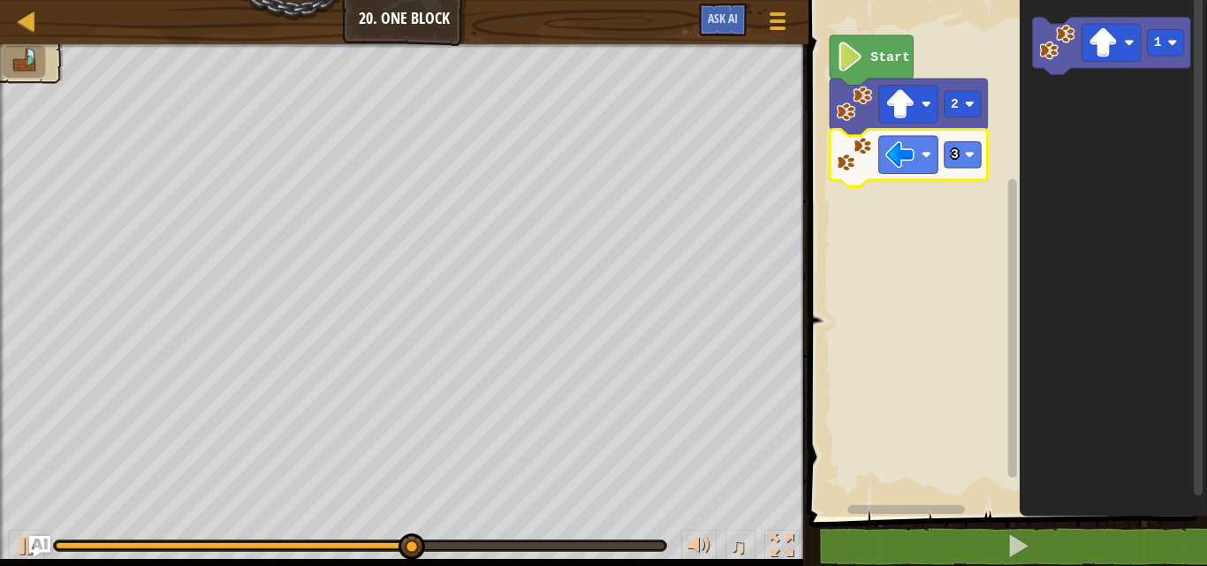
click at [872, 169] on icon "Blockly Workspace" at bounding box center [909, 158] width 158 height 57
click at [895, 161] on image "Blockly Workspace" at bounding box center [899, 154] width 29 height 29
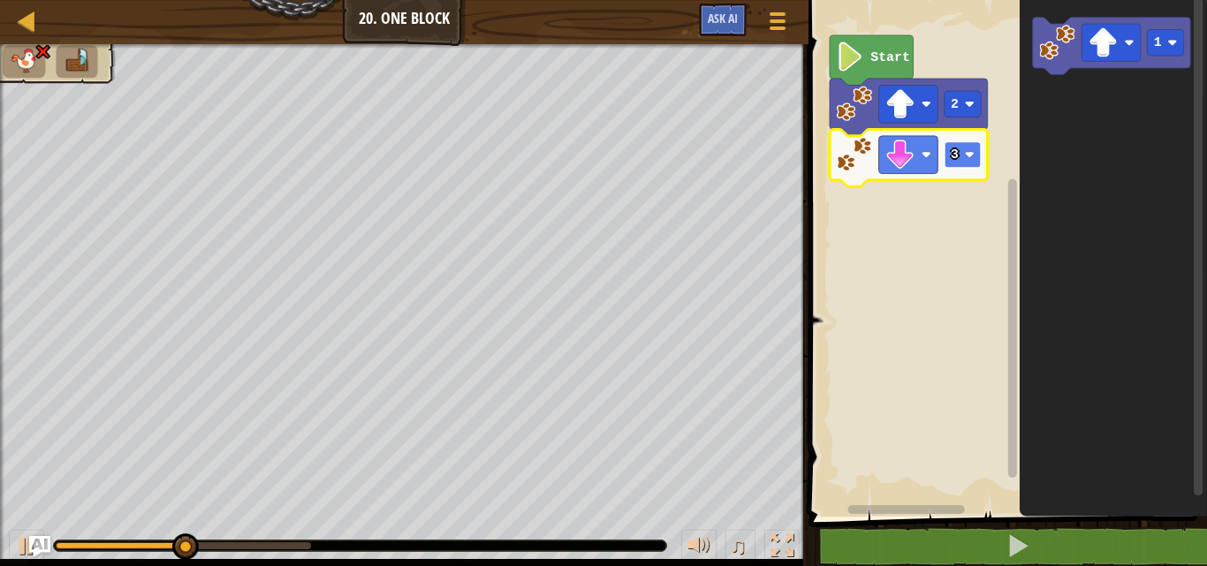
click at [968, 159] on image "Blockly Workspace" at bounding box center [969, 155] width 10 height 10
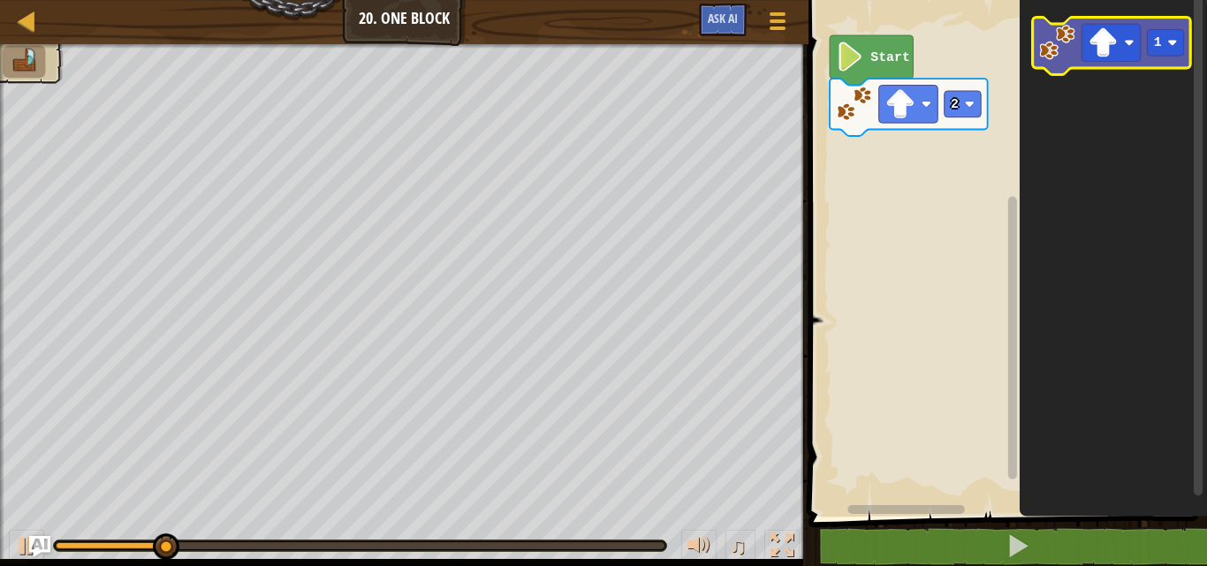
click at [1067, 44] on image "Blockly Workspace" at bounding box center [1057, 43] width 36 height 36
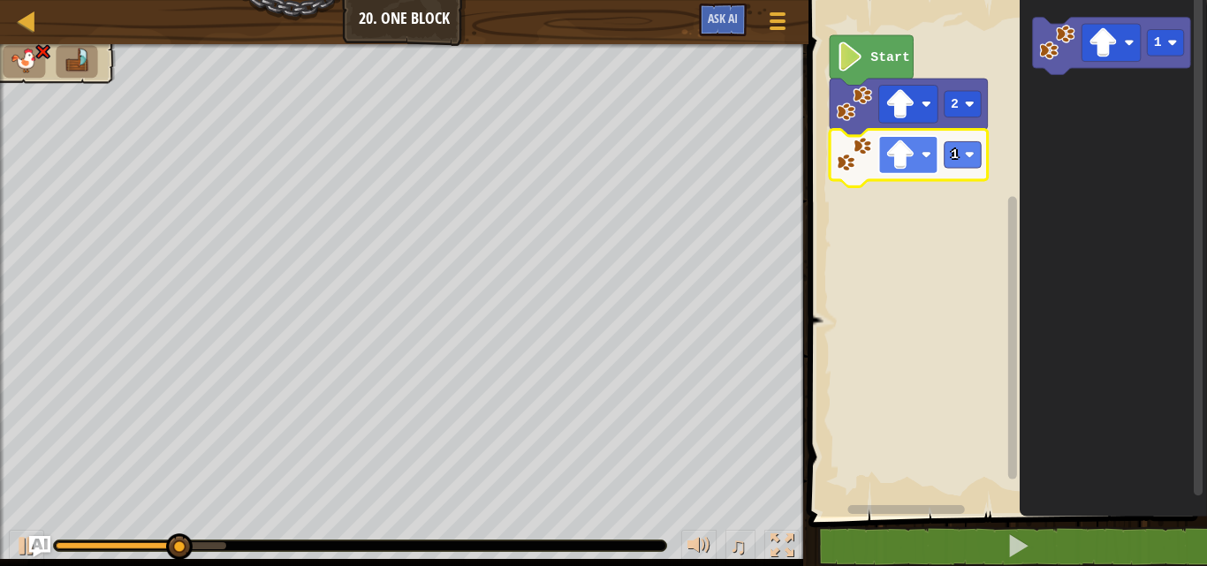
click at [907, 164] on image "Blockly Workspace" at bounding box center [899, 154] width 29 height 29
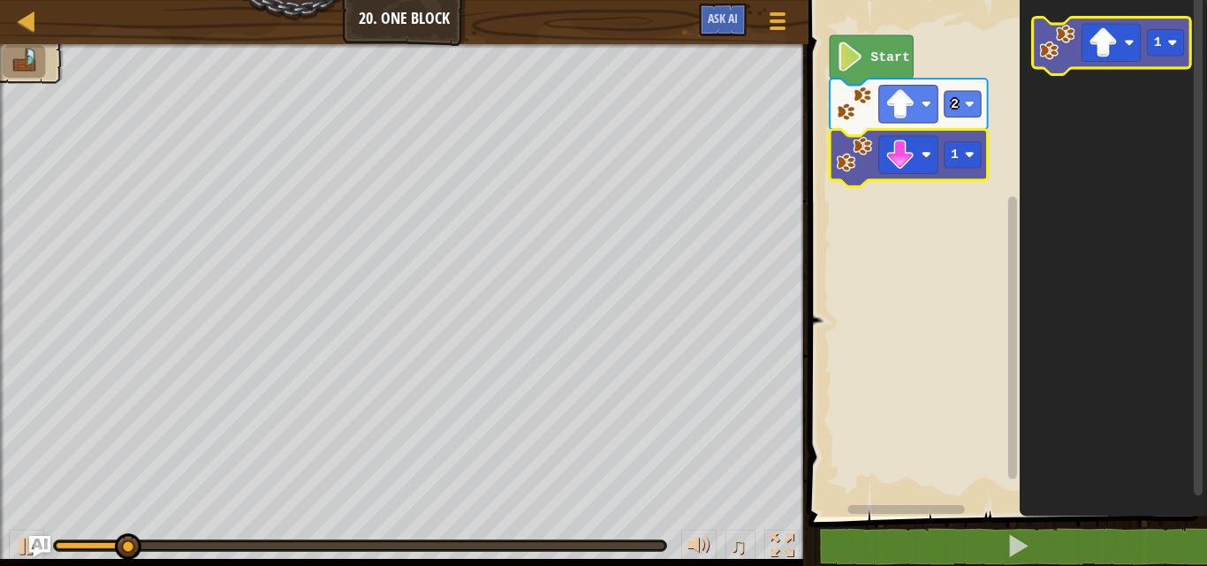
click at [1050, 27] on image "Blockly Workspace" at bounding box center [1057, 43] width 36 height 36
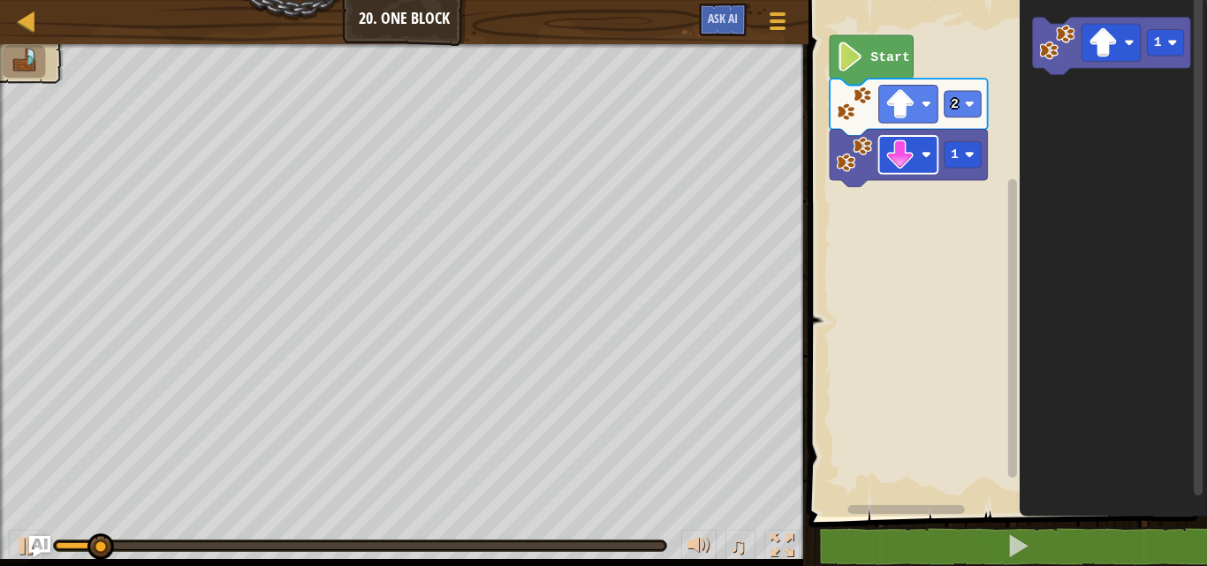
click at [891, 169] on image "Blockly Workspace" at bounding box center [899, 154] width 29 height 29
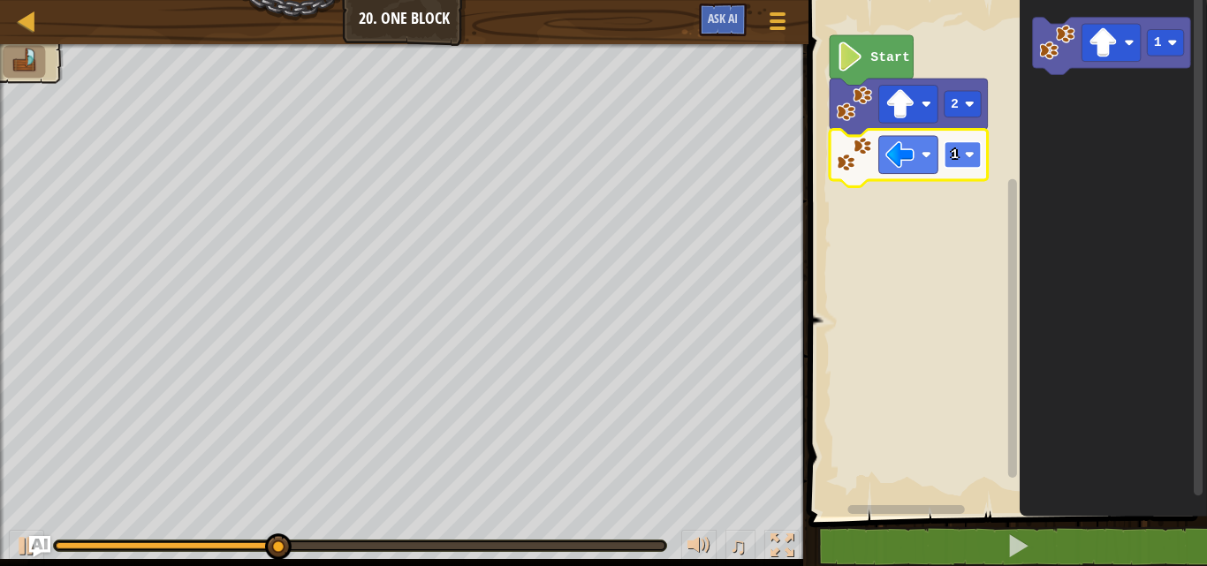
click at [962, 155] on rect "Blockly Workspace" at bounding box center [962, 154] width 37 height 27
click at [973, 158] on image "Blockly Workspace" at bounding box center [969, 155] width 10 height 10
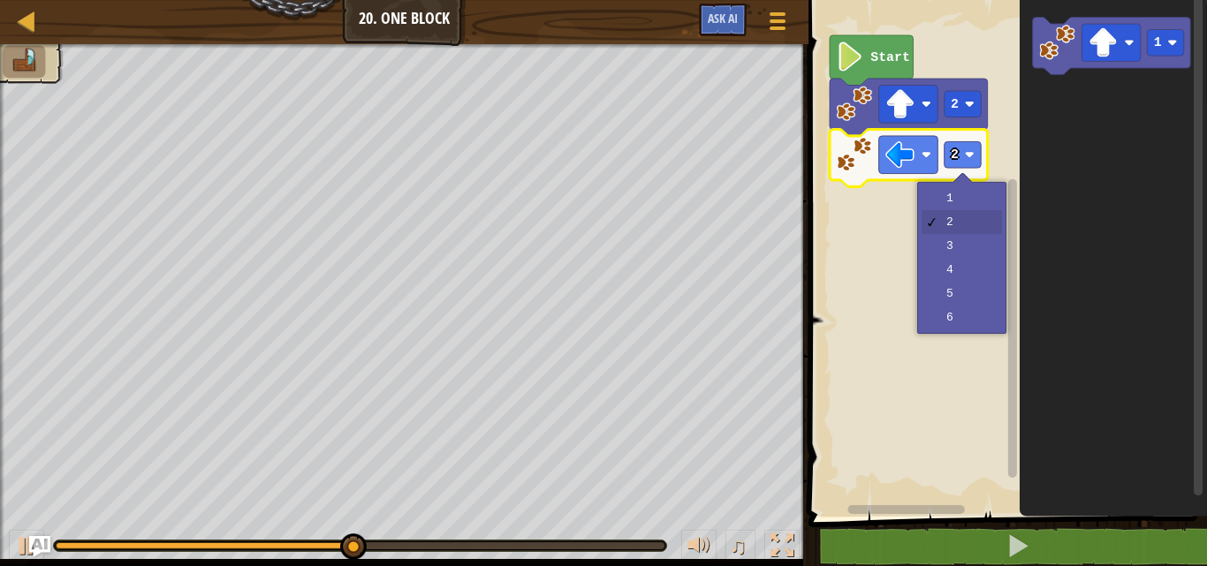
click at [953, 186] on div "1 2 3 4 5 6" at bounding box center [961, 258] width 89 height 152
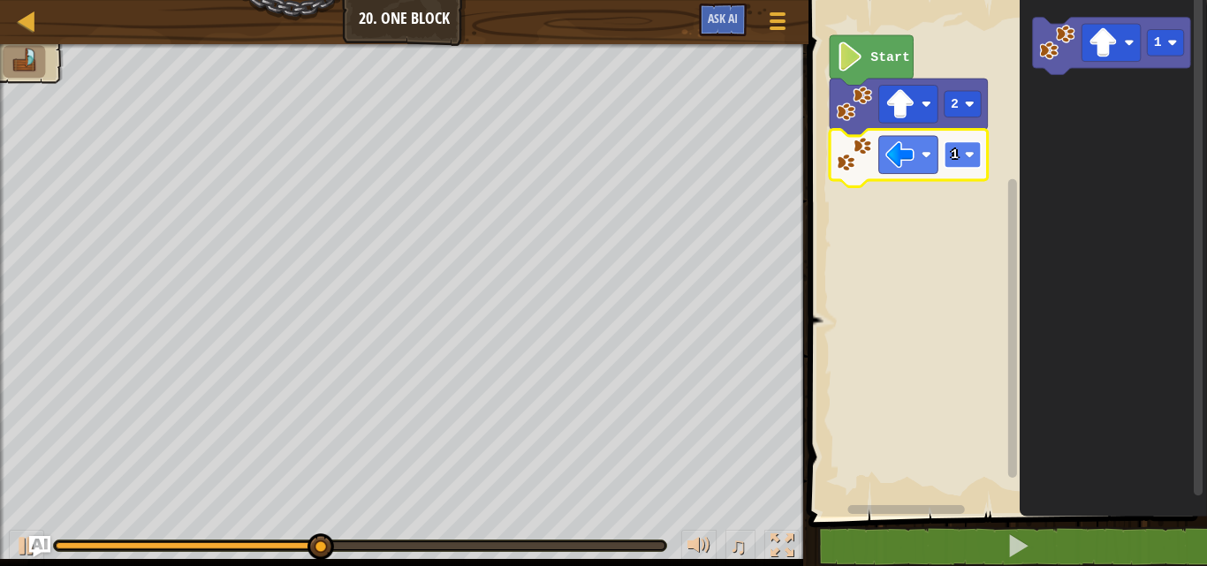
click at [967, 155] on image "Blockly Workspace" at bounding box center [969, 155] width 10 height 10
click at [974, 151] on image "Blockly Workspace" at bounding box center [969, 155] width 10 height 10
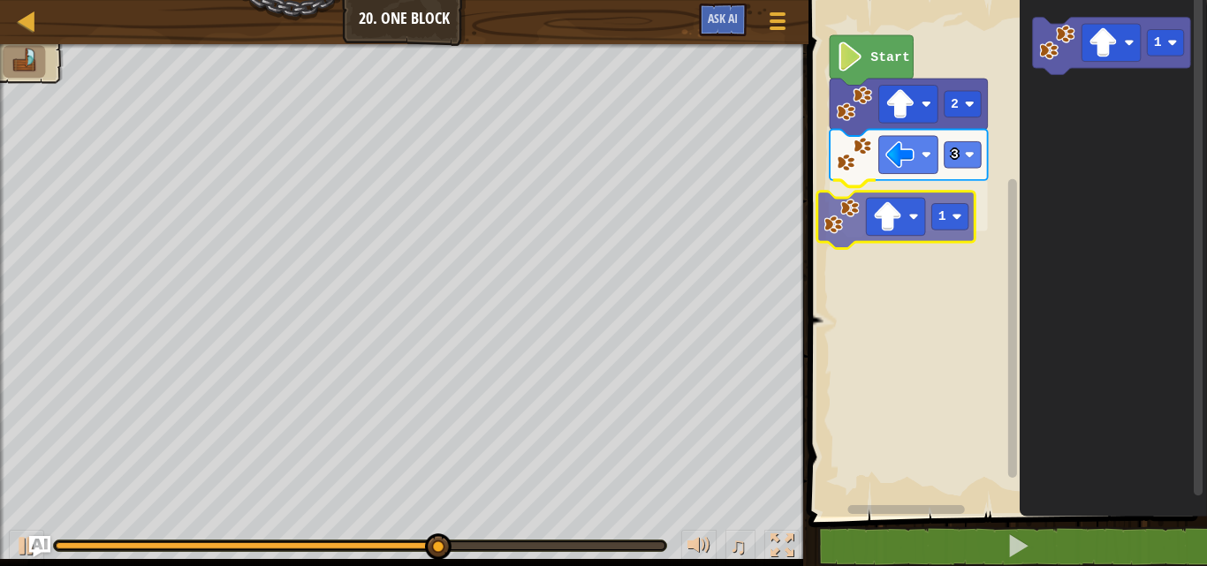
click at [867, 224] on div "Start 2 3 1 1 1" at bounding box center [1005, 254] width 404 height 526
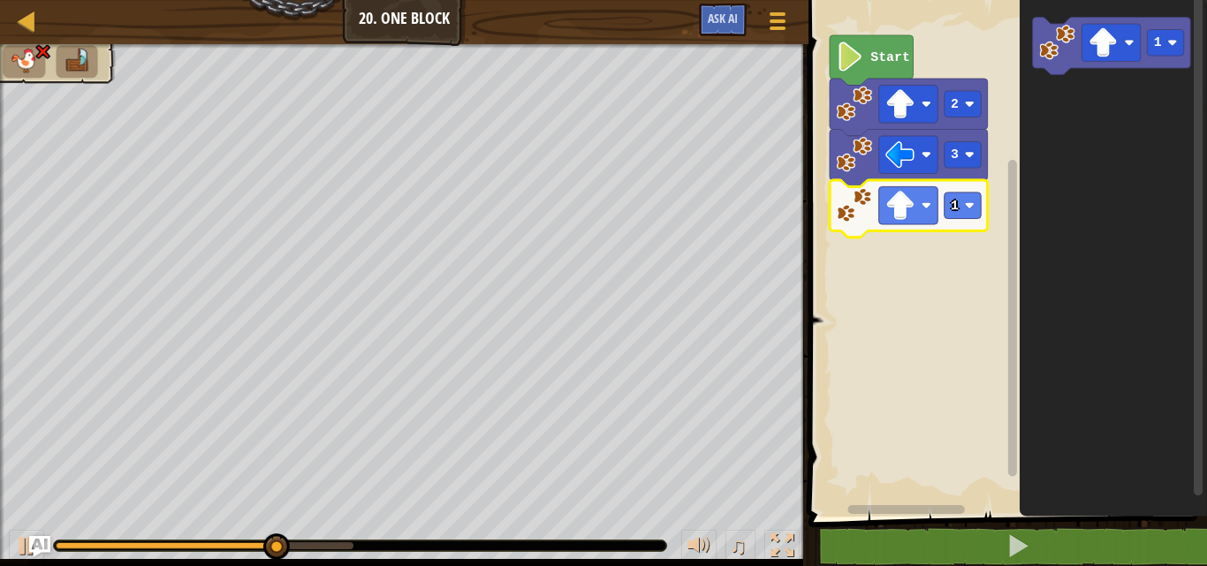
click at [869, 224] on icon "Blockly Workspace" at bounding box center [909, 208] width 158 height 57
click at [883, 220] on rect "Blockly Workspace" at bounding box center [907, 205] width 59 height 38
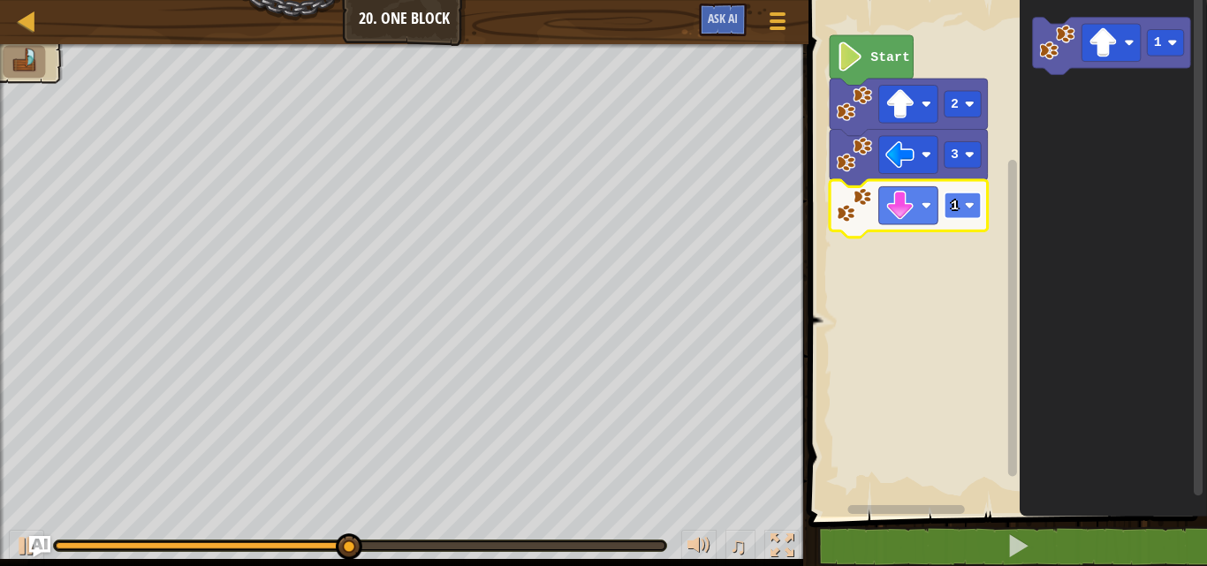
click at [970, 205] on image "Blockly Workspace" at bounding box center [969, 206] width 10 height 10
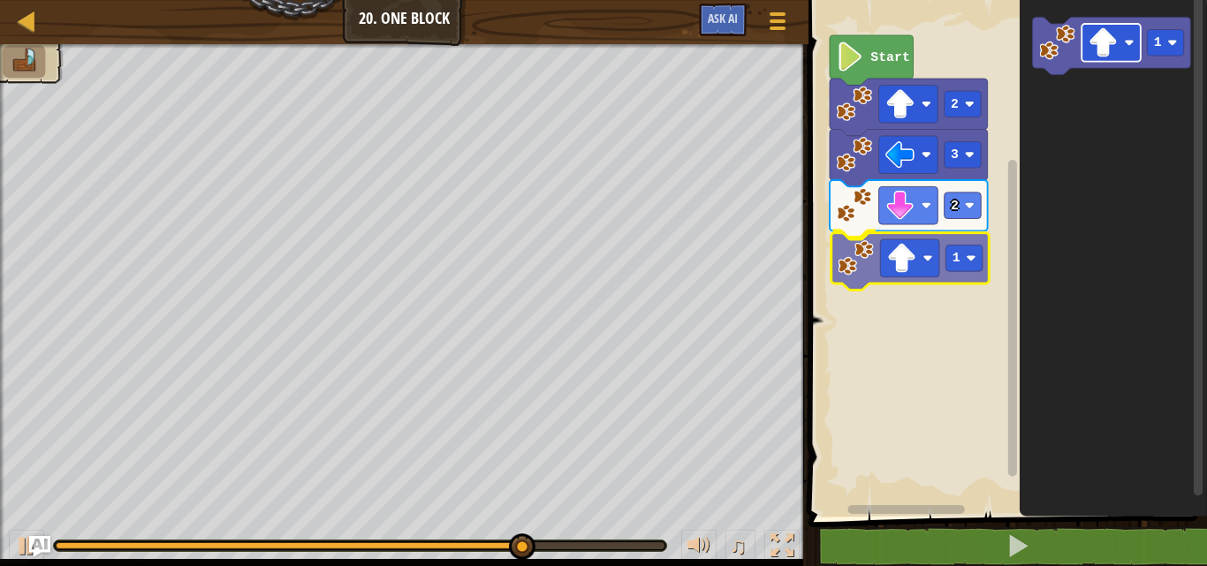
click at [898, 269] on div "Start 2 3 2 1 1 1" at bounding box center [1005, 254] width 404 height 526
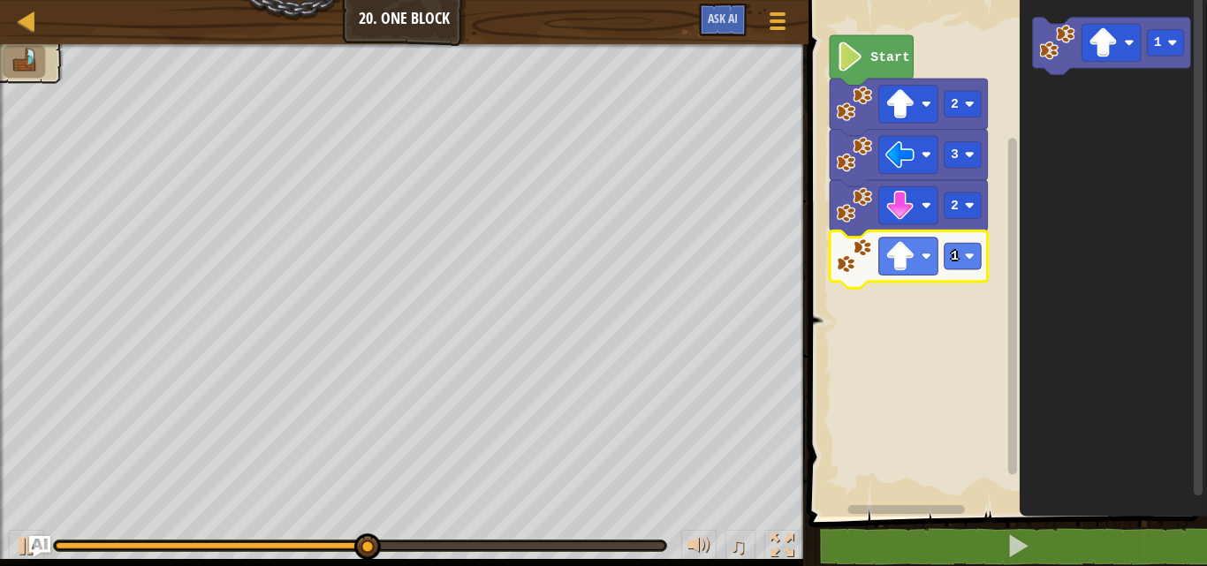
click at [898, 269] on image "Blockly Workspace" at bounding box center [899, 255] width 29 height 29
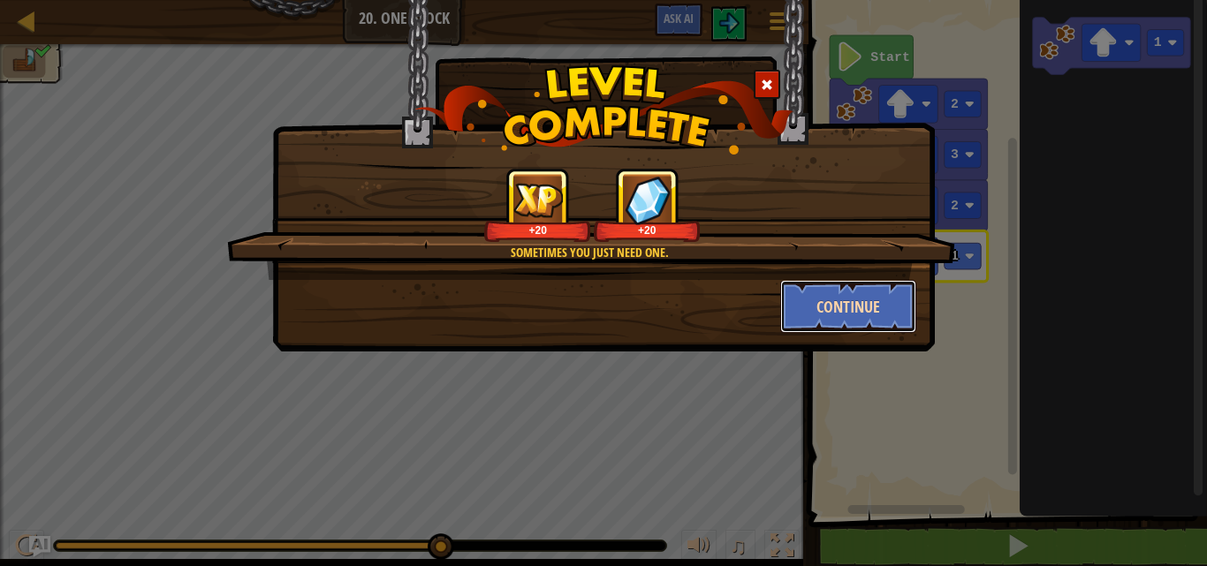
click at [892, 304] on button "Continue" at bounding box center [848, 306] width 137 height 53
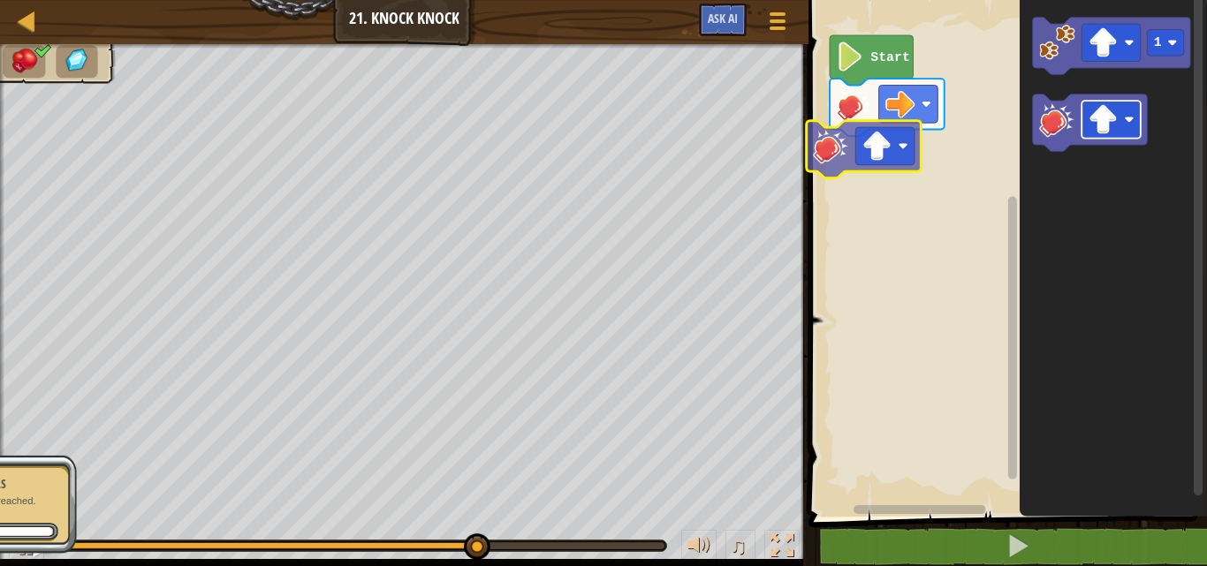
click at [909, 163] on div "Start 1" at bounding box center [1005, 254] width 404 height 526
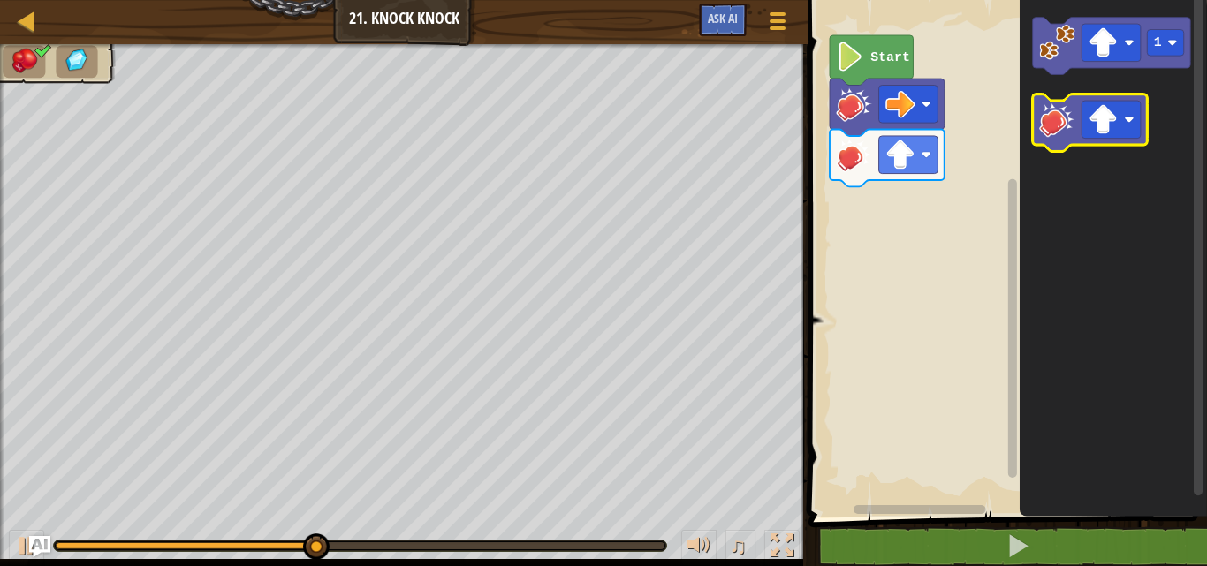
click at [1049, 144] on icon "Blockly Workspace" at bounding box center [1089, 123] width 115 height 57
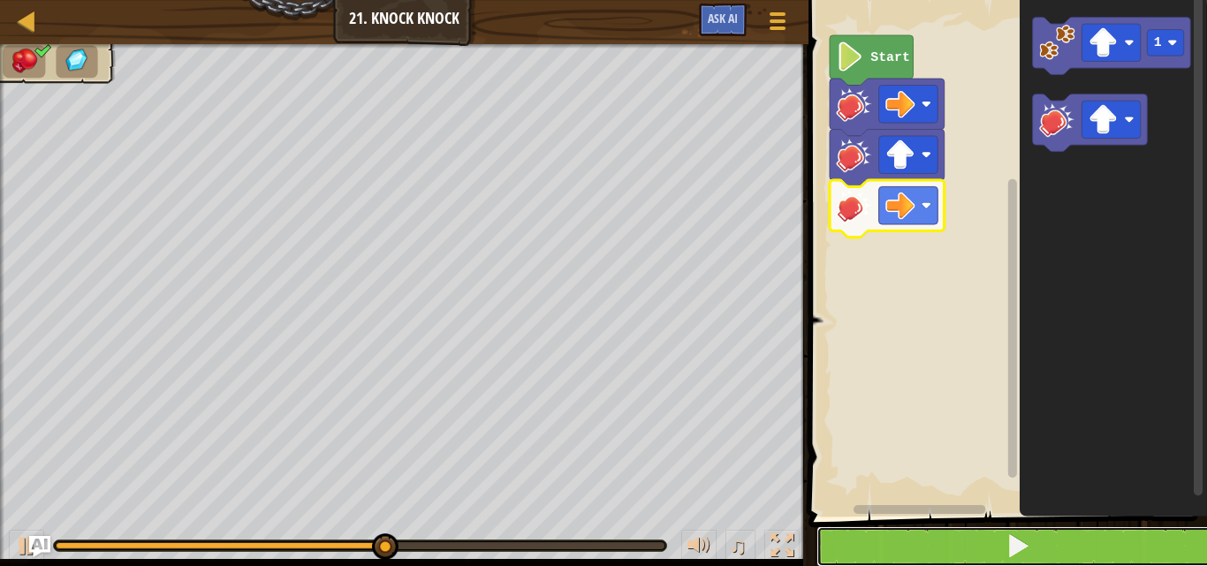
click at [1018, 558] on span at bounding box center [1018, 546] width 25 height 25
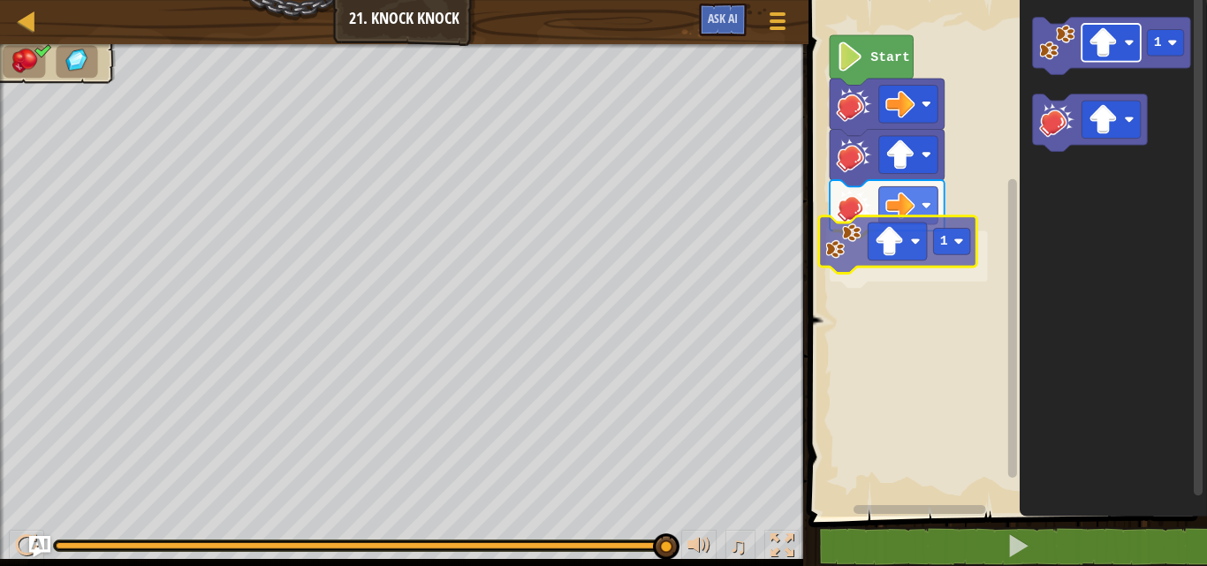
click at [915, 259] on div "Start 1 1 1" at bounding box center [1005, 254] width 404 height 526
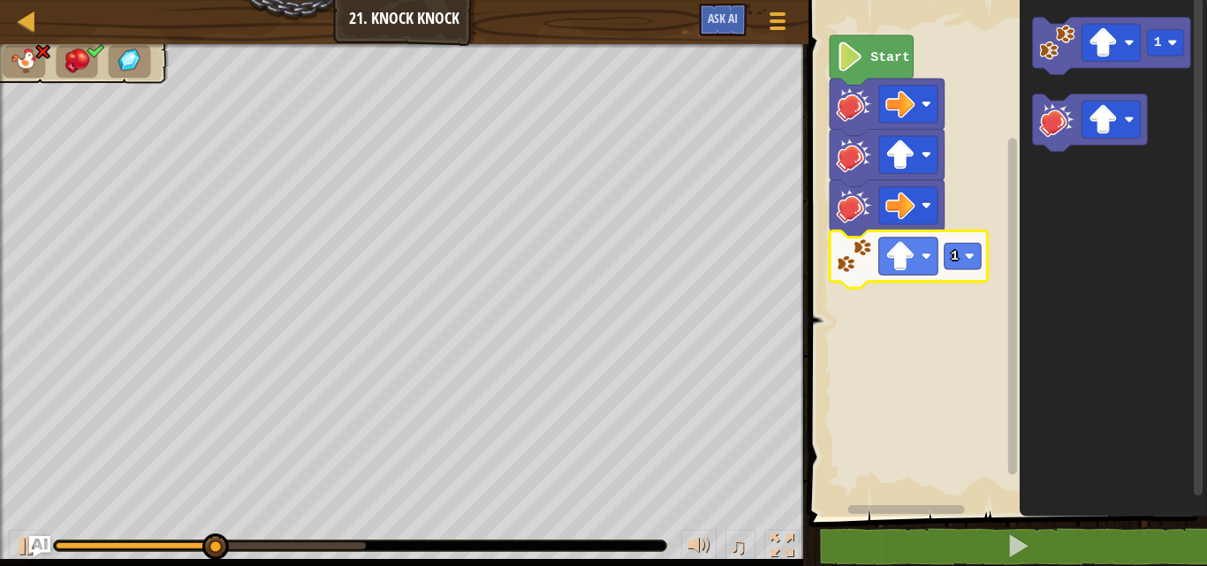
click at [915, 259] on image "Blockly Workspace" at bounding box center [899, 255] width 29 height 29
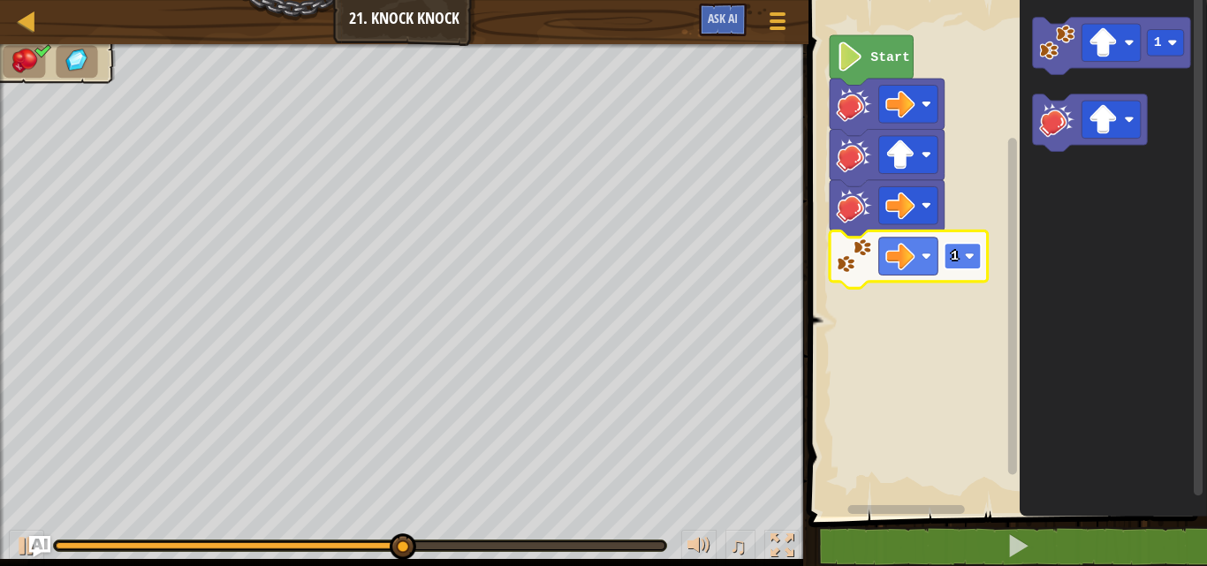
click at [975, 262] on rect "Blockly Workspace" at bounding box center [962, 256] width 37 height 27
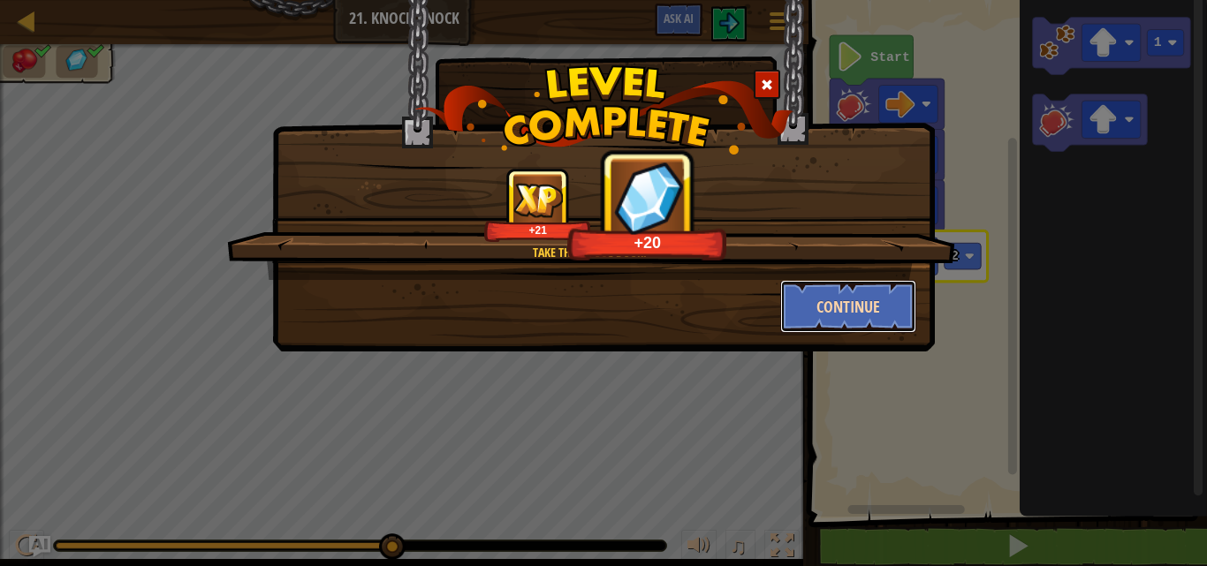
click at [878, 295] on button "Continue" at bounding box center [848, 306] width 137 height 53
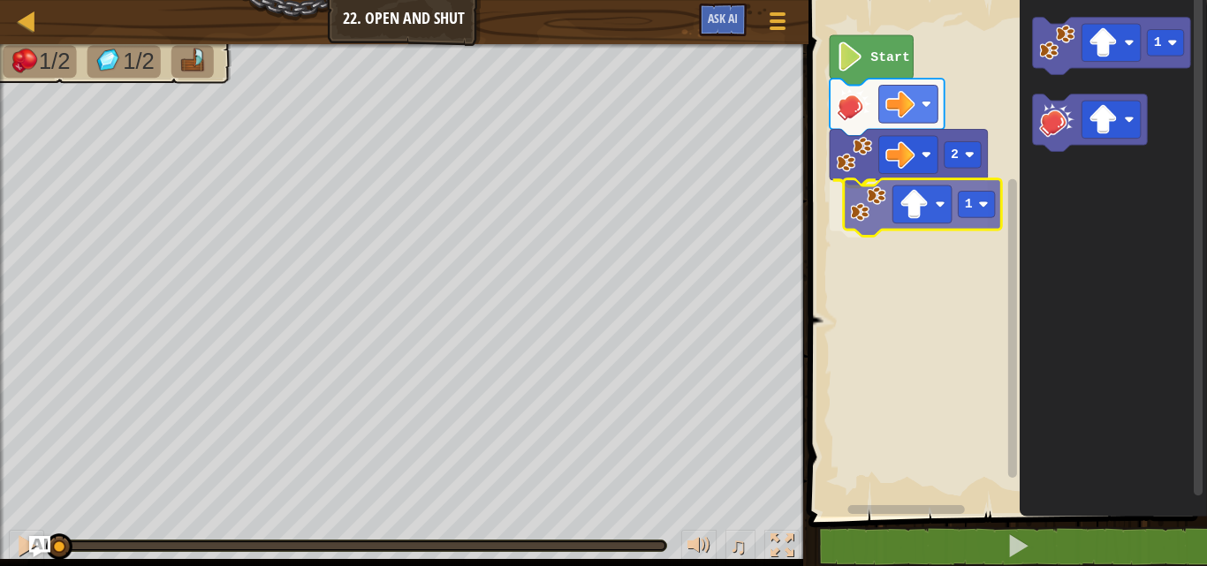
click at [953, 181] on div "2 1 Start 1 1" at bounding box center [1005, 254] width 404 height 526
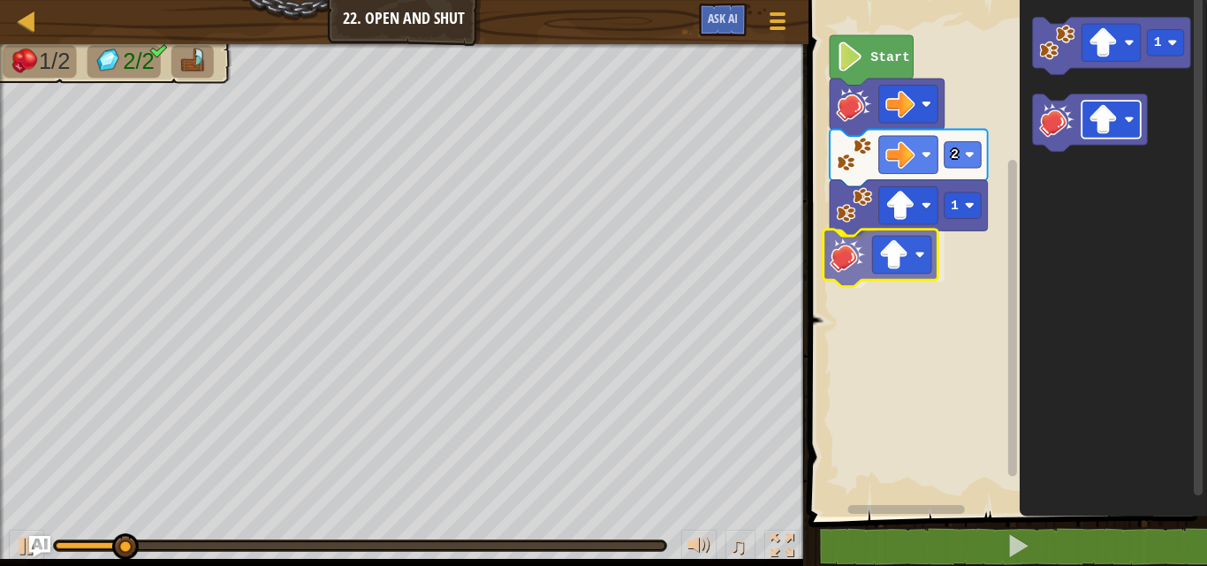
click at [930, 244] on div "2 1 Start 1" at bounding box center [1005, 254] width 404 height 526
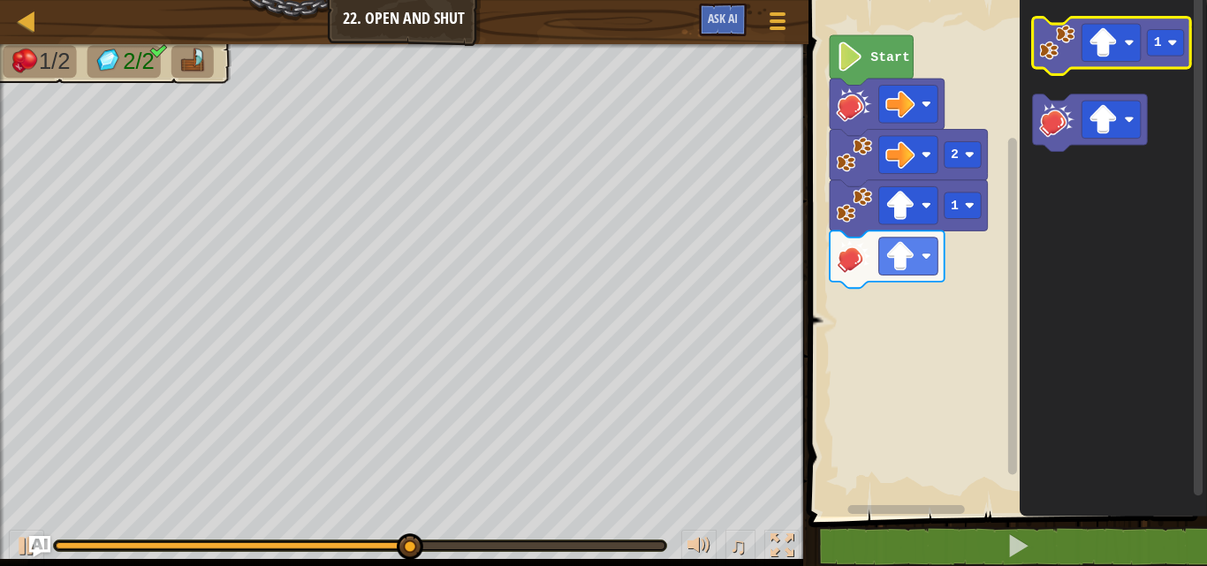
click at [1111, 20] on icon "1" at bounding box center [1113, 254] width 187 height 526
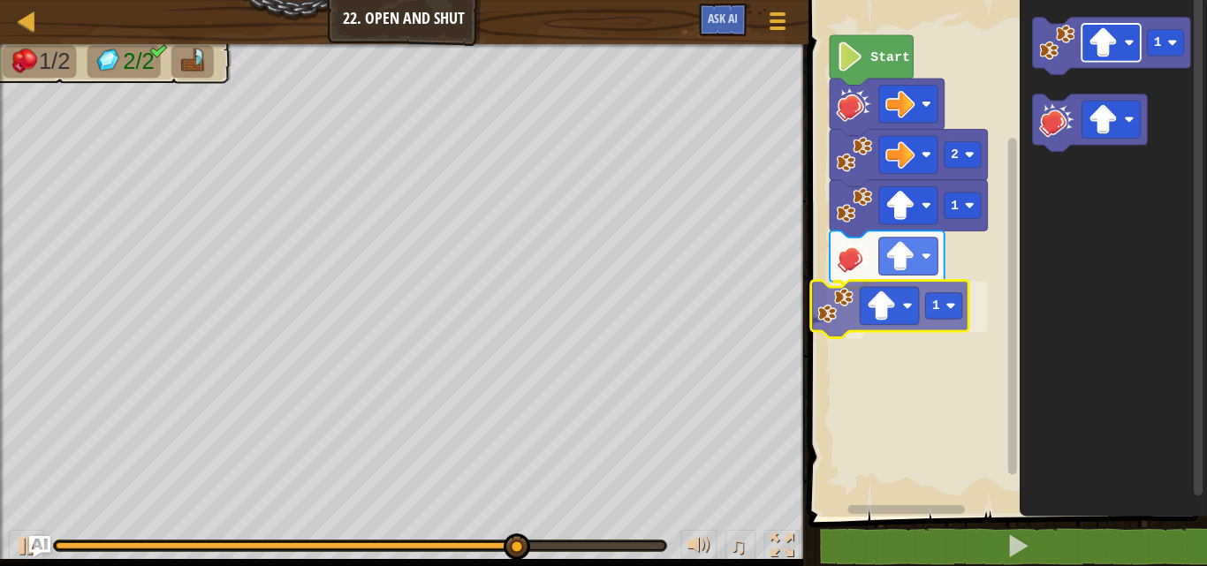
click at [893, 315] on div "Start 2 1 1 1 1" at bounding box center [1005, 254] width 404 height 526
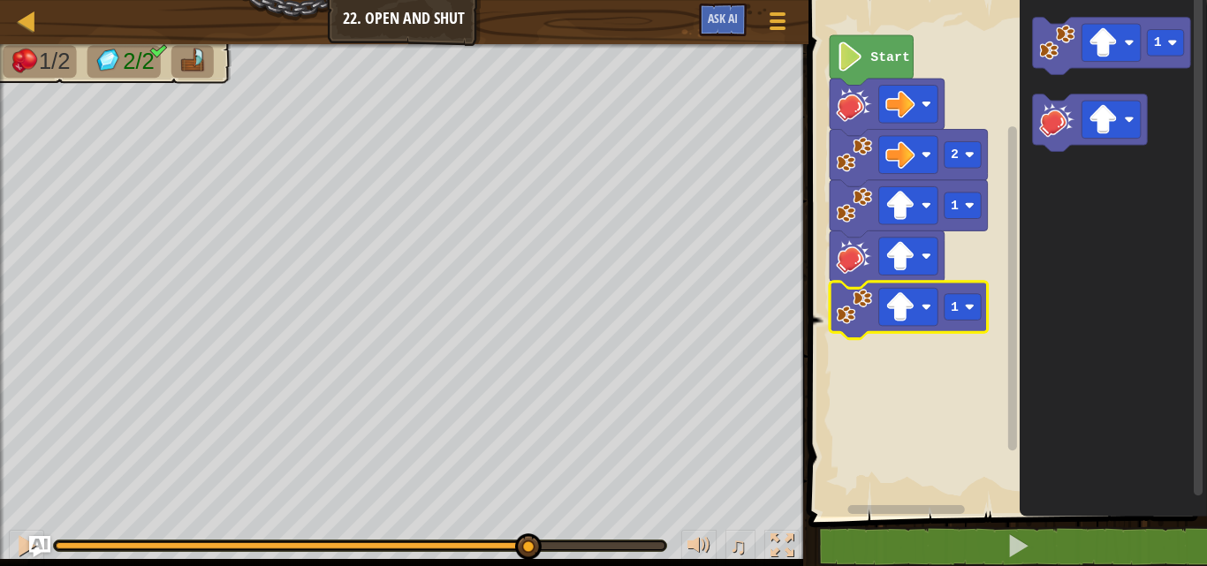
click at [893, 315] on image "Blockly Workspace" at bounding box center [899, 306] width 29 height 29
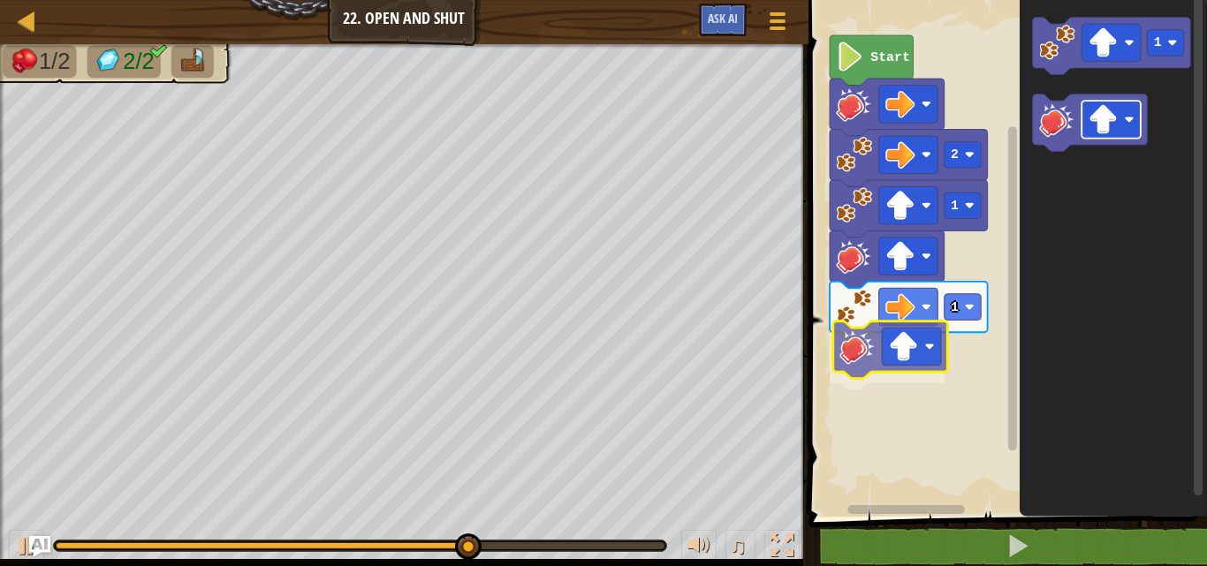
click at [905, 344] on div "Start 2 1 1 1" at bounding box center [1005, 254] width 404 height 526
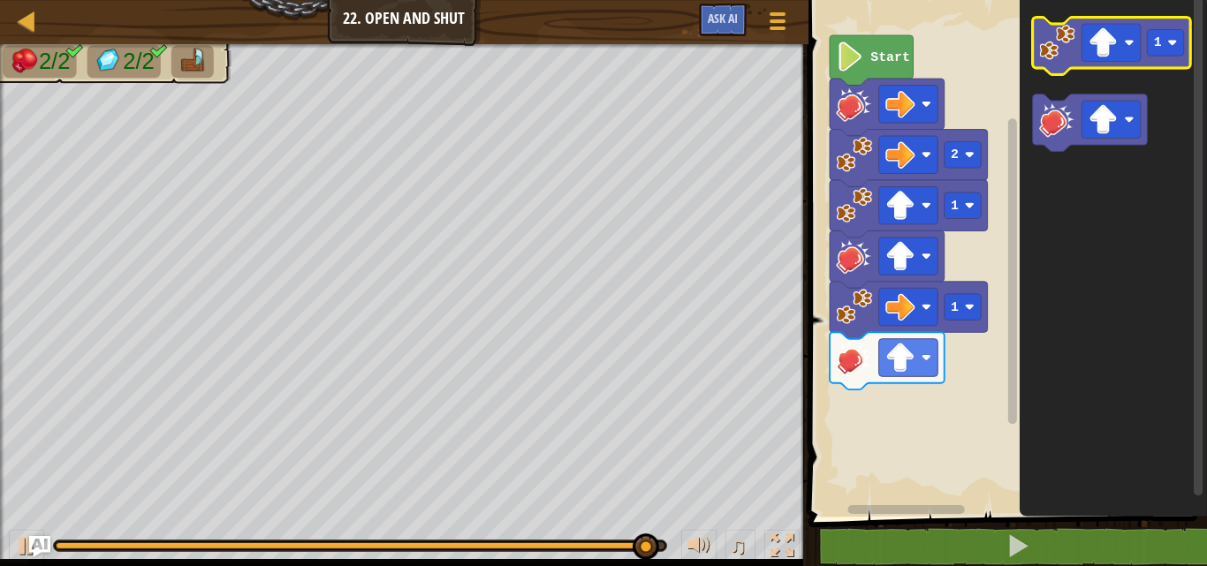
click at [1096, 23] on icon "1" at bounding box center [1113, 254] width 187 height 526
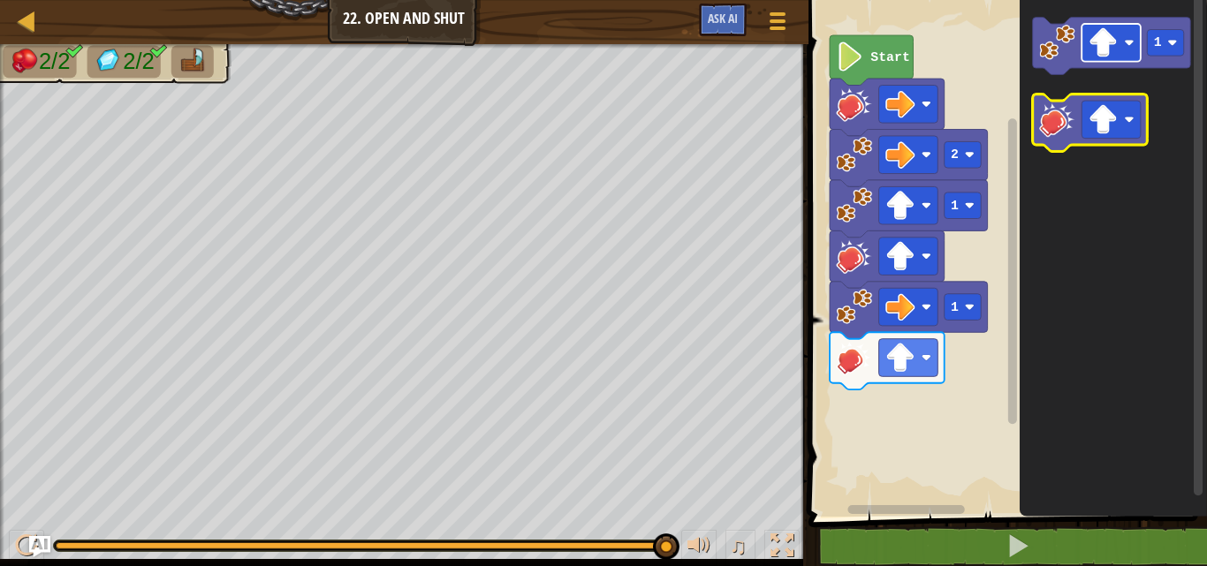
click at [1051, 128] on g "1" at bounding box center [1111, 85] width 158 height 134
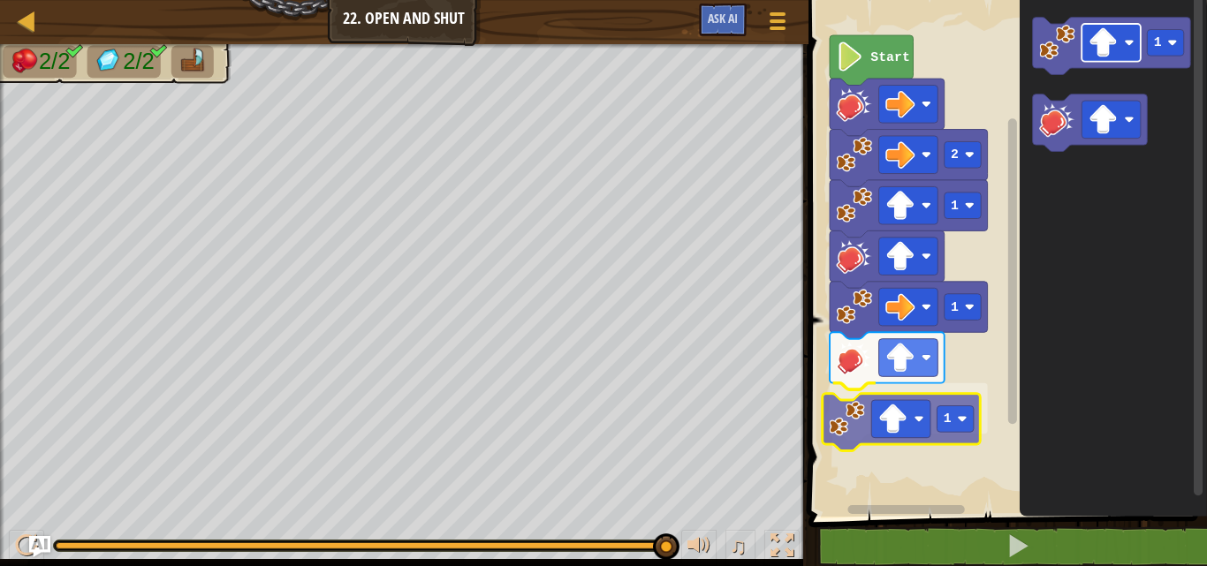
click at [881, 422] on div "Start 2 1 1 1 1 1" at bounding box center [1005, 254] width 404 height 526
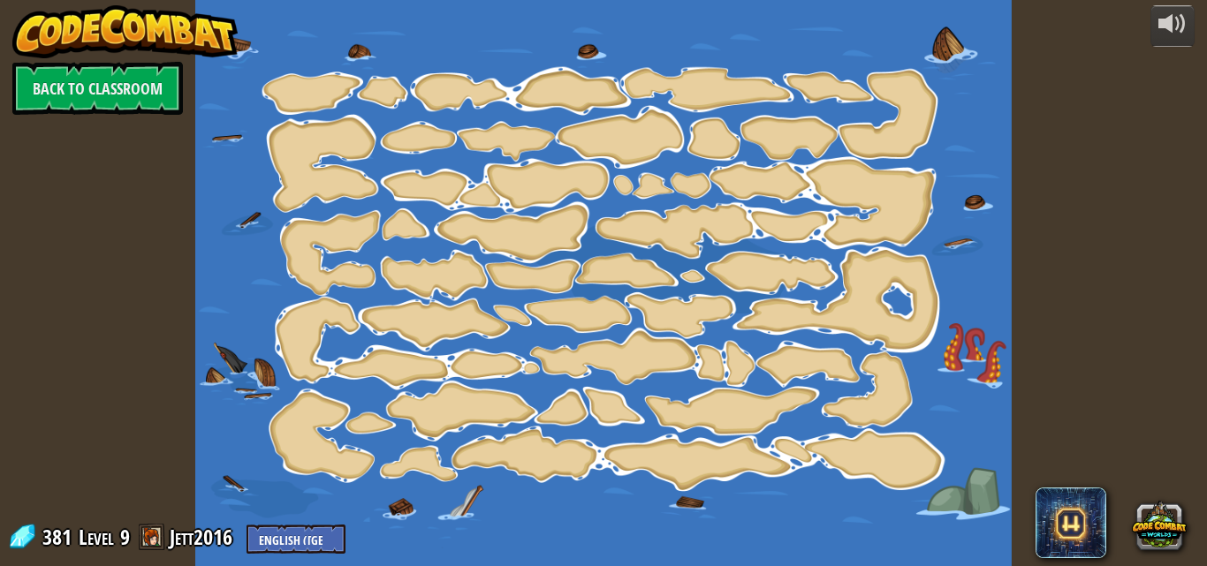
click at [19, 5] on img at bounding box center [125, 31] width 226 height 53
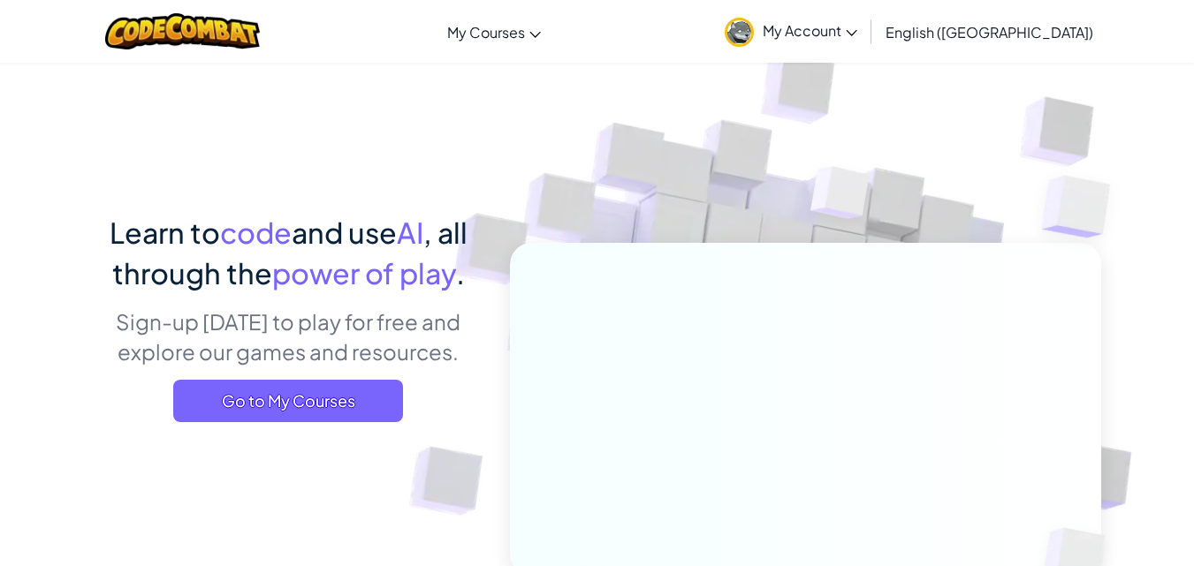
click at [866, 14] on link "My Account" at bounding box center [791, 32] width 150 height 56
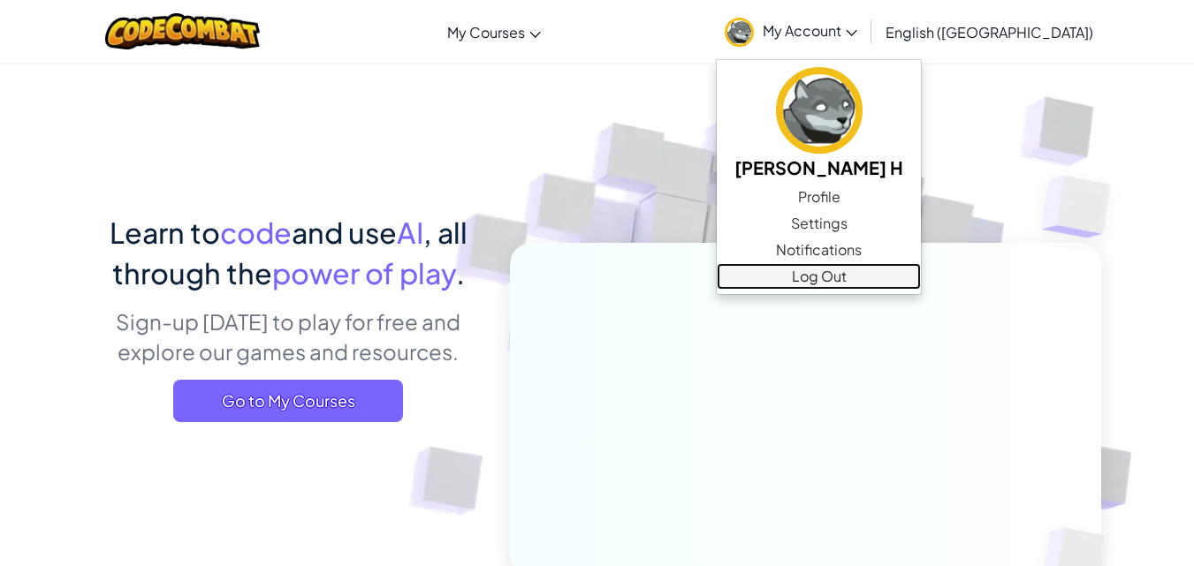
click at [891, 278] on link "Log Out" at bounding box center [819, 276] width 204 height 27
